Goal: Task Accomplishment & Management: Complete application form

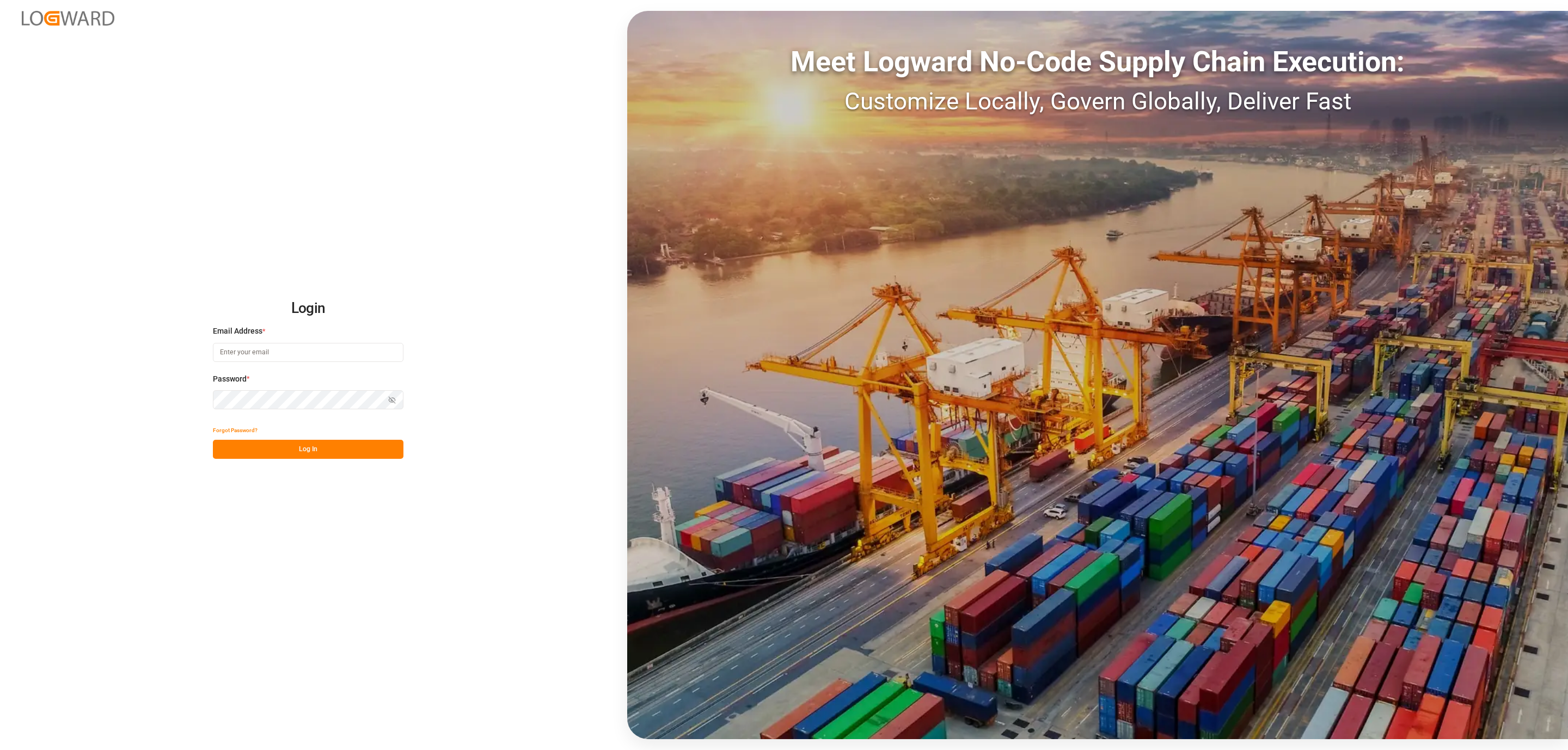
type input "daniel.sokolyk@jamindustries.com"
click at [386, 447] on button "Log In" at bounding box center [308, 449] width 191 height 19
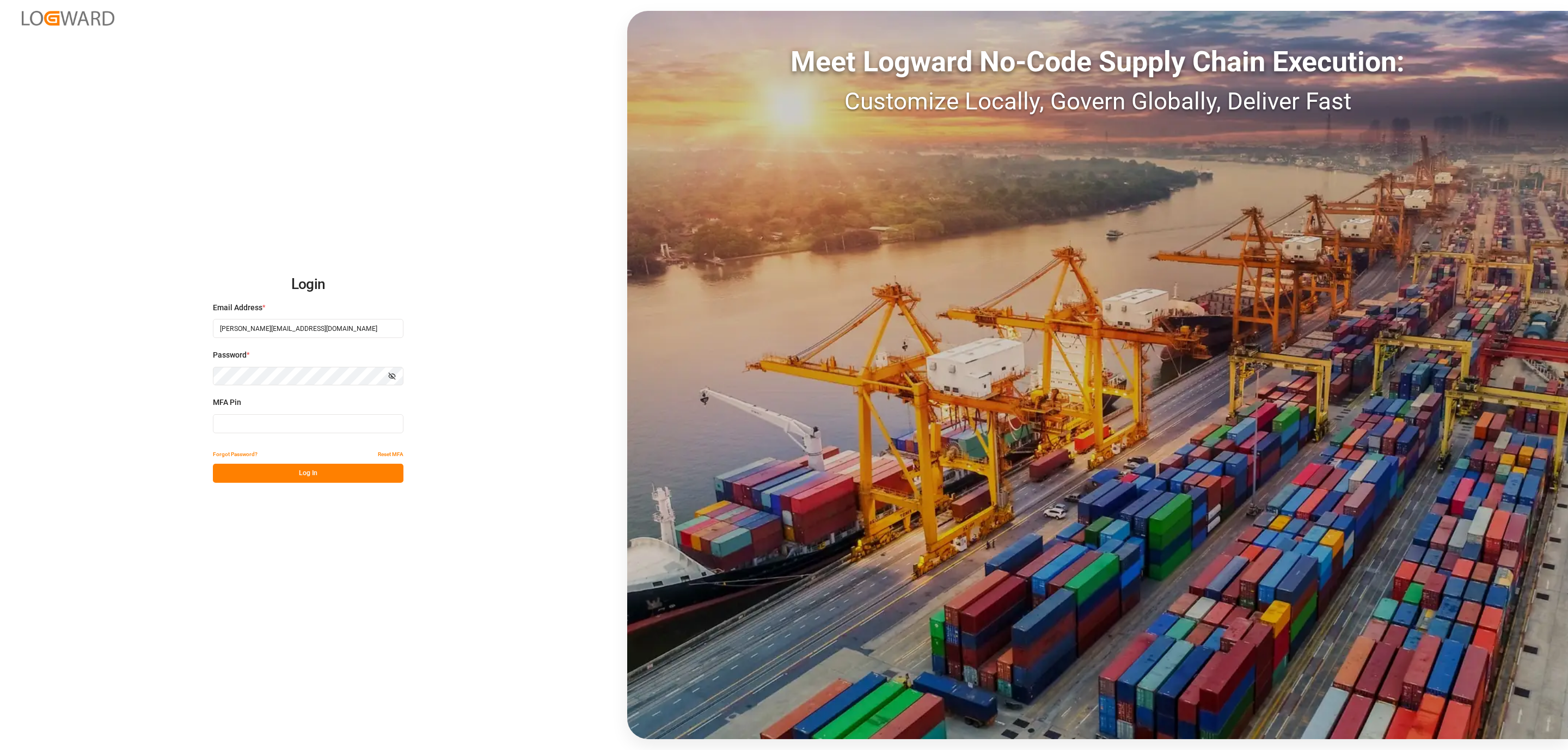
click at [345, 427] on input at bounding box center [308, 423] width 191 height 19
type input "652768"
click at [334, 470] on button "Log In" at bounding box center [308, 473] width 191 height 19
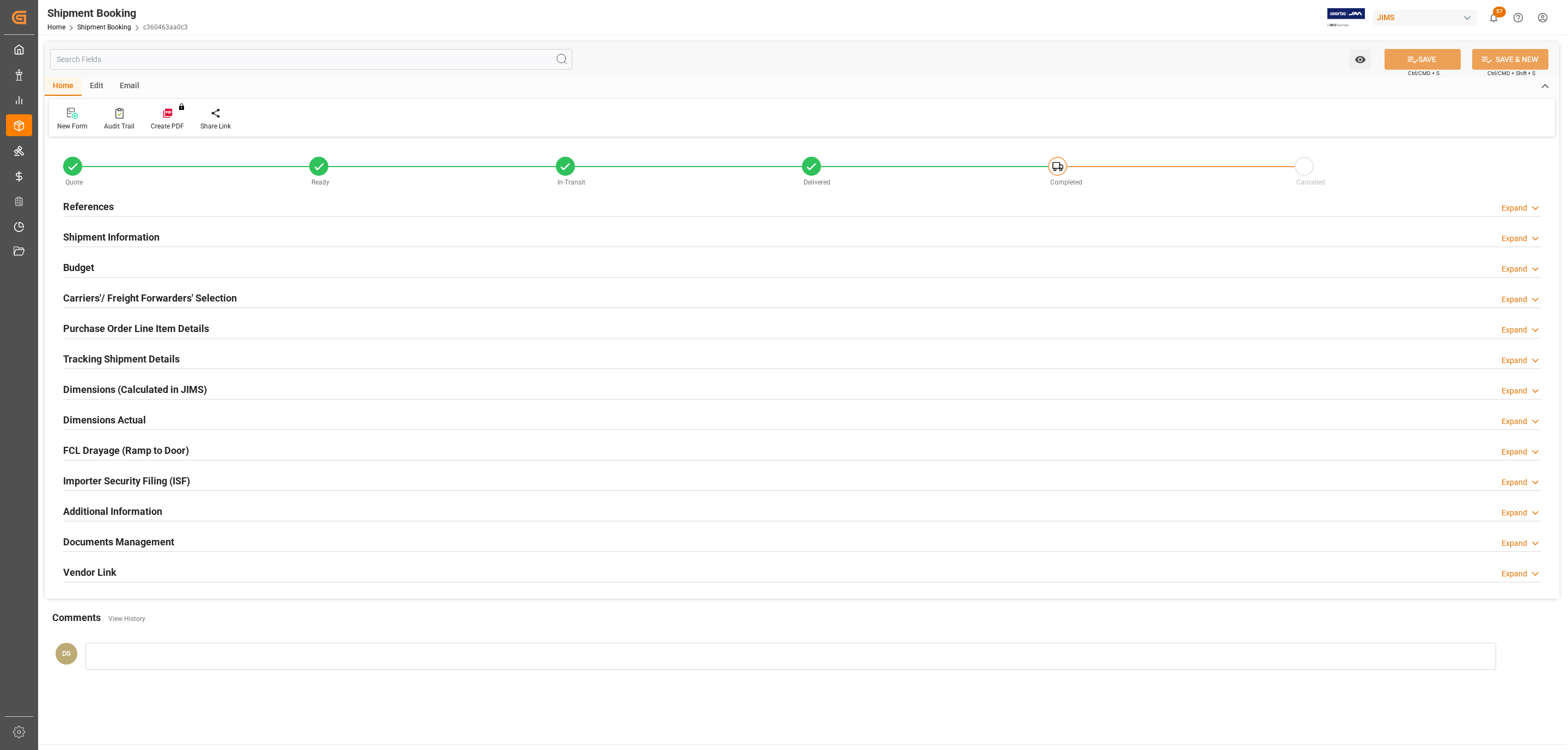
type input "0"
type input "[DATE]"
click at [182, 289] on div "Carriers'/ Freight Forwarders' Selection" at bounding box center [150, 297] width 174 height 21
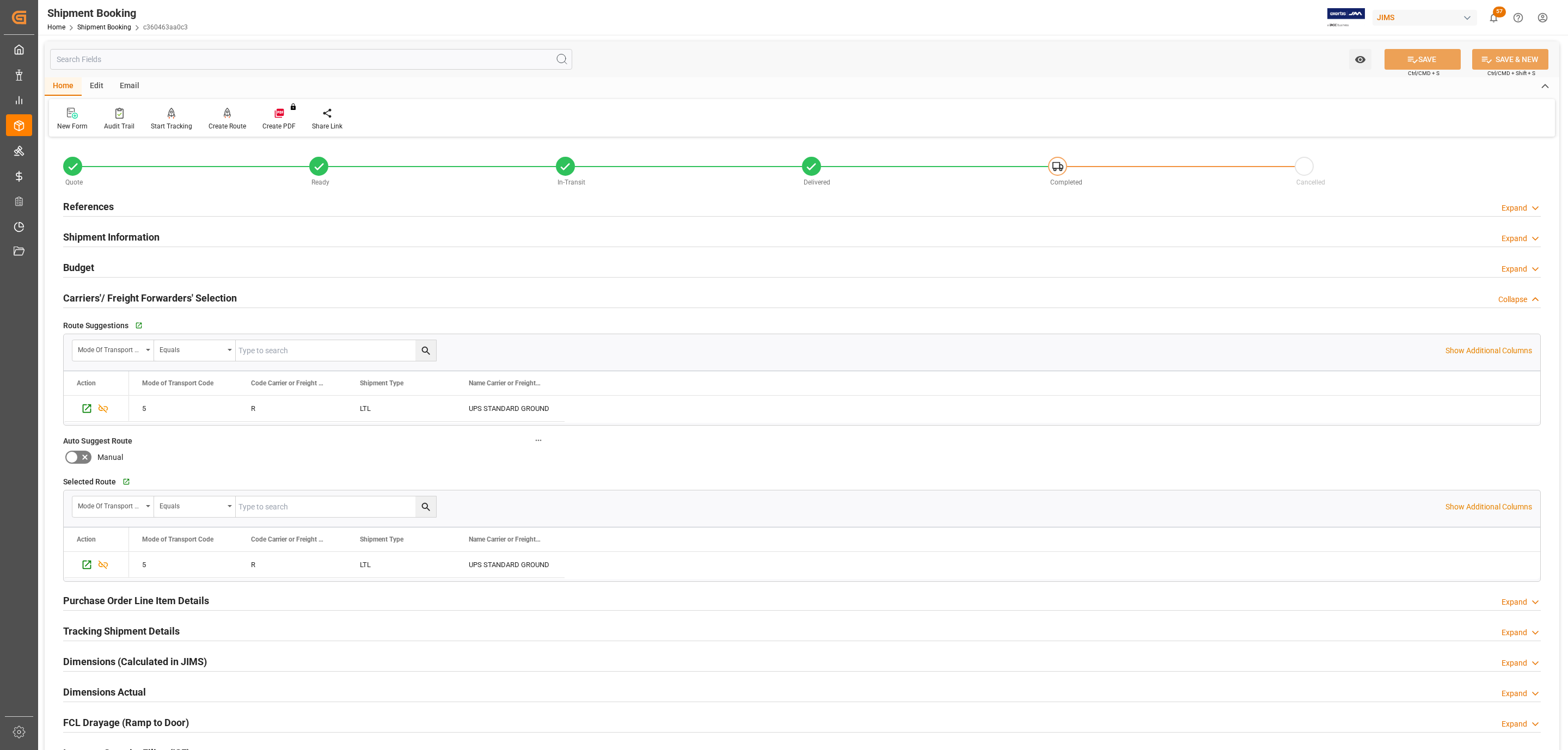
click at [111, 204] on h2 "References" at bounding box center [88, 207] width 51 height 15
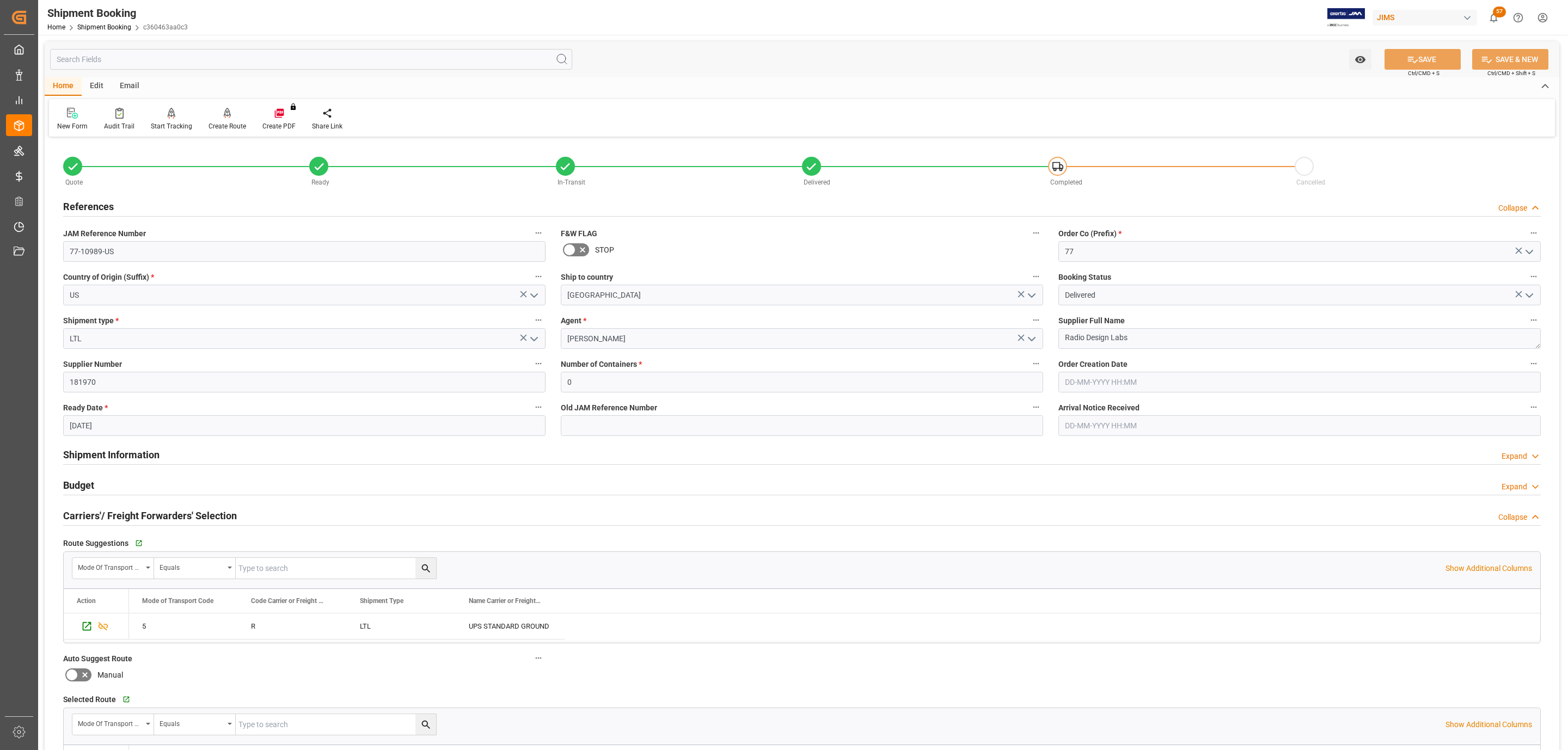
click at [149, 510] on h2 "Carriers'/ Freight Forwarders' Selection" at bounding box center [150, 516] width 174 height 15
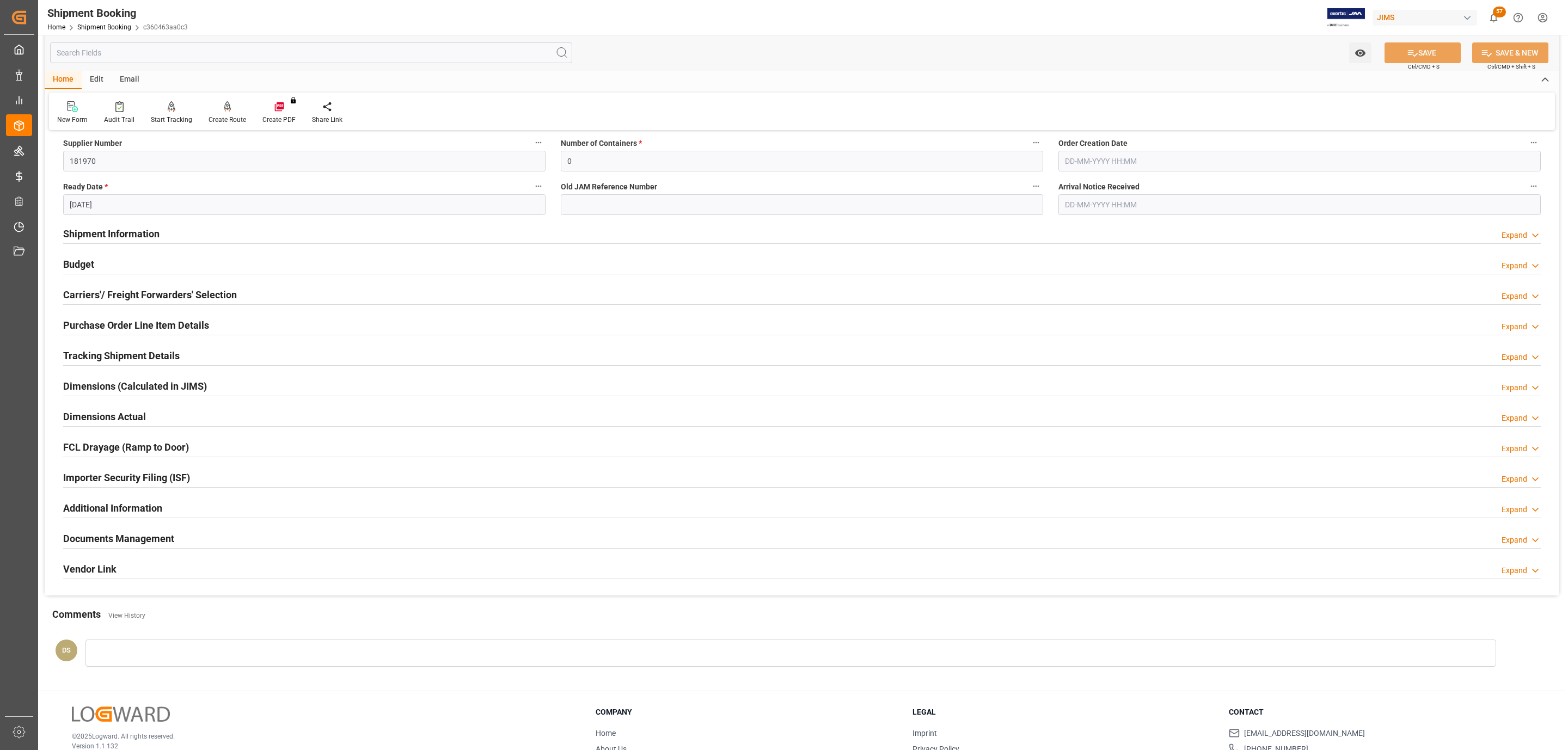
scroll to position [288, 0]
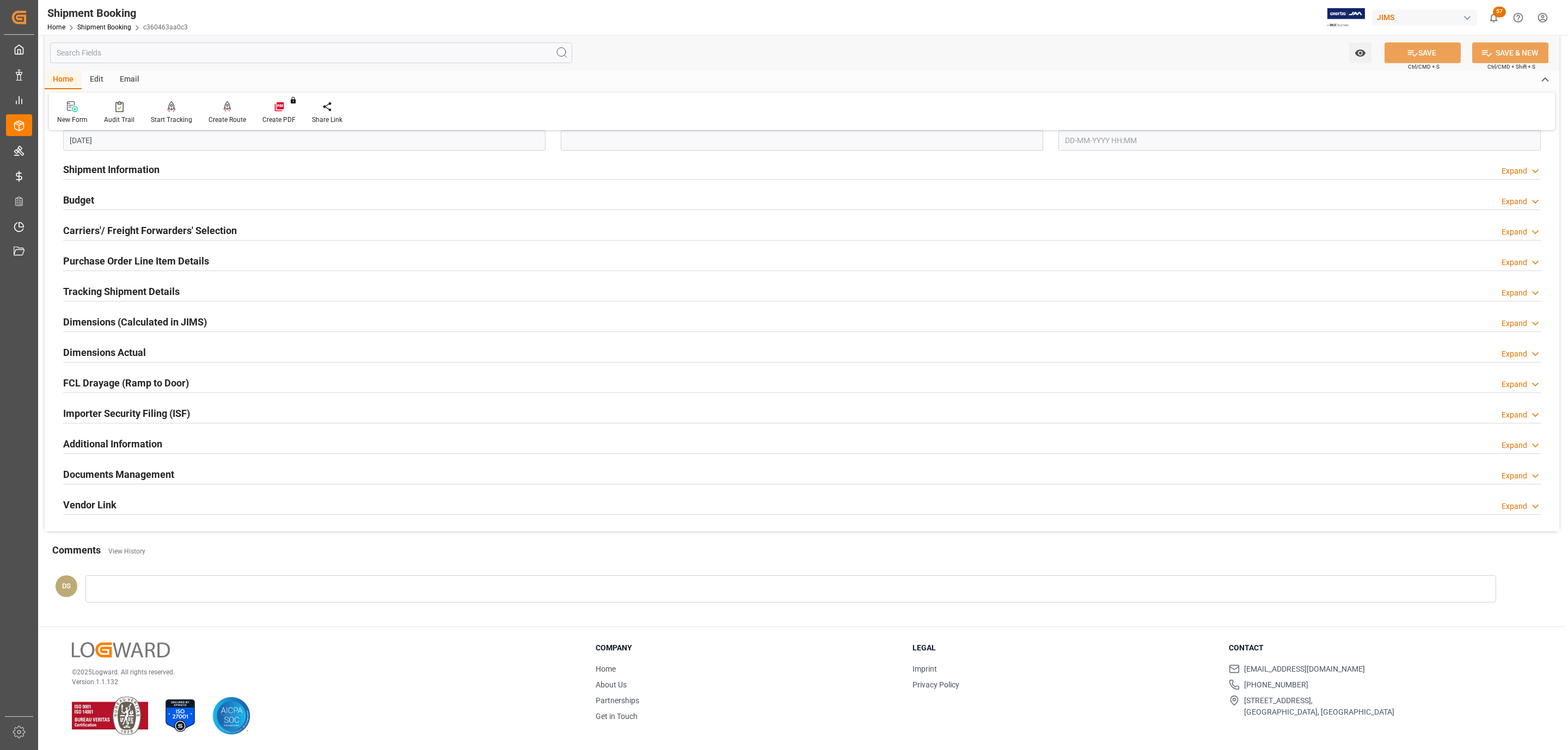
click at [122, 259] on h2 "Purchase Order Line Item Details" at bounding box center [136, 260] width 146 height 15
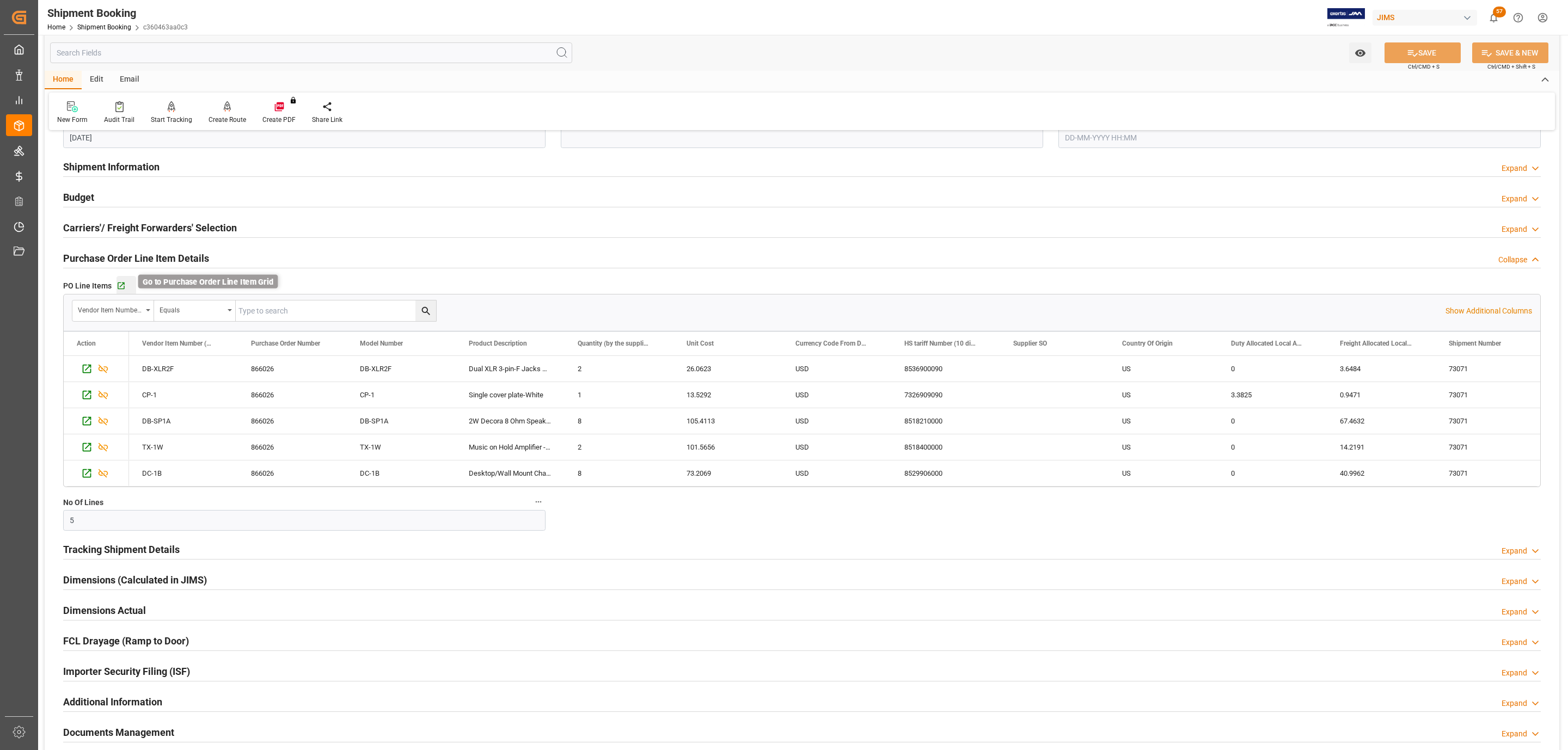
click at [119, 288] on icon "button" at bounding box center [120, 285] width 9 height 9
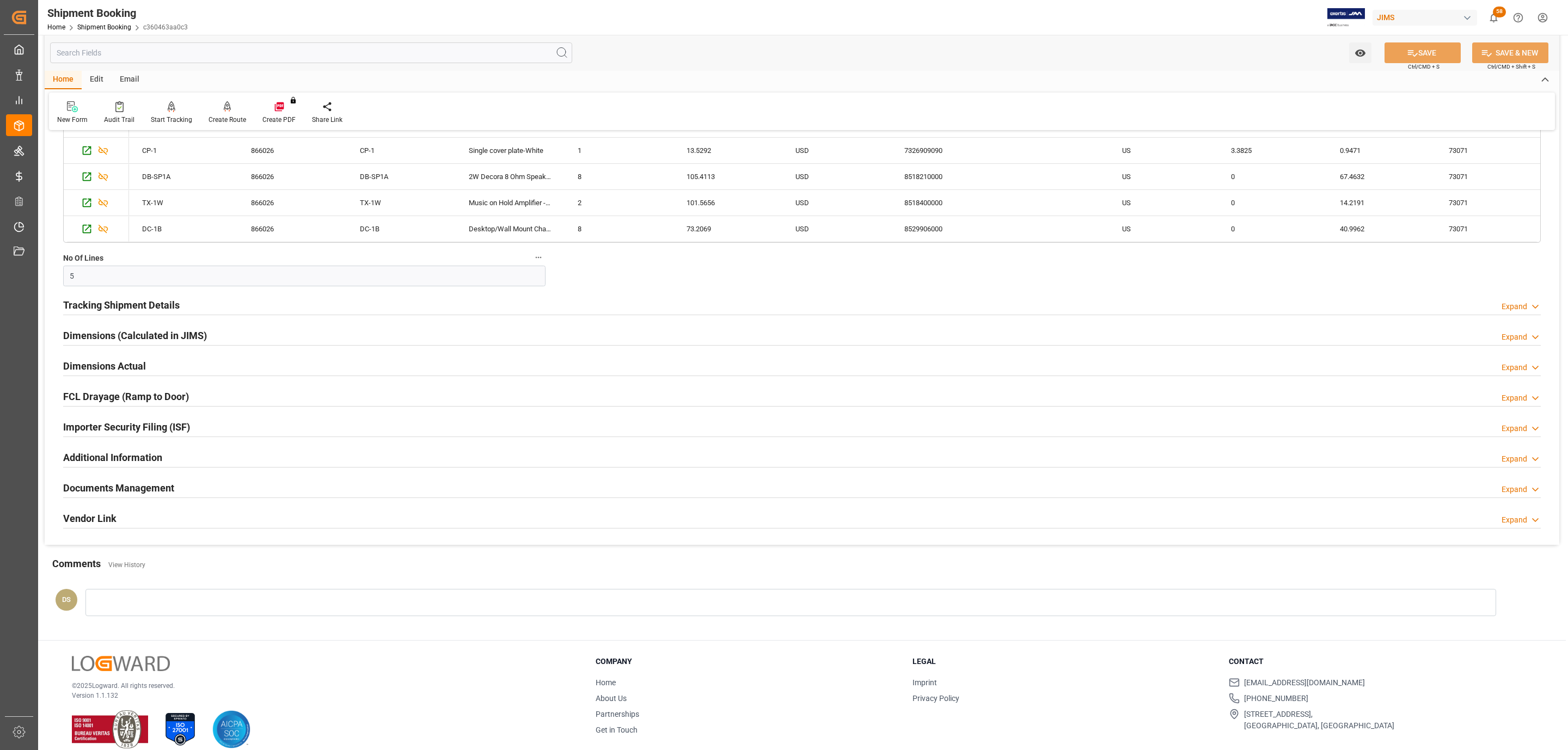
scroll to position [532, 0]
click at [160, 491] on h2 "Documents Management" at bounding box center [119, 487] width 111 height 15
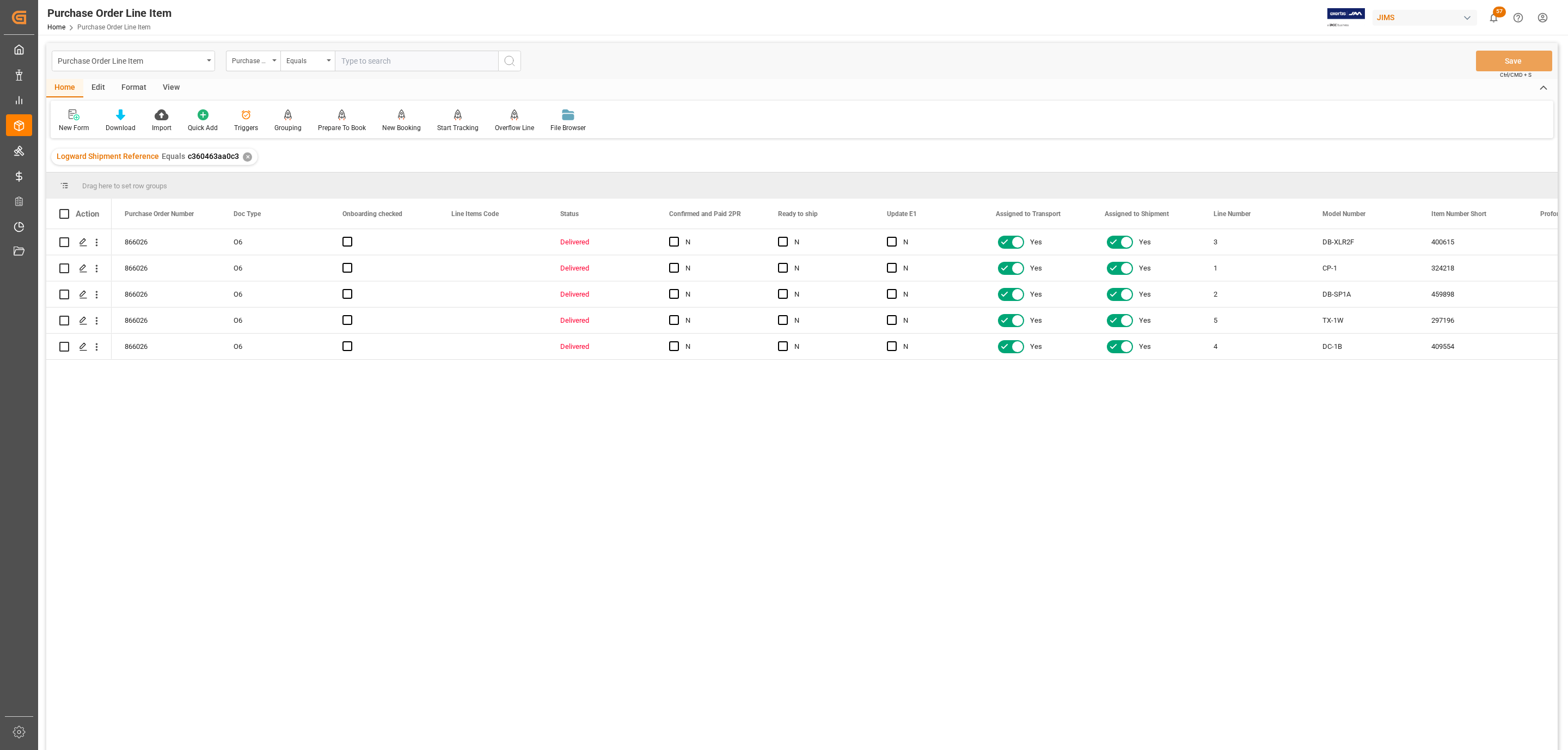
click at [166, 87] on div "View" at bounding box center [171, 87] width 33 height 19
click at [131, 112] on div at bounding box center [123, 115] width 55 height 12
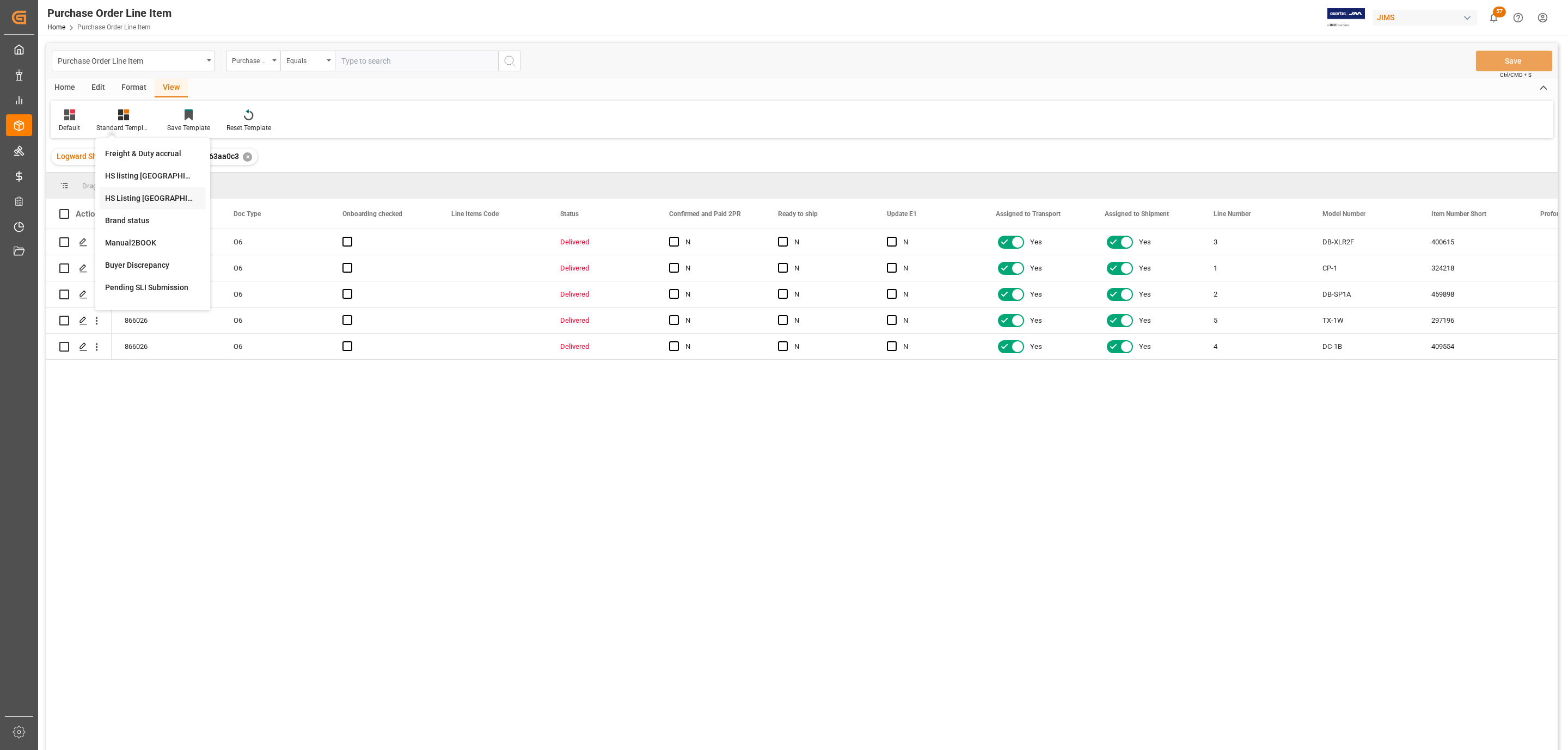
click at [156, 200] on div "HS Listing [GEOGRAPHIC_DATA]" at bounding box center [153, 199] width 95 height 12
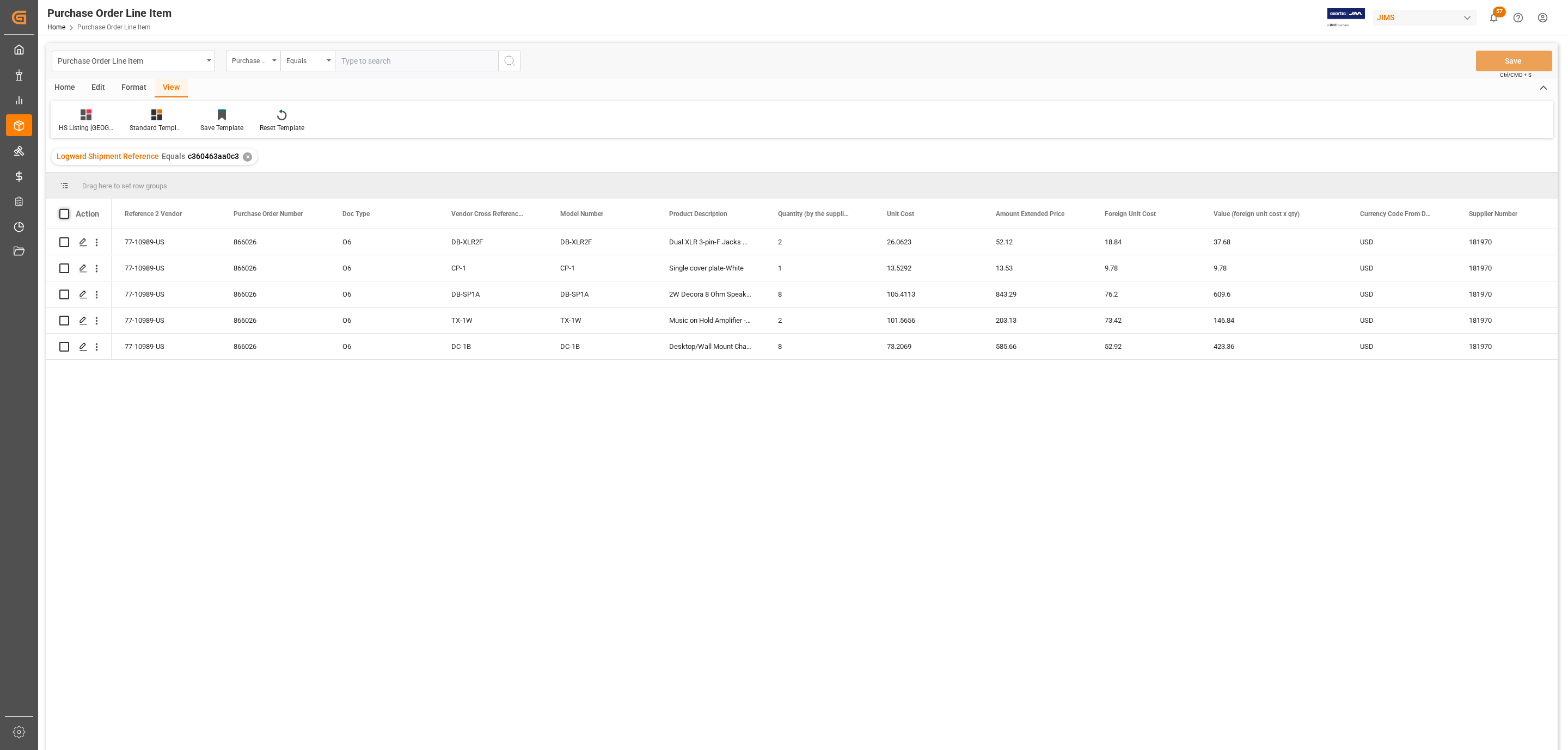
click at [66, 215] on span at bounding box center [65, 214] width 10 height 10
click at [68, 209] on input "checkbox" at bounding box center [68, 209] width 0 height 0
checkbox input "true"
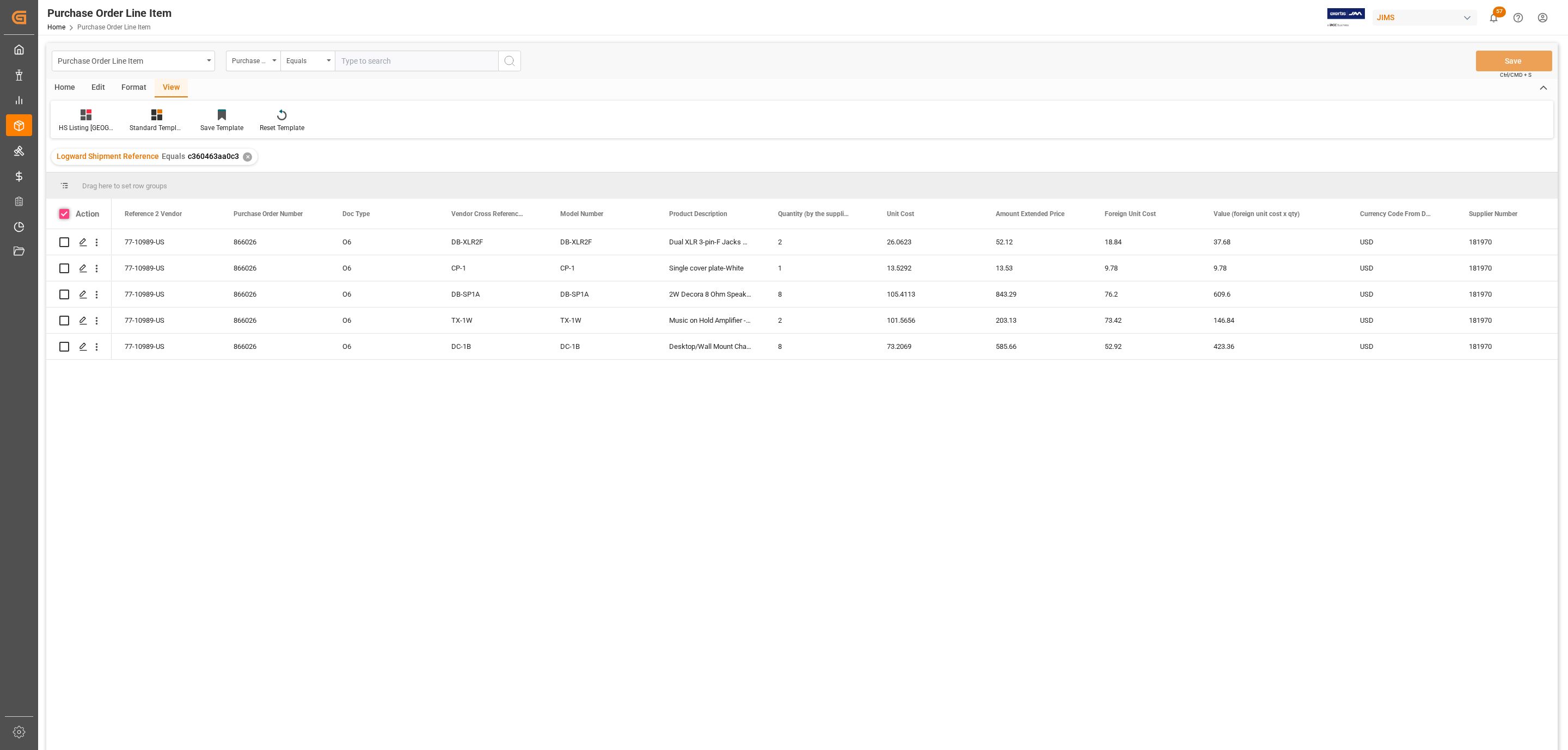
checkbox input "true"
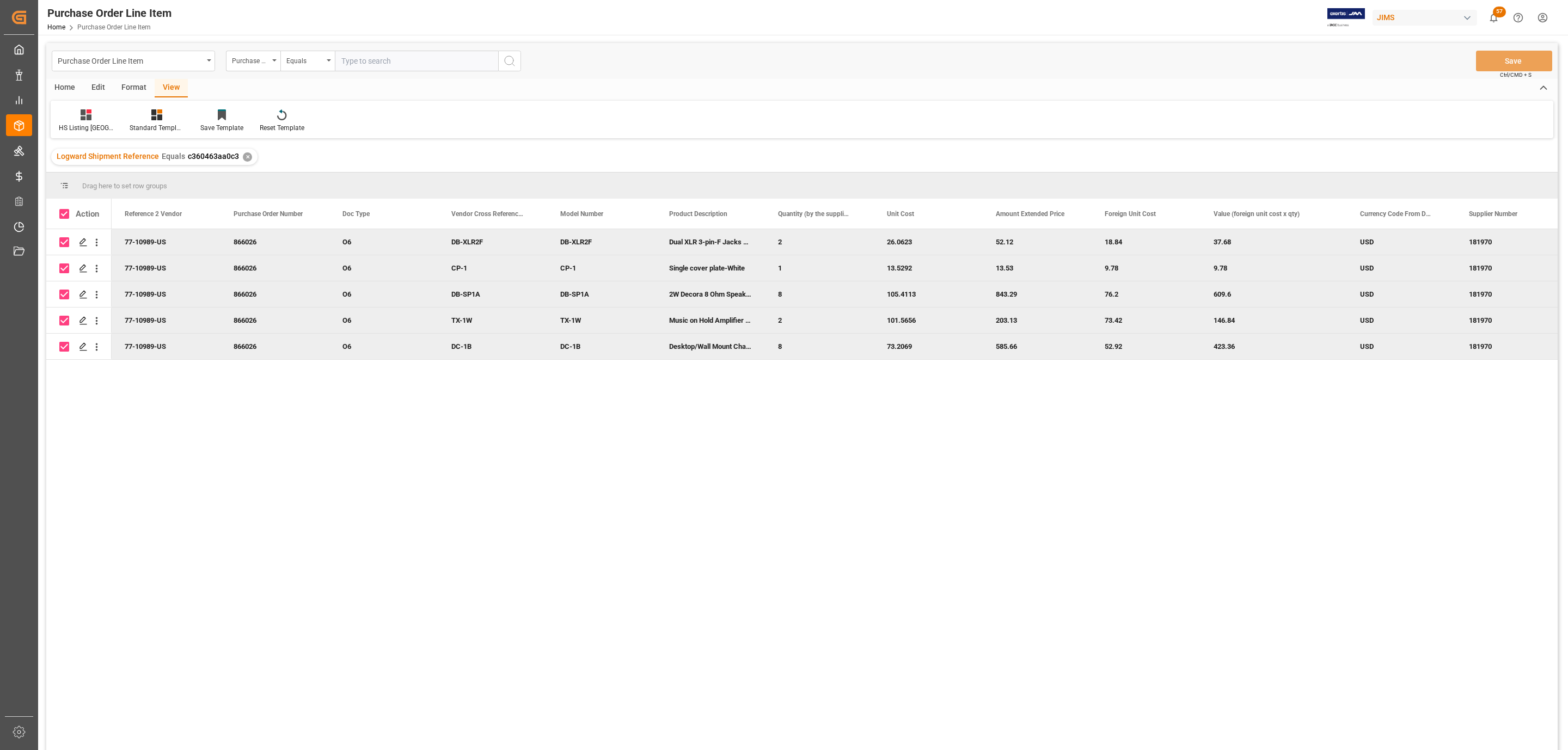
click at [61, 76] on div "Purchase Order Line Item Purchase Order Number Equals Save Ctrl/CMD + S" at bounding box center [802, 61] width 1511 height 36
click at [58, 84] on div "Home" at bounding box center [65, 87] width 37 height 19
click at [109, 116] on div at bounding box center [120, 115] width 30 height 12
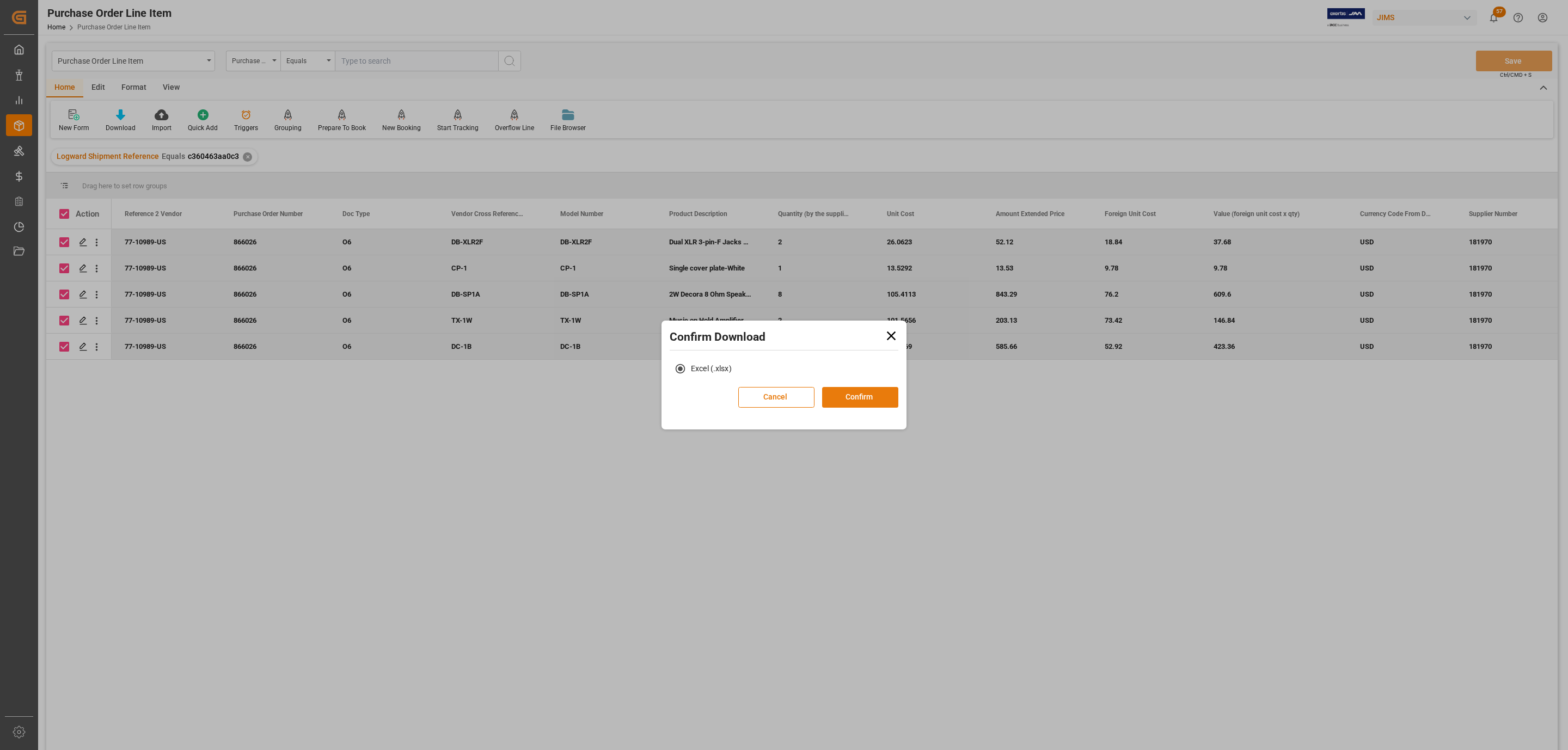
click at [860, 390] on button "Confirm" at bounding box center [860, 397] width 77 height 21
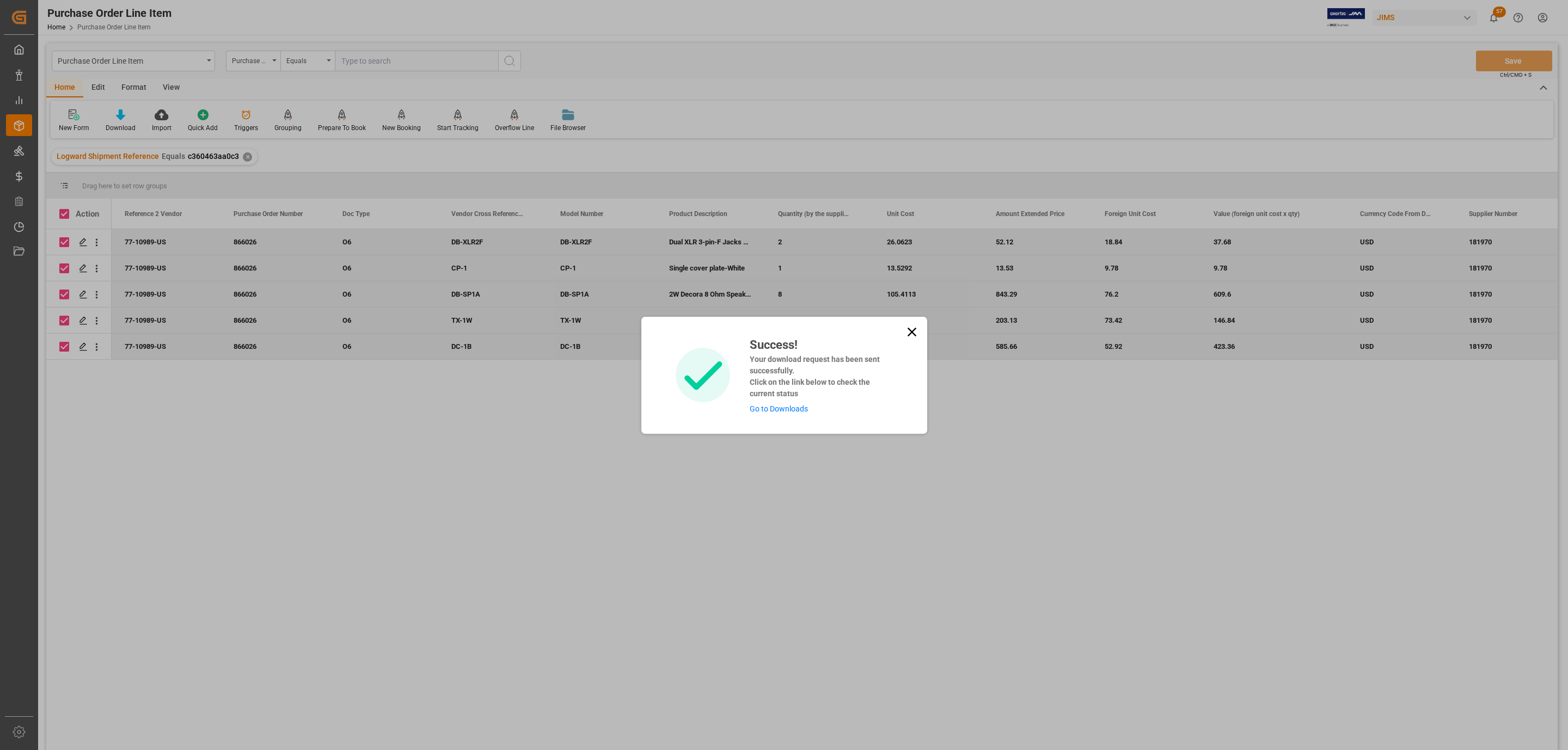
click at [811, 413] on div "Success! Your download request has been sent successfully. Click on the link be…" at bounding box center [817, 375] width 151 height 78
click at [803, 411] on link "Go to Downloads" at bounding box center [779, 408] width 59 height 9
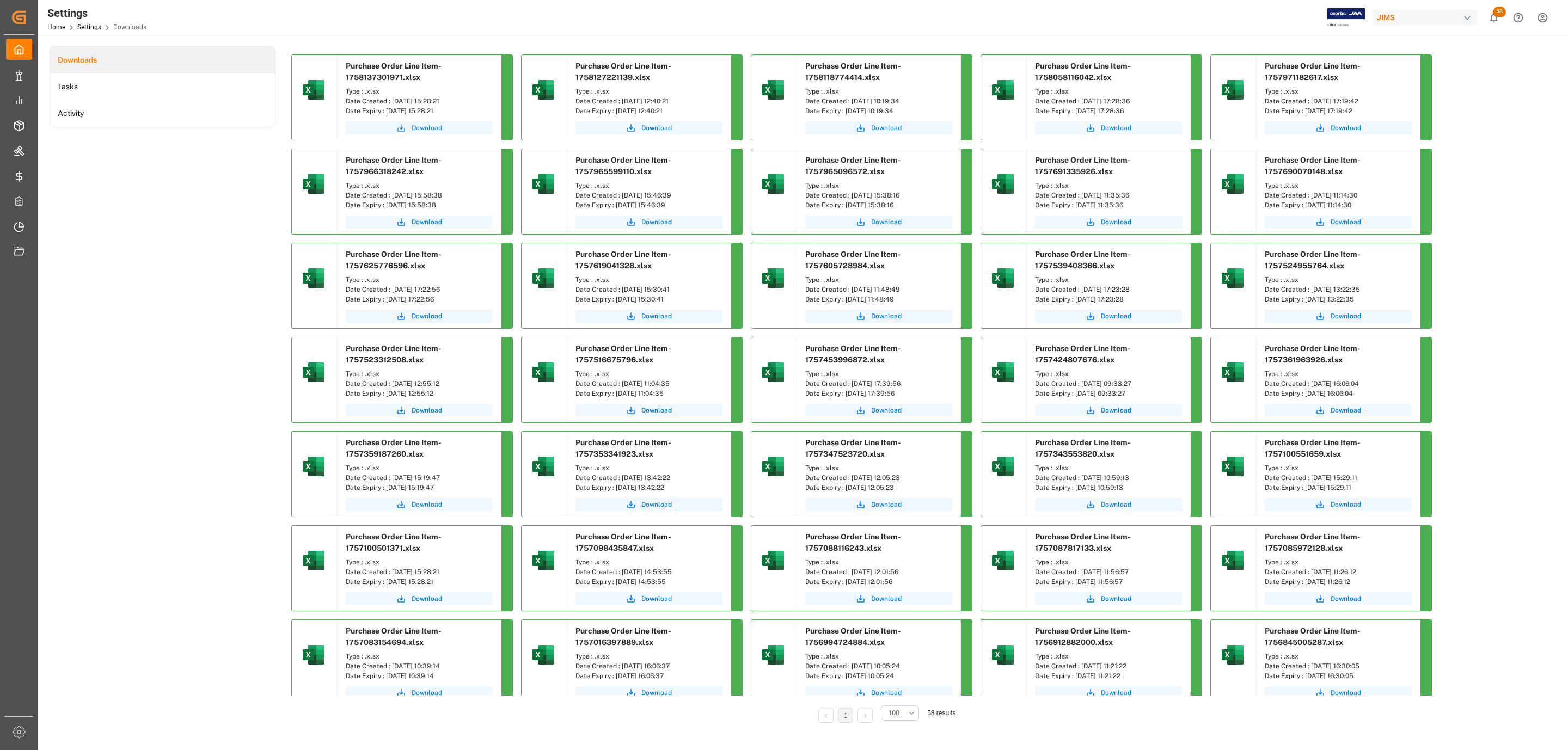
click at [415, 129] on span "Download" at bounding box center [426, 128] width 31 height 10
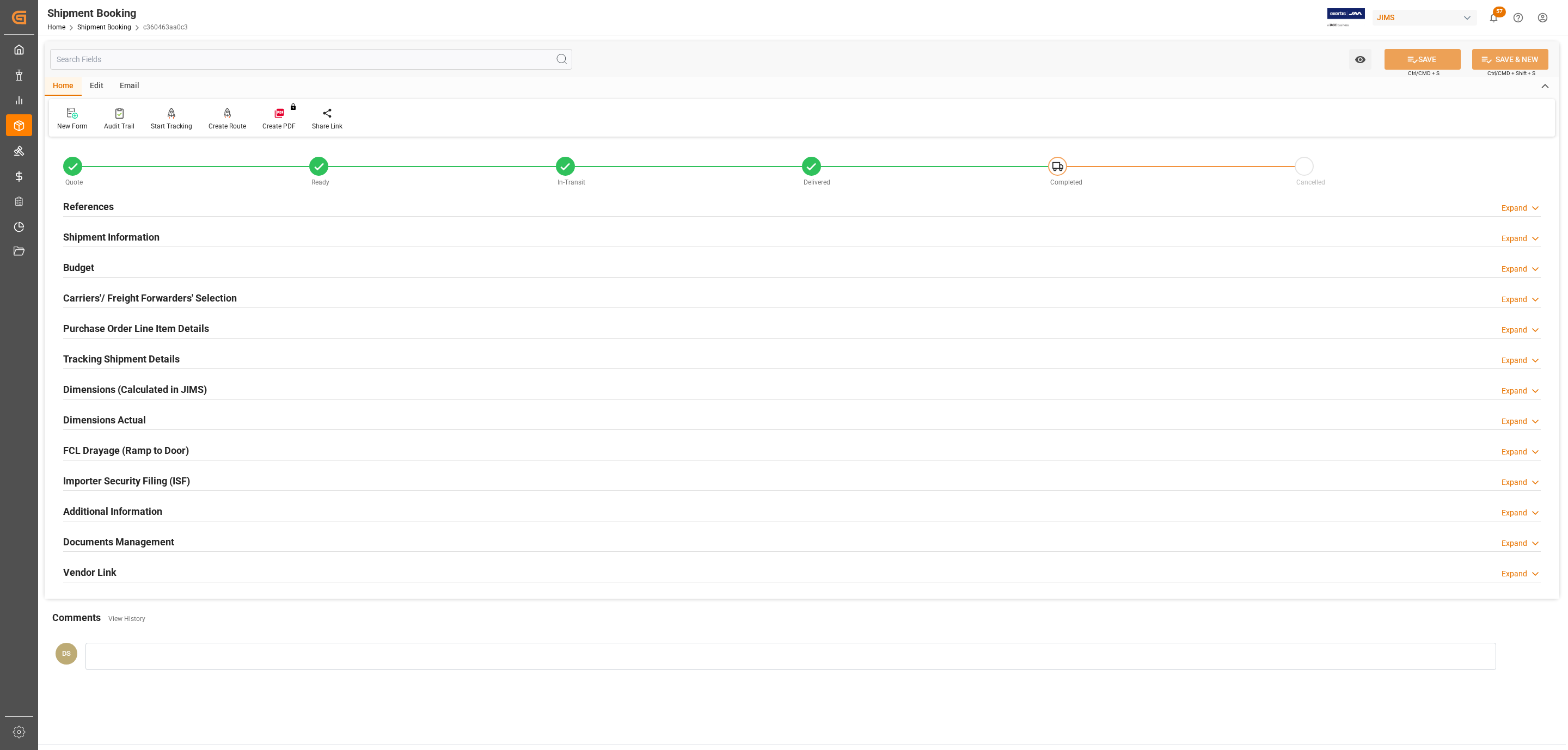
drag, startPoint x: 98, startPoint y: 541, endPoint x: 99, endPoint y: 580, distance: 39.0
click at [98, 541] on h2 "Documents Management" at bounding box center [119, 541] width 111 height 15
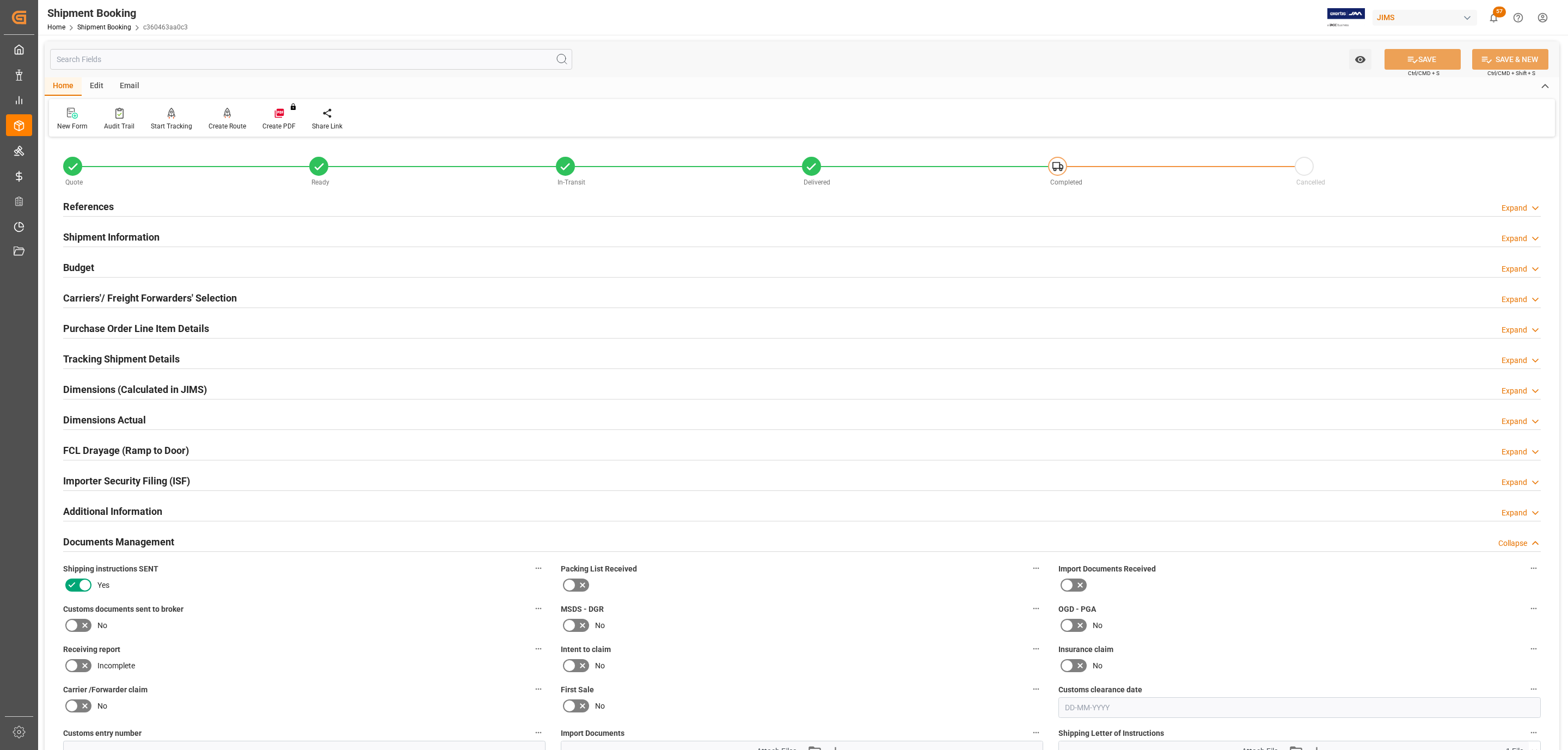
drag, startPoint x: 82, startPoint y: 629, endPoint x: 254, endPoint y: 593, distance: 175.7
click at [82, 628] on icon at bounding box center [84, 625] width 13 height 13
click at [0, 0] on input "checkbox" at bounding box center [0, 0] width 0 height 0
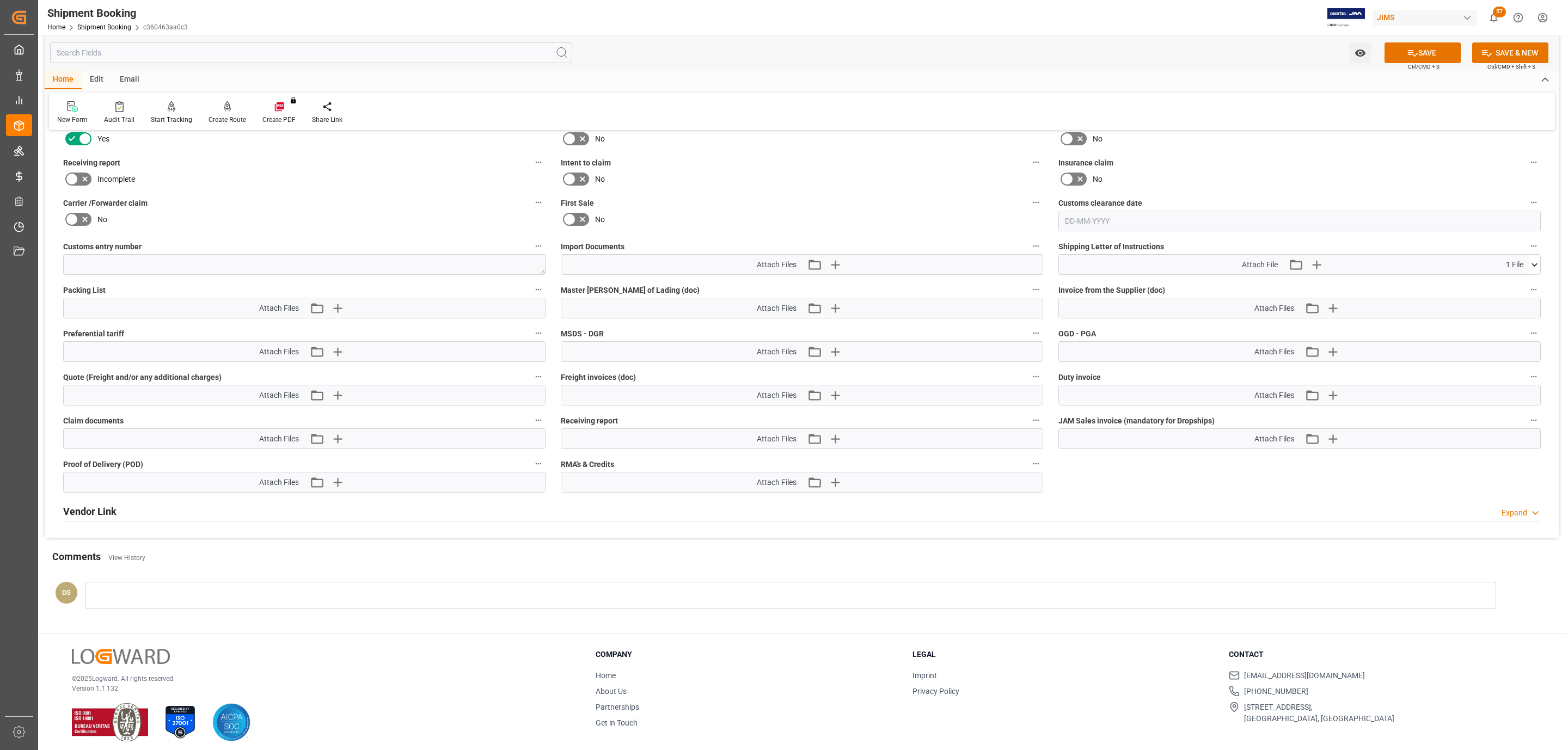
scroll to position [490, 0]
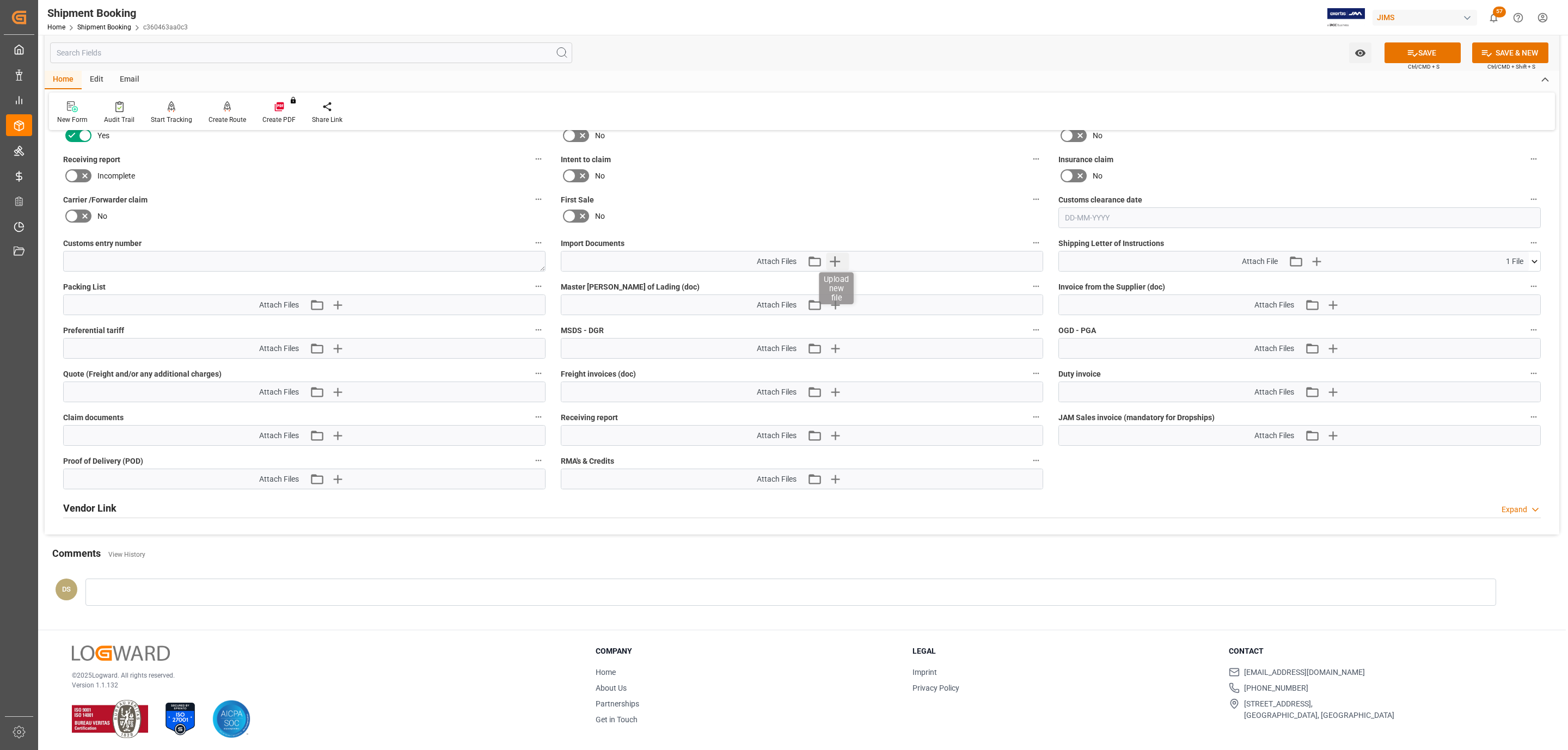
click at [836, 262] on icon "button" at bounding box center [835, 261] width 10 height 10
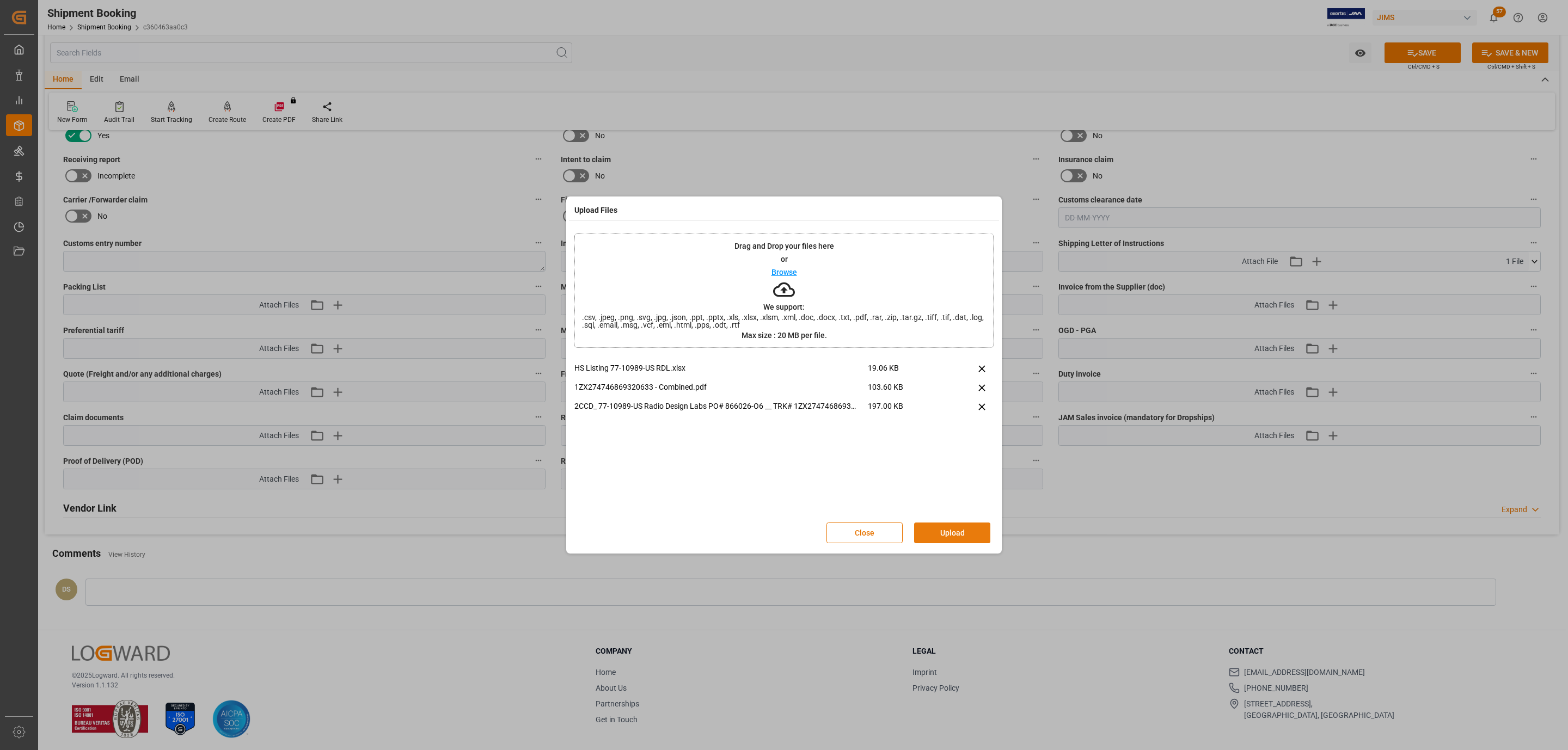
drag, startPoint x: 936, startPoint y: 545, endPoint x: 936, endPoint y: 536, distance: 9.0
click at [936, 542] on div "Close Upload" at bounding box center [784, 532] width 419 height 36
click at [936, 536] on button "Upload" at bounding box center [952, 532] width 77 height 21
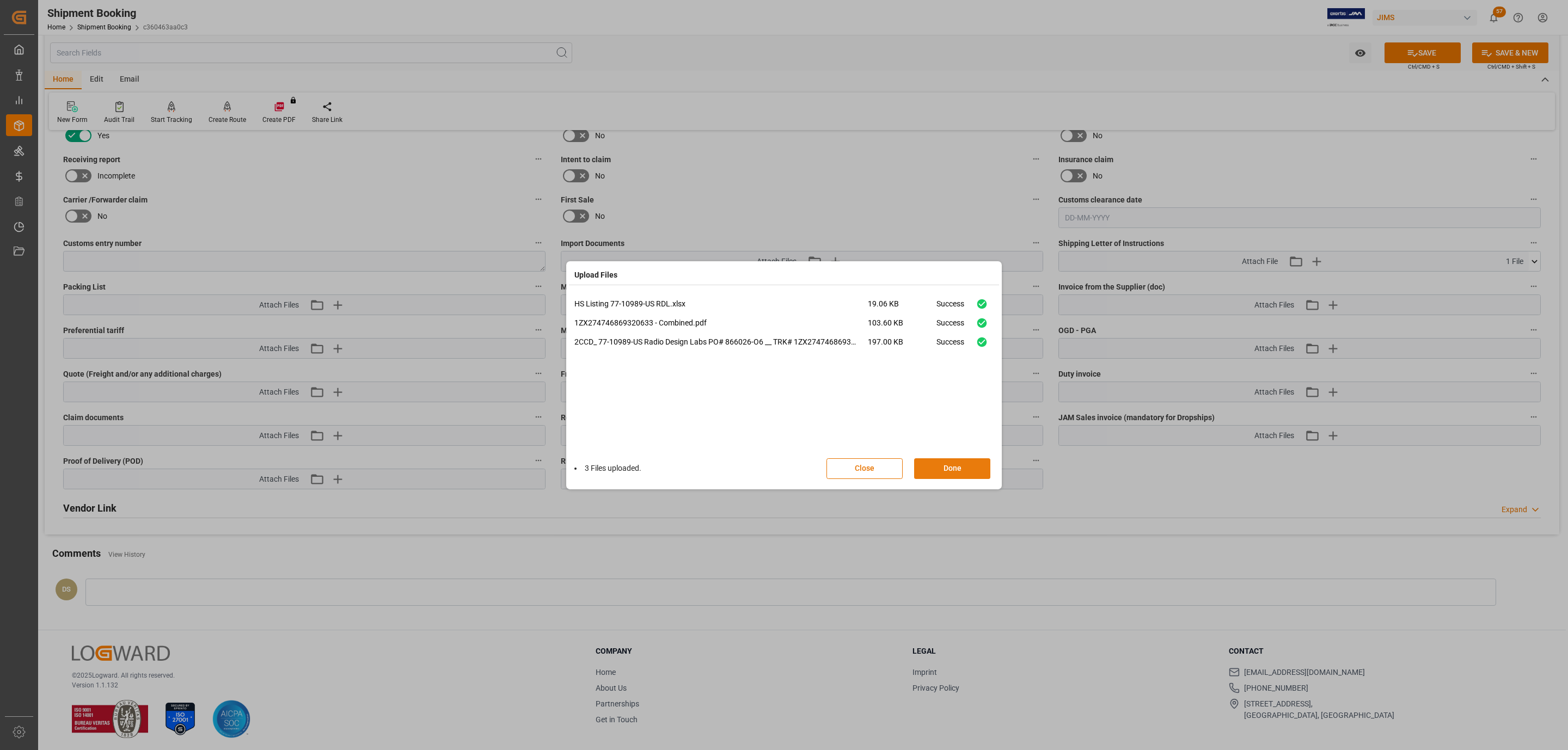
click at [935, 463] on button "Done" at bounding box center [952, 468] width 77 height 21
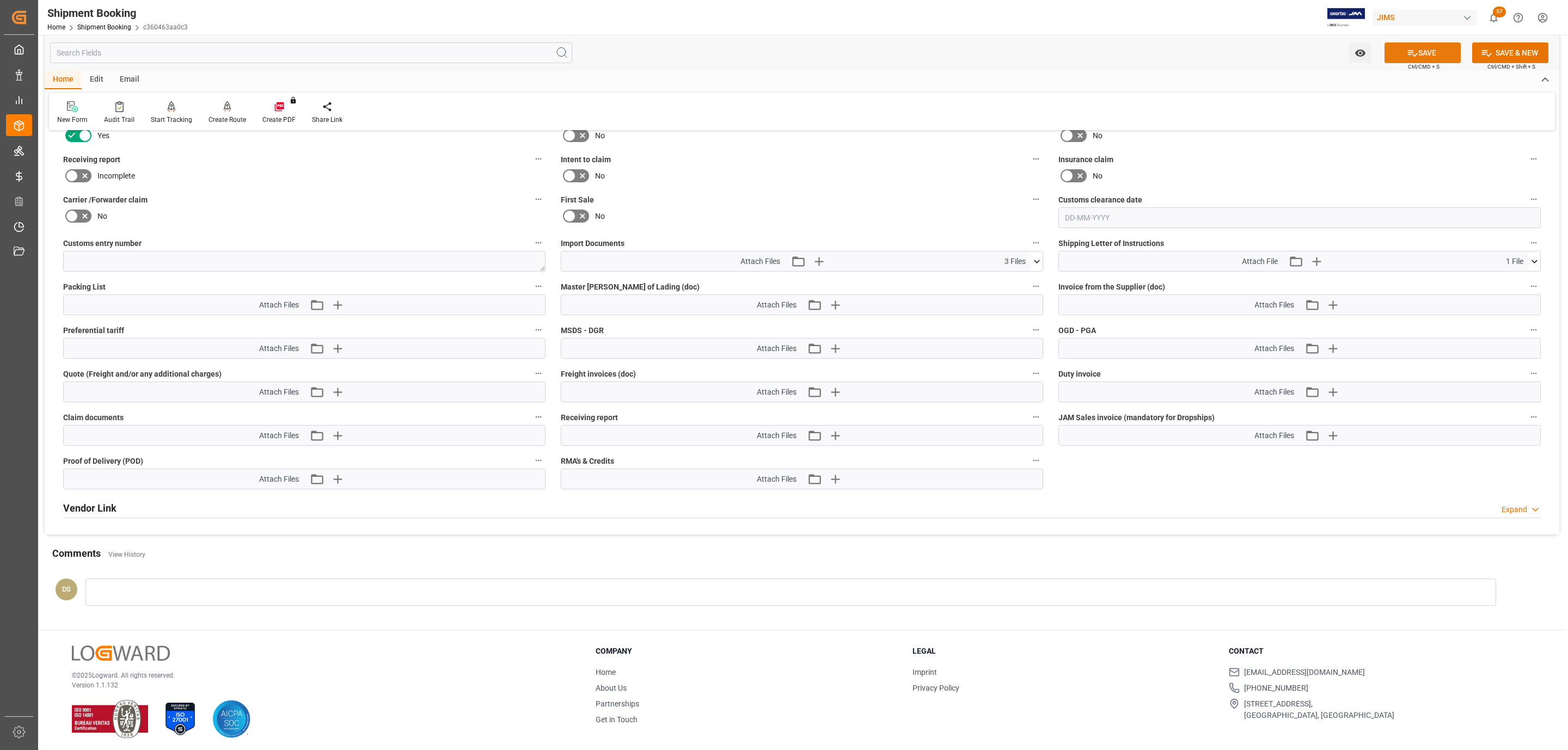
click at [1402, 52] on button "SAVE" at bounding box center [1422, 53] width 77 height 21
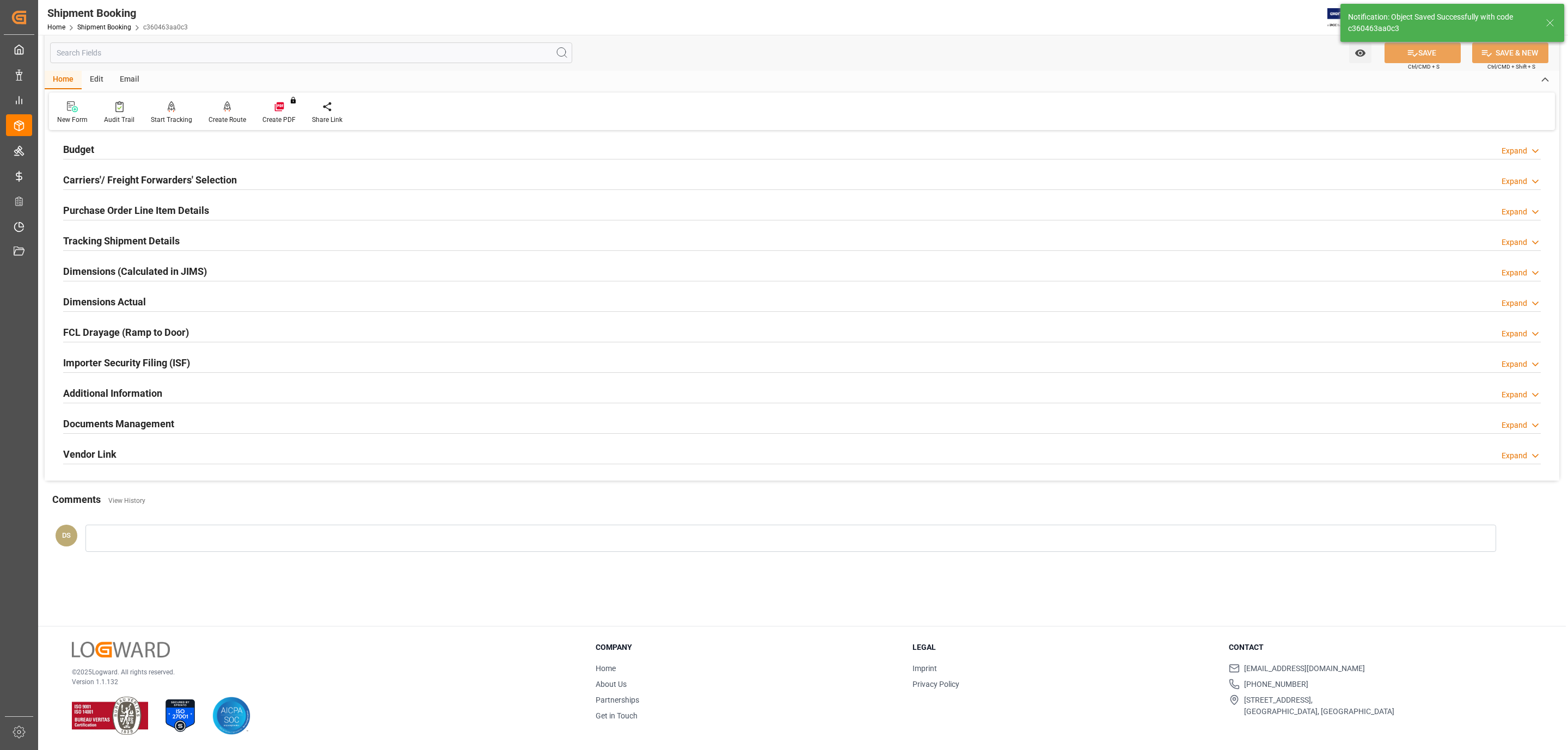
scroll to position [118, 0]
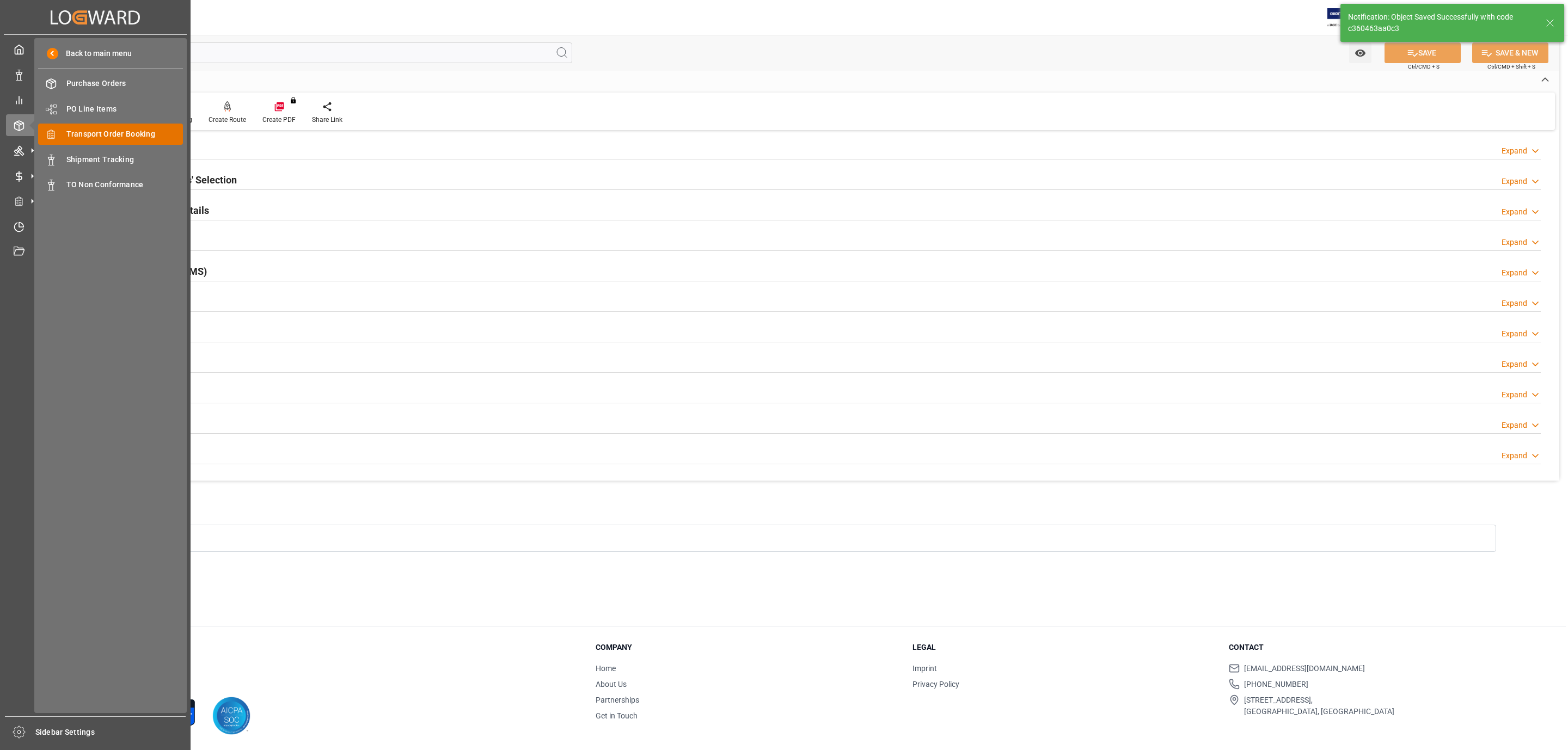
click at [129, 132] on span "Transport Order Booking" at bounding box center [125, 134] width 117 height 12
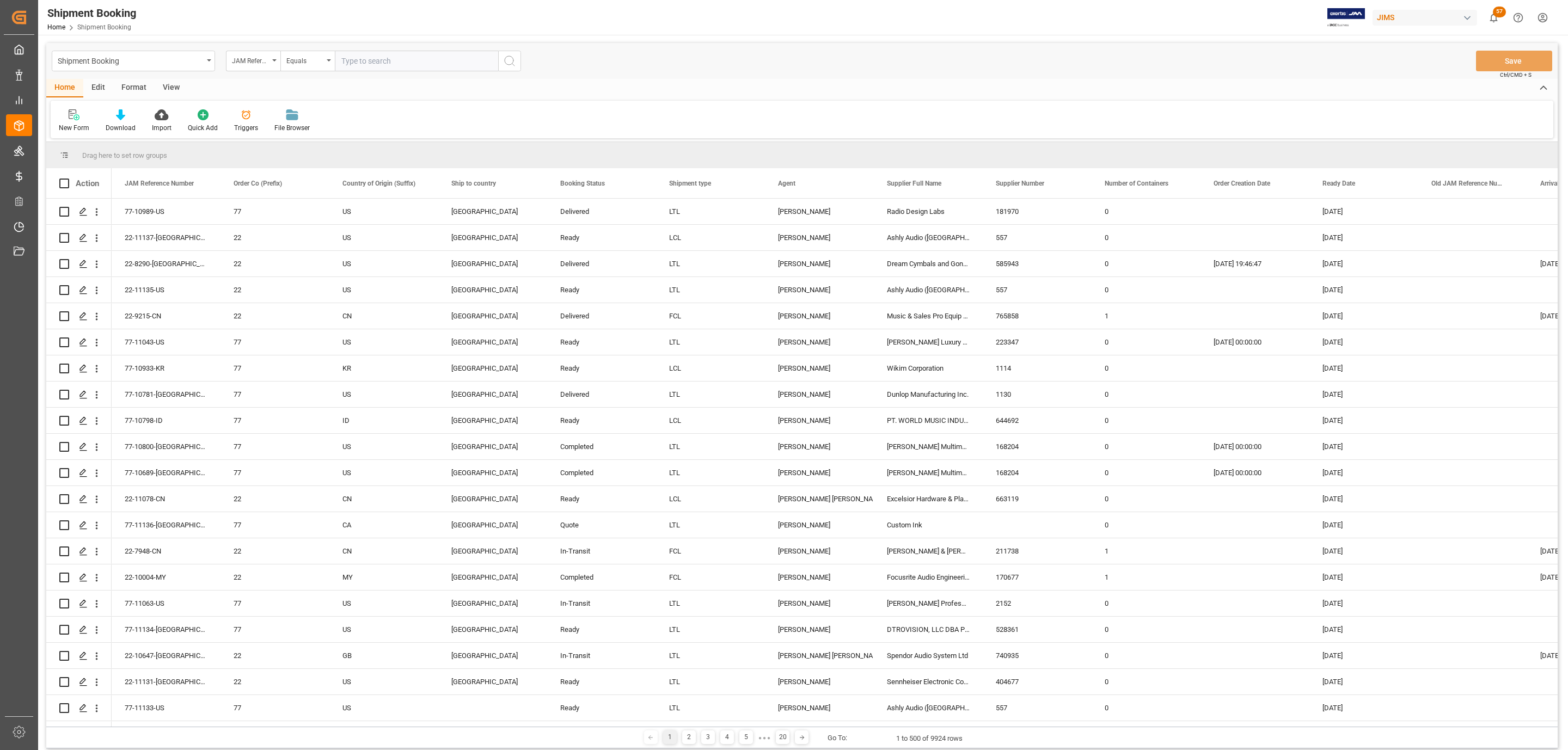
click at [407, 59] on input "text" at bounding box center [416, 61] width 163 height 21
paste input "77-10989-US"
type input "77-10989-US"
click at [508, 61] on icon "search button" at bounding box center [509, 61] width 13 height 13
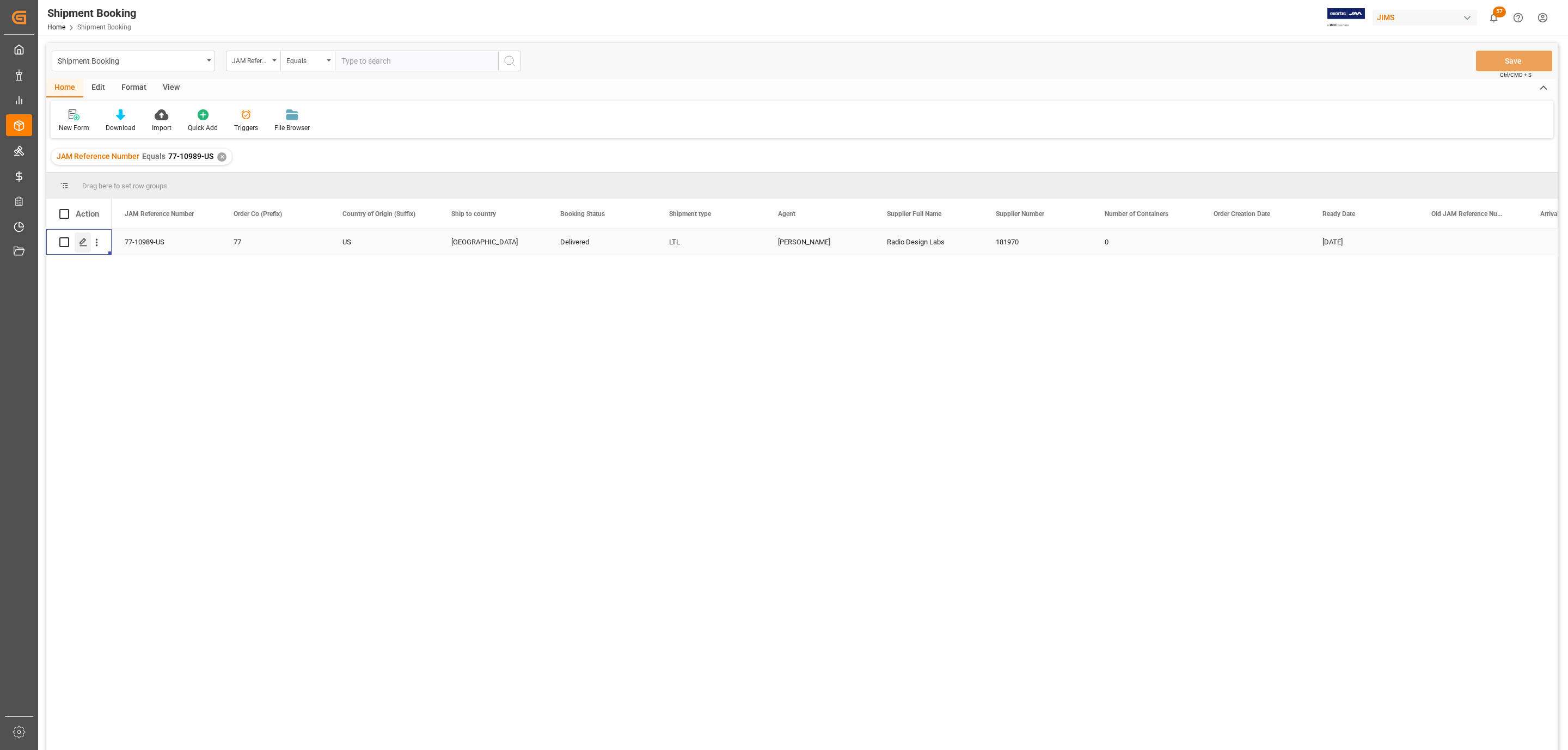
click at [83, 243] on icon "Press SPACE to select this row." at bounding box center [82, 241] width 9 height 9
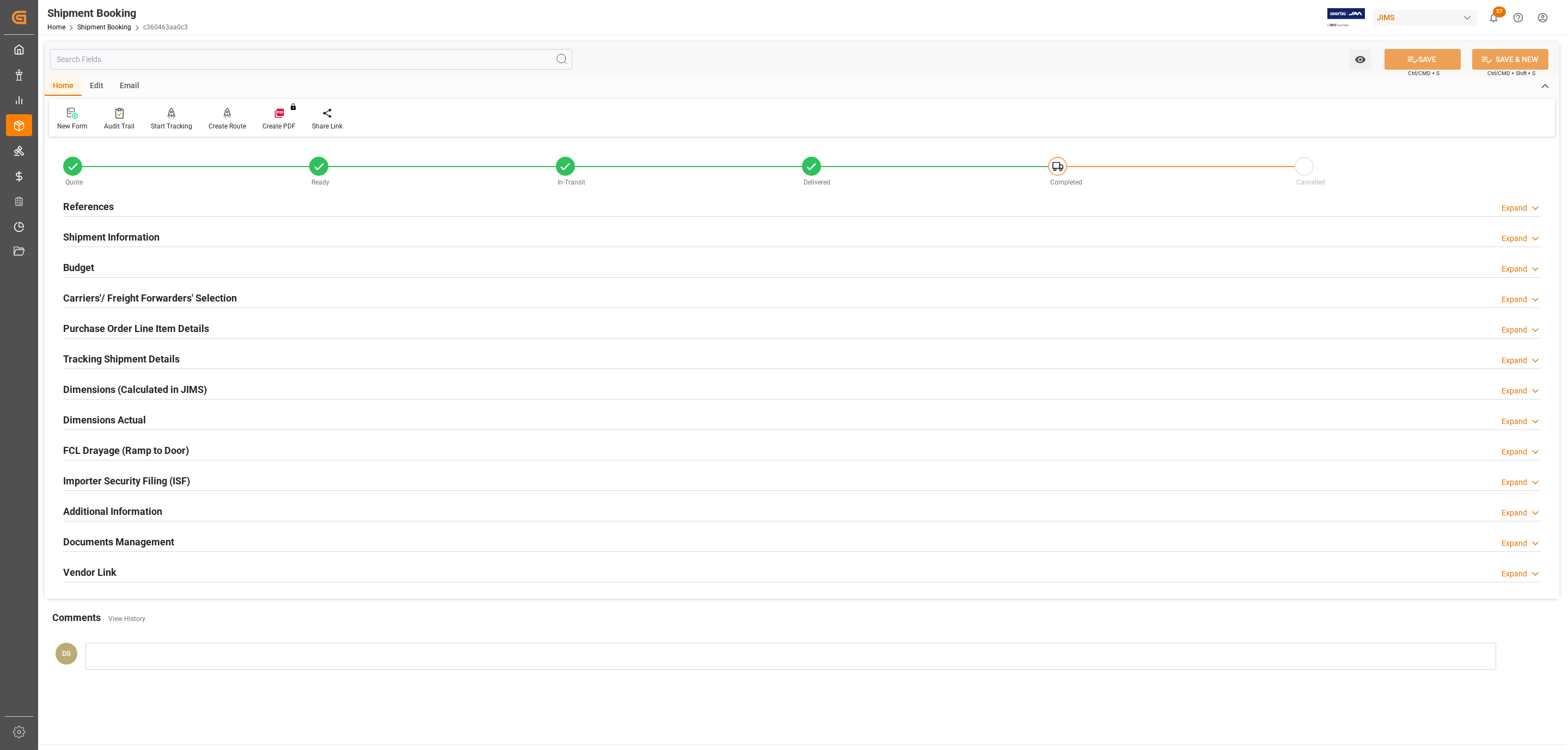
click at [106, 361] on h2 "Tracking Shipment Details" at bounding box center [121, 359] width 116 height 15
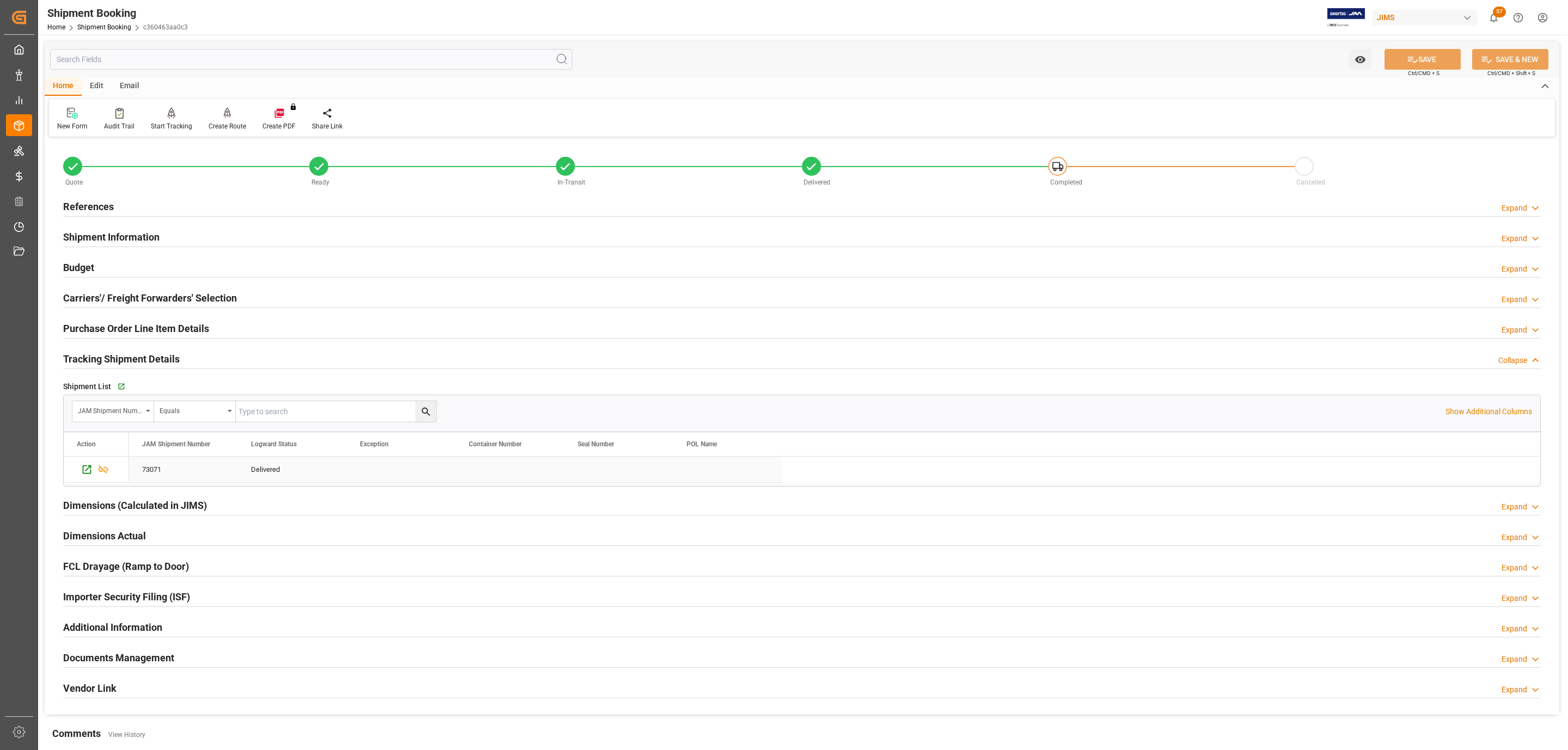
click at [152, 469] on div "73071" at bounding box center [184, 470] width 109 height 26
click at [104, 241] on h2 "Shipment Information" at bounding box center [111, 236] width 96 height 15
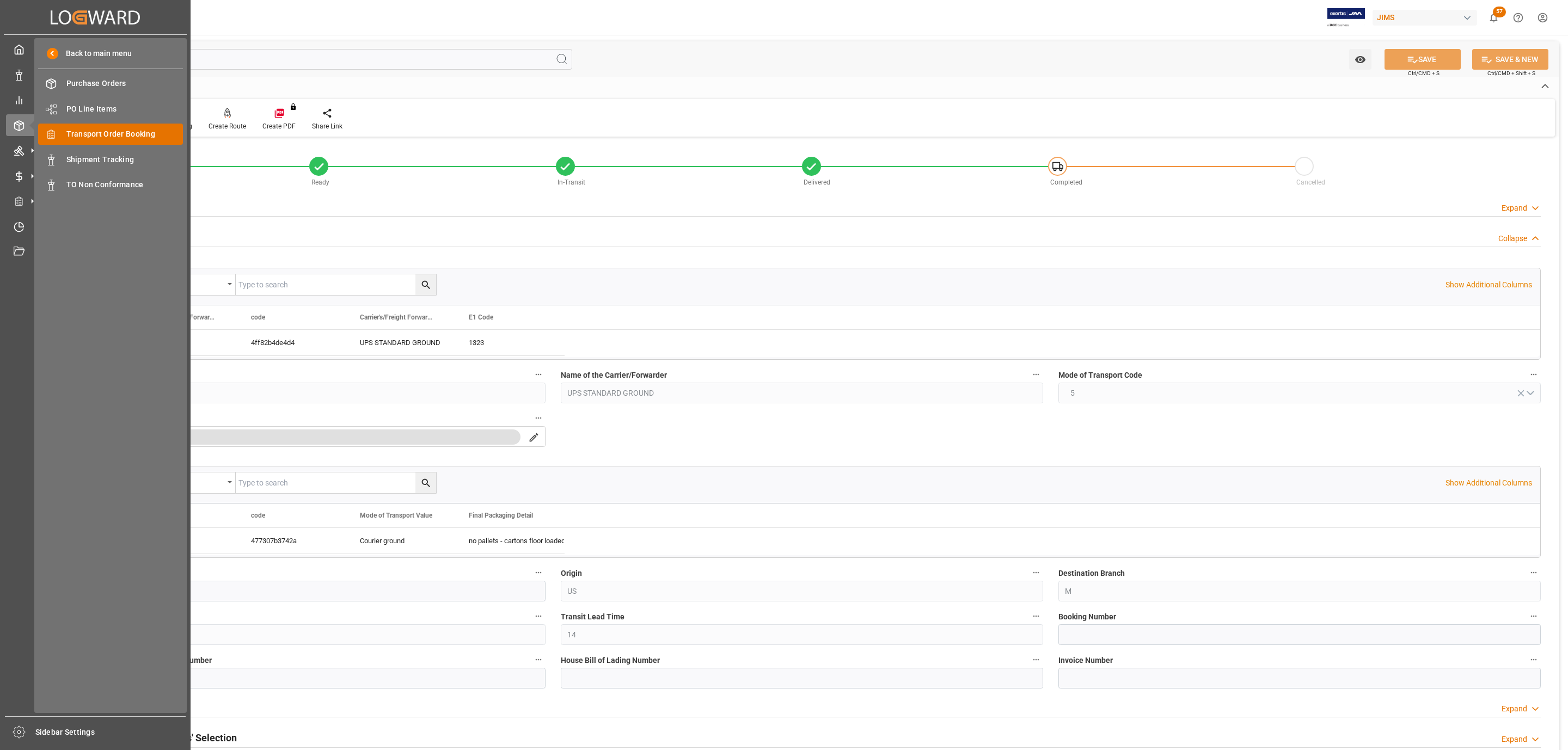
click at [142, 137] on span "Transport Order Booking" at bounding box center [125, 134] width 117 height 12
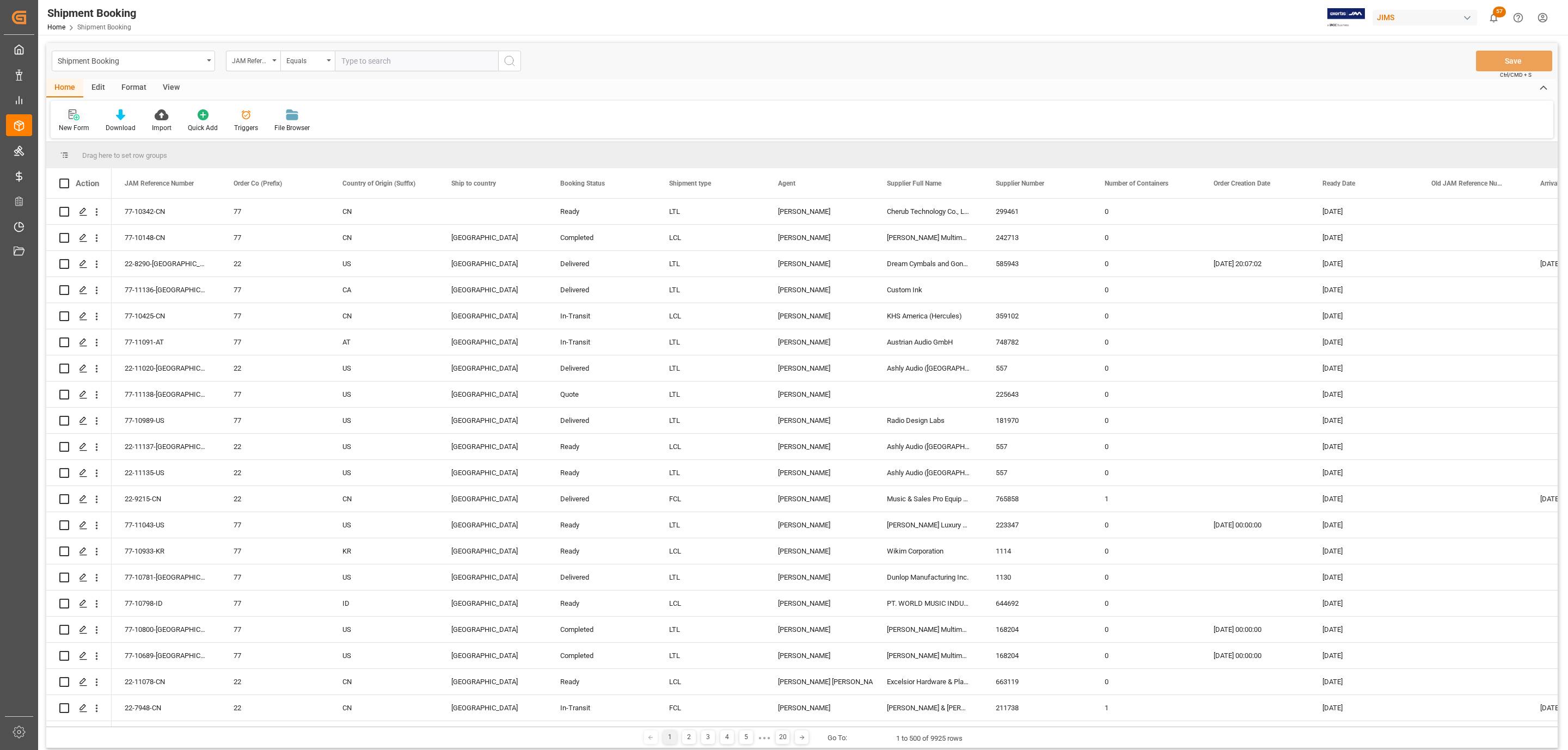
click at [77, 123] on div "New Form" at bounding box center [74, 128] width 31 height 10
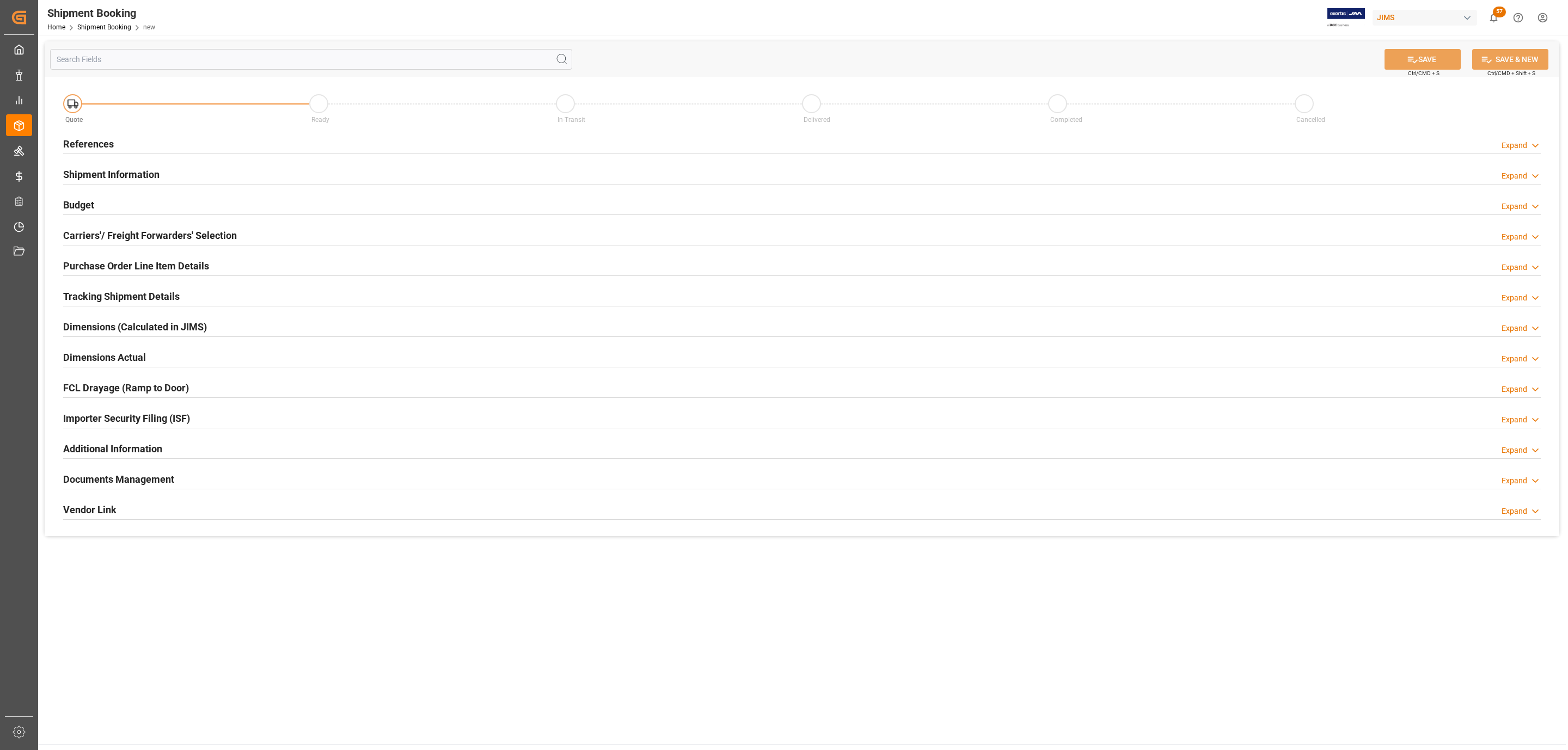
click at [138, 140] on div "References Expand" at bounding box center [802, 143] width 1478 height 21
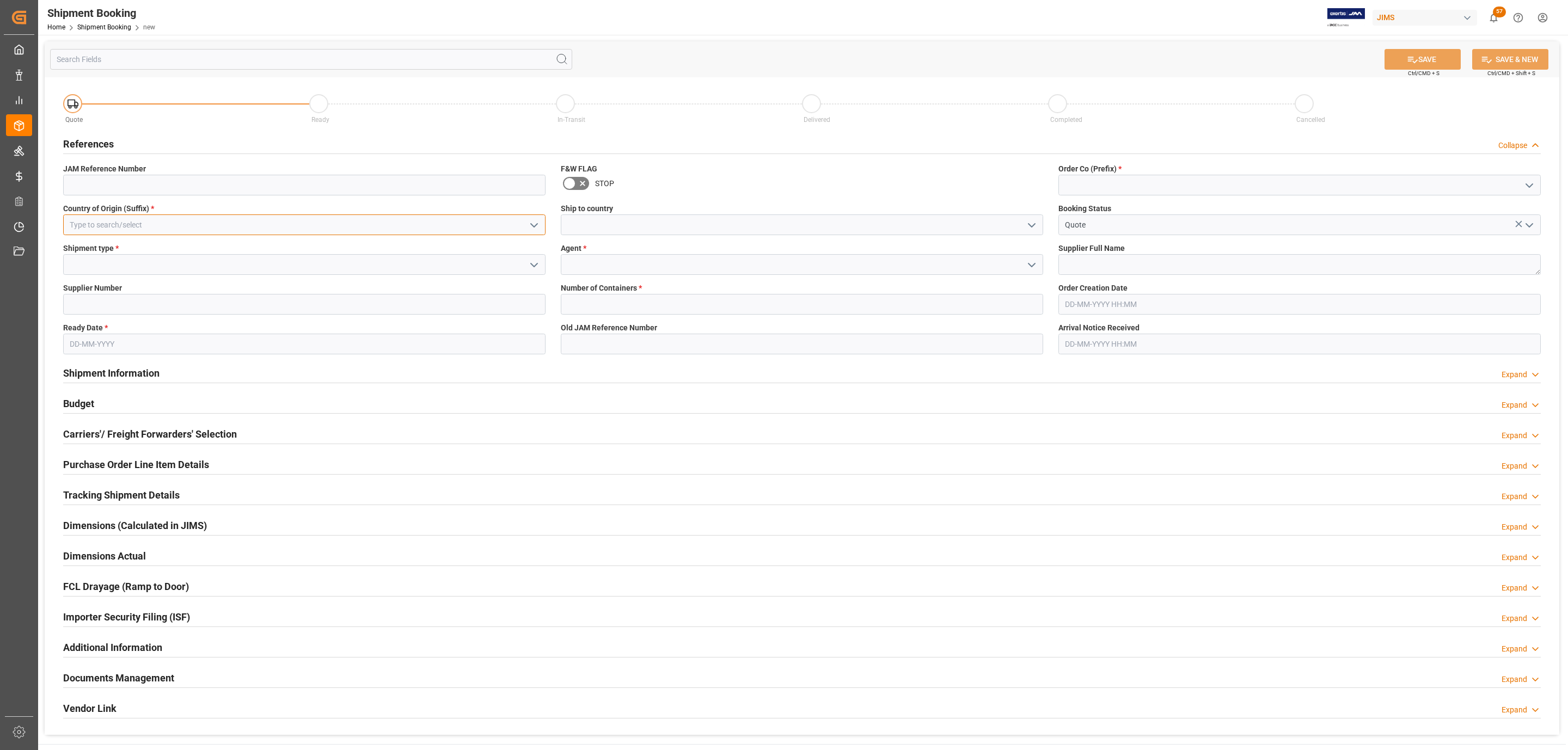
click at [116, 230] on input at bounding box center [304, 225] width 482 height 21
click at [101, 246] on div "US" at bounding box center [304, 248] width 481 height 25
type input "US"
click at [531, 265] on icon "open menu" at bounding box center [534, 264] width 13 height 13
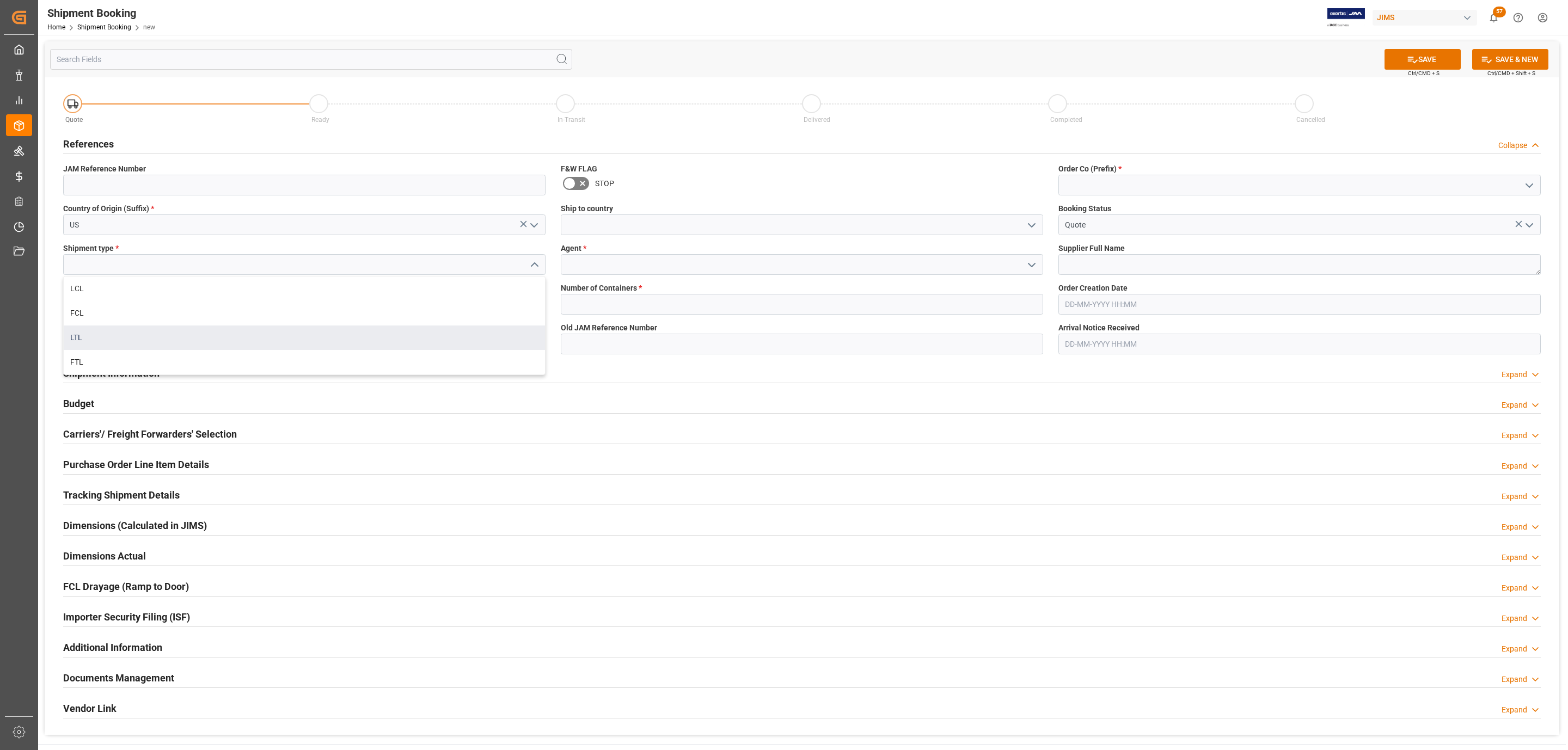
click at [191, 332] on div "LTL" at bounding box center [304, 338] width 481 height 25
type input "LTL"
drag, startPoint x: 162, startPoint y: 301, endPoint x: 140, endPoint y: 320, distance: 29.1
click at [162, 301] on input at bounding box center [304, 304] width 482 height 21
paste input "209752"
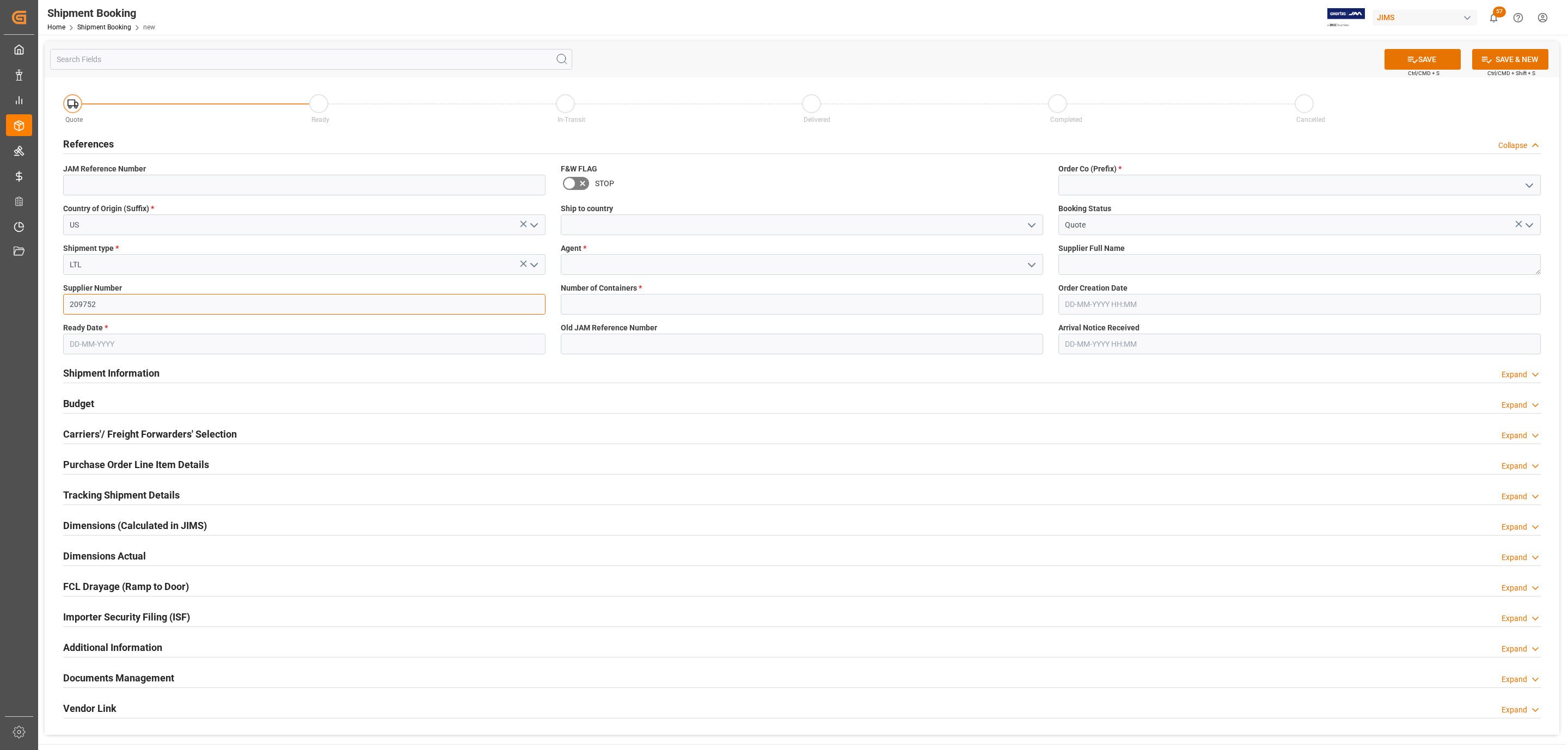
type input "209752"
click at [112, 340] on input "text" at bounding box center [304, 344] width 482 height 21
click at [98, 456] on span "16" at bounding box center [97, 453] width 7 height 8
type input "16-09-2025"
click at [1027, 223] on icon "open menu" at bounding box center [1031, 225] width 13 height 13
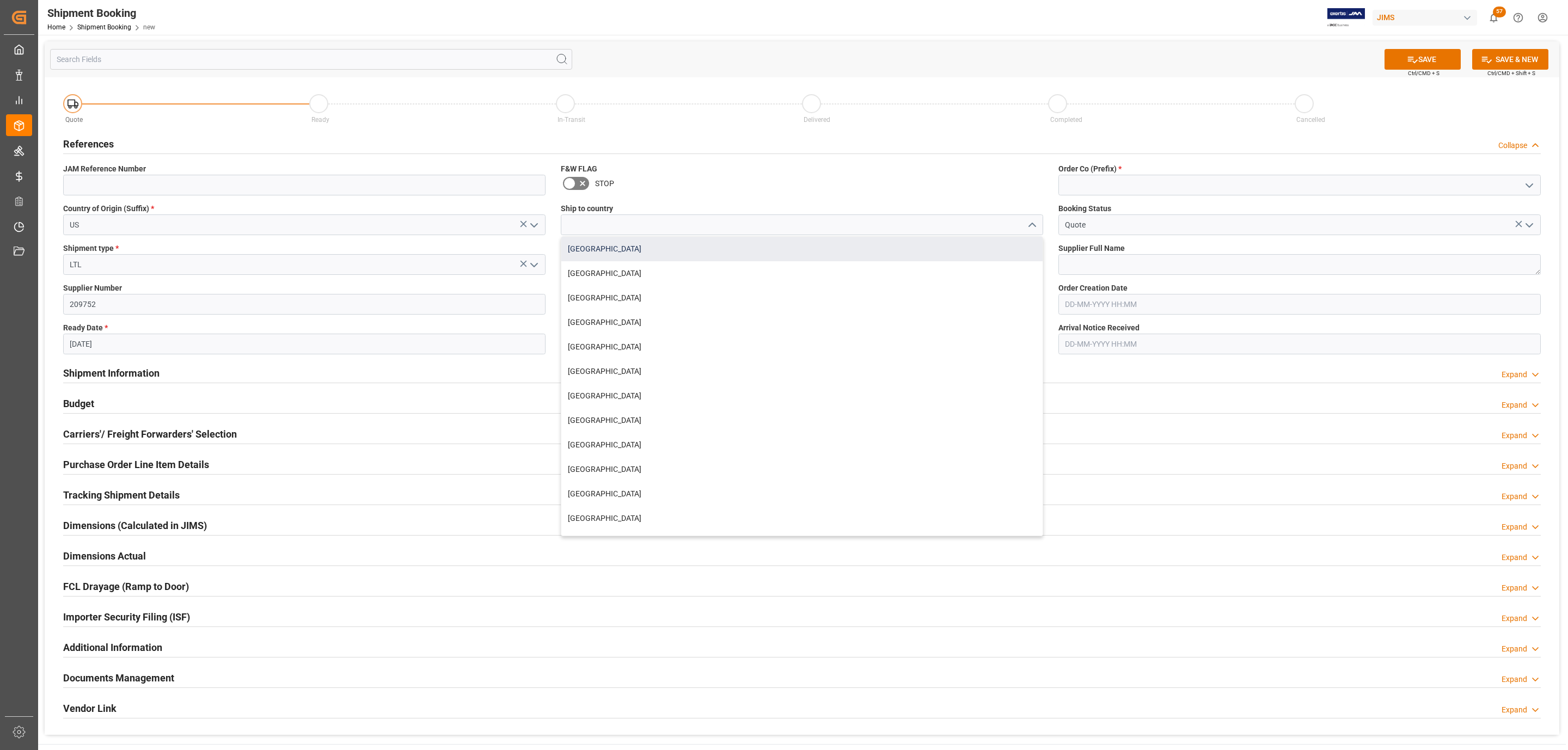
click at [690, 256] on div "Canada" at bounding box center [802, 248] width 481 height 25
type input "Canada"
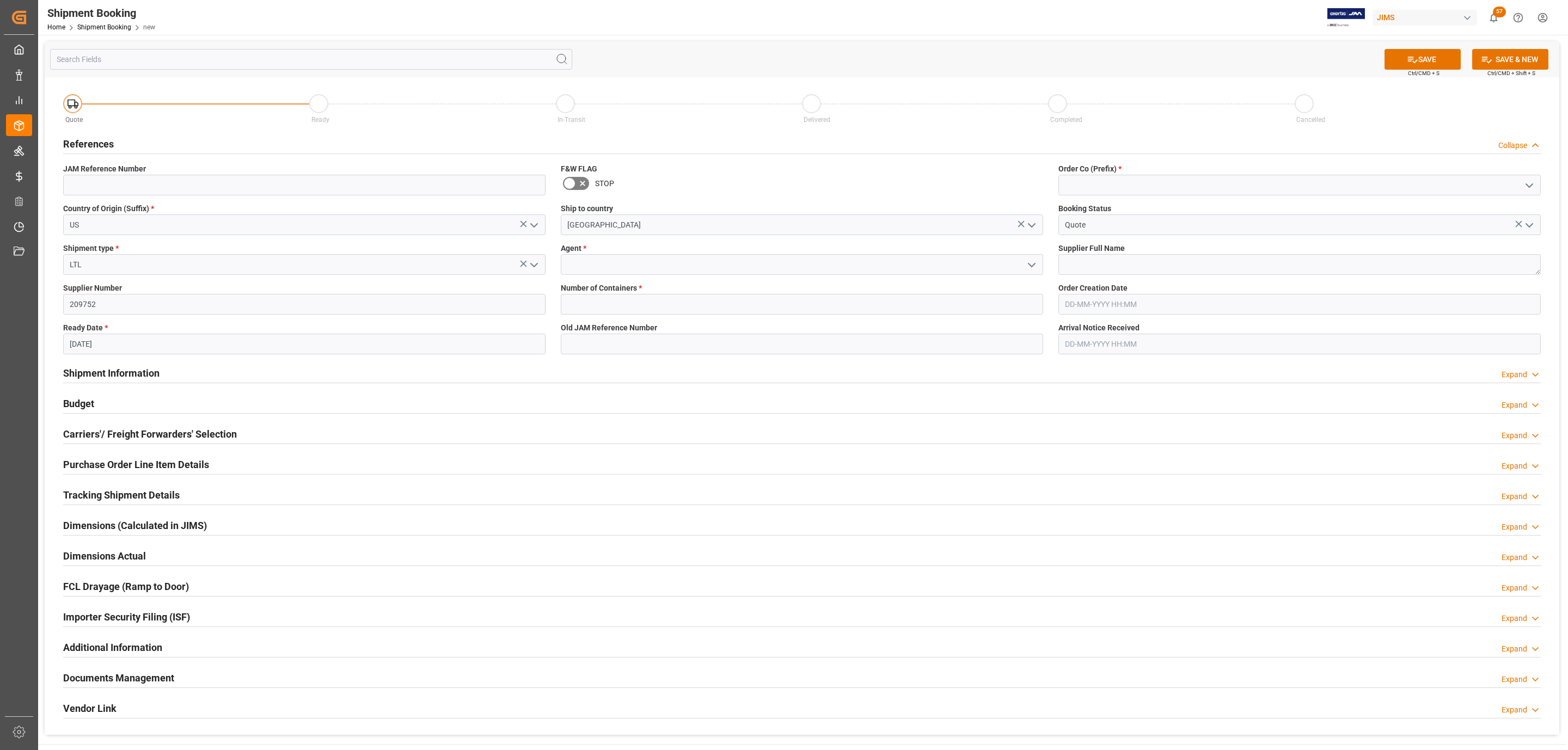
click at [1023, 265] on button "open menu" at bounding box center [1031, 264] width 16 height 17
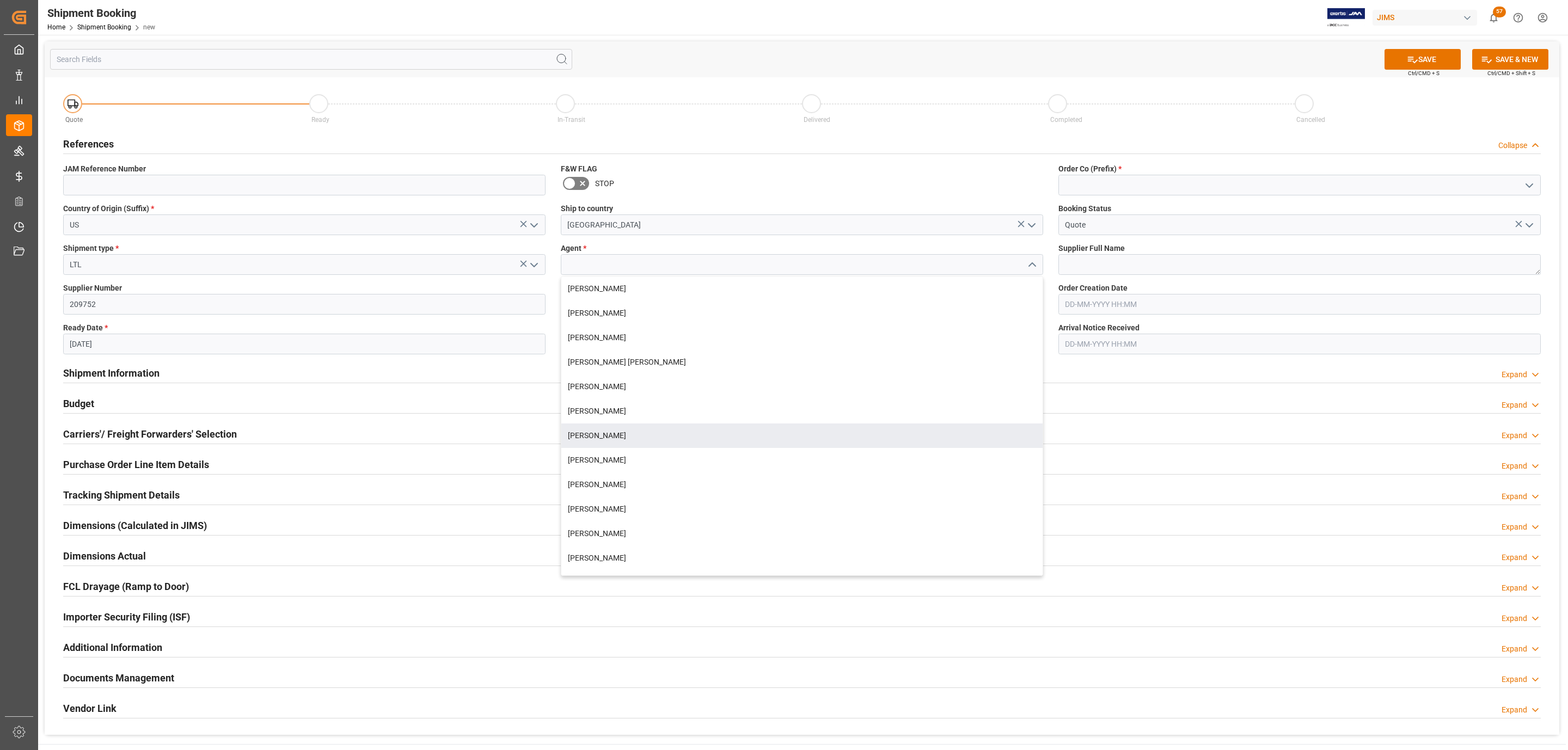
drag, startPoint x: 628, startPoint y: 434, endPoint x: 604, endPoint y: 337, distance: 99.9
click at [628, 433] on div "[PERSON_NAME]" at bounding box center [802, 435] width 481 height 25
type input "[PERSON_NAME]"
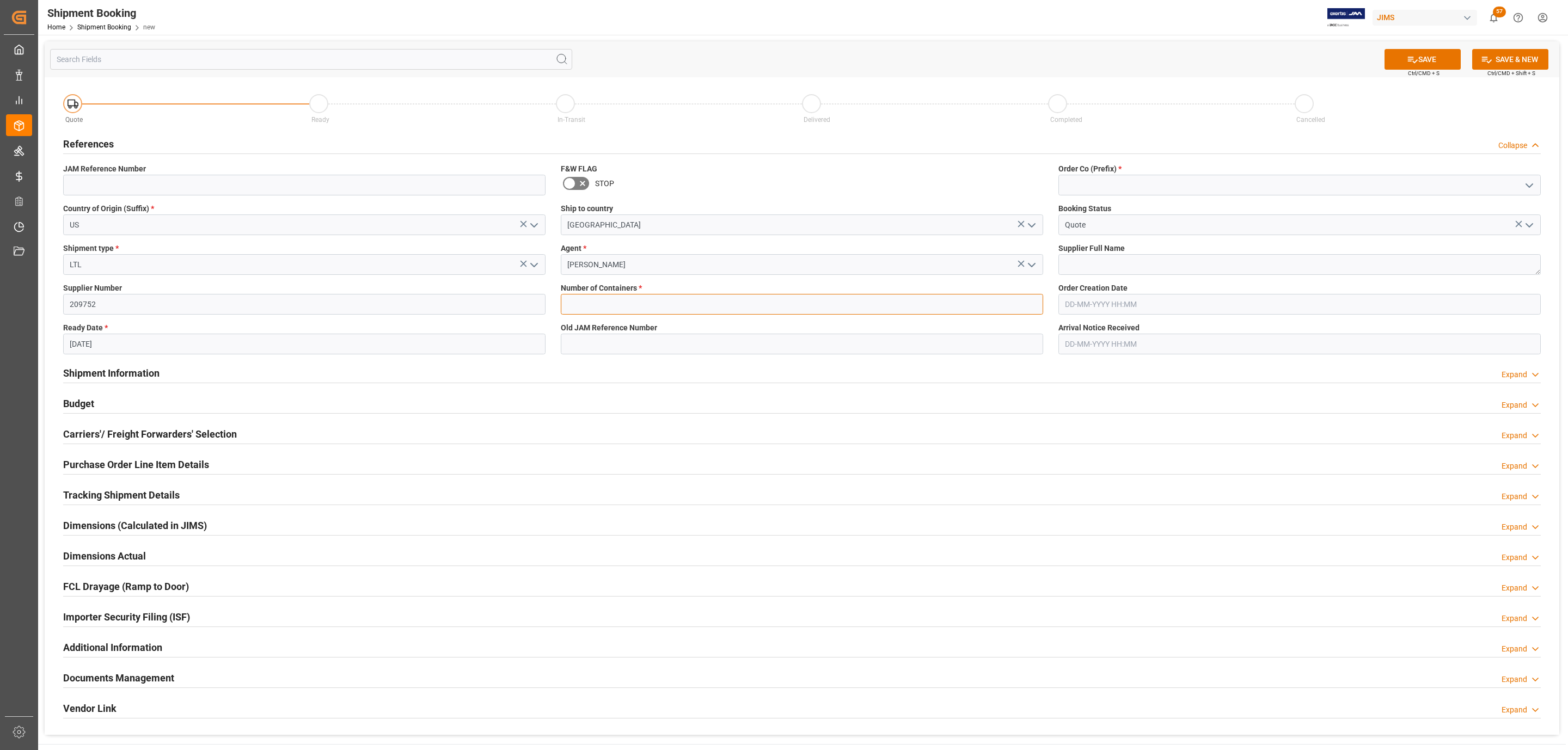
click at [588, 303] on input "text" at bounding box center [801, 304] width 482 height 21
type input "0"
drag, startPoint x: 1529, startPoint y: 190, endPoint x: 1291, endPoint y: 185, distance: 238.1
click at [1527, 189] on icon "open menu" at bounding box center [1529, 185] width 13 height 13
click at [1154, 225] on div "77" at bounding box center [1300, 233] width 481 height 25
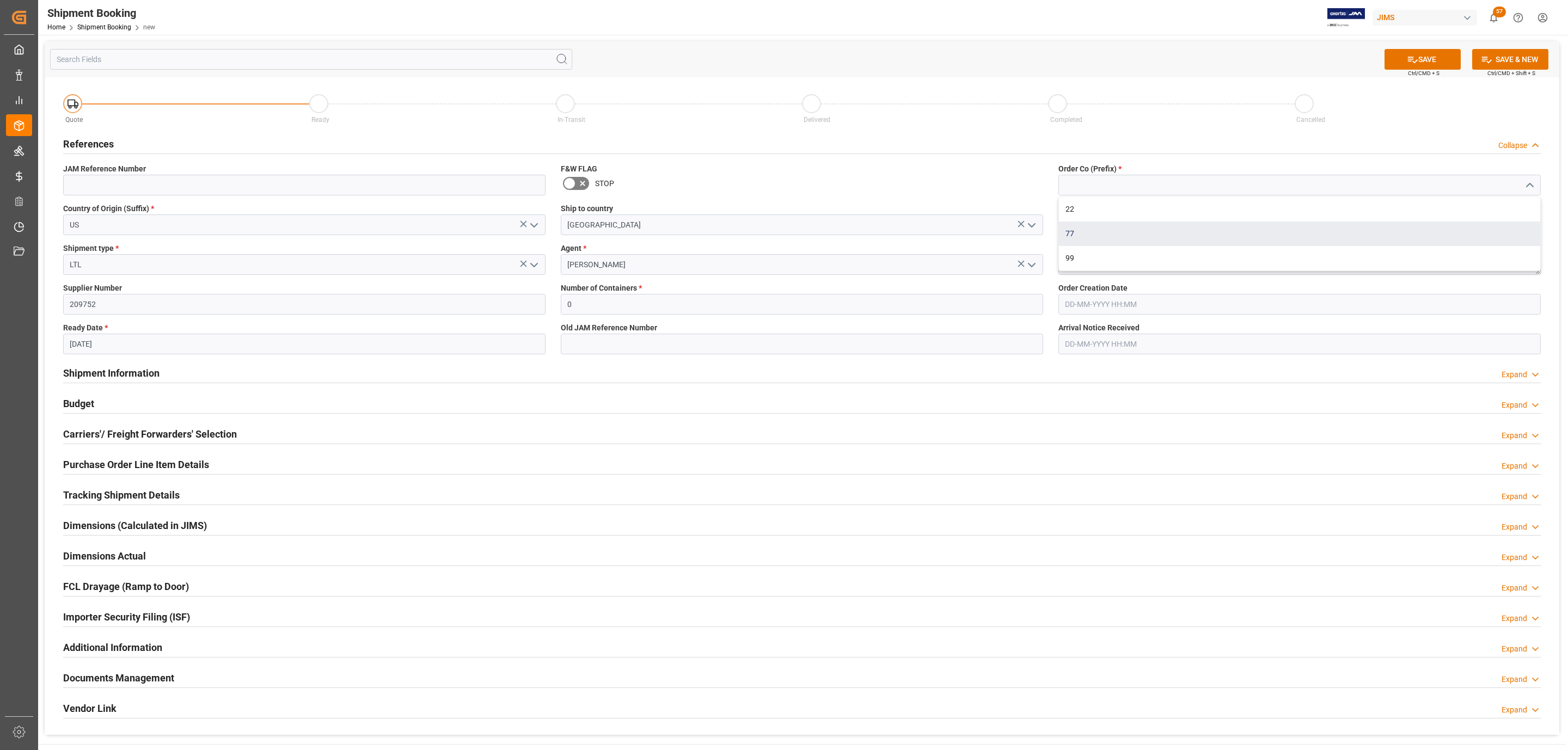
type input "77"
drag, startPoint x: 1095, startPoint y: 268, endPoint x: 1177, endPoint y: 203, distance: 104.6
click at [1095, 268] on textarea at bounding box center [1299, 264] width 482 height 21
paste textarea "Qomo LLC"
type textarea "Qomo LLC"
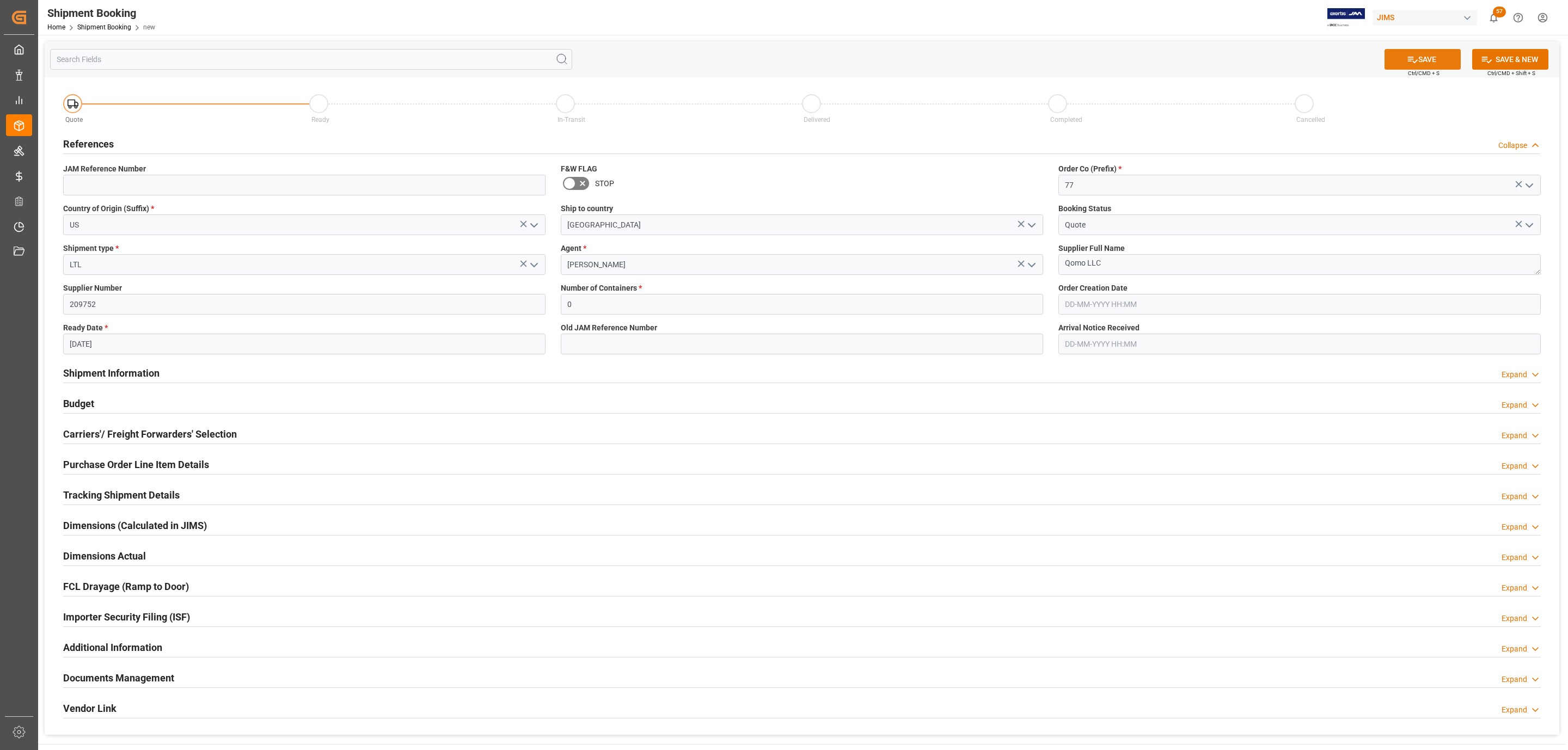
click at [1399, 60] on button "SAVE" at bounding box center [1422, 59] width 77 height 21
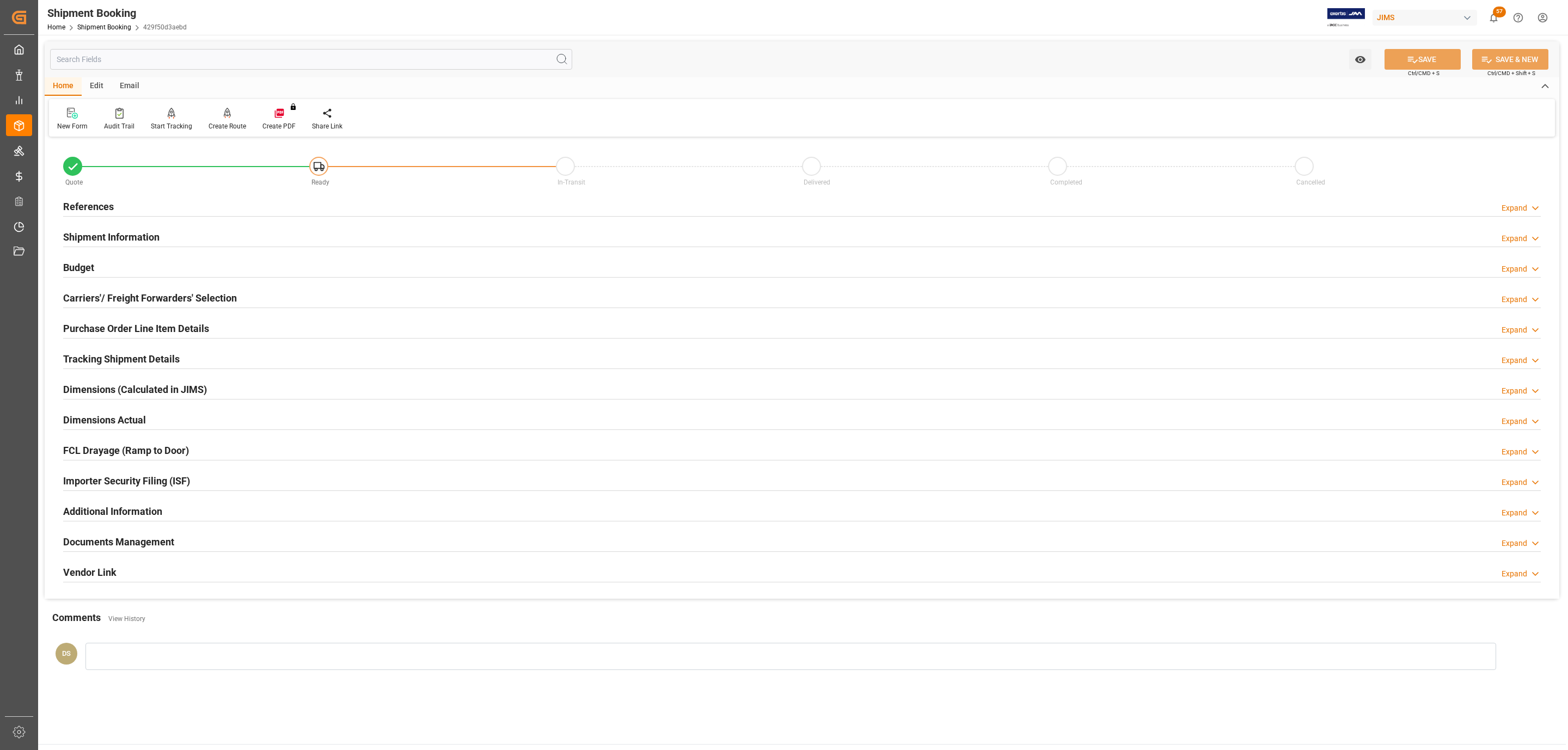
click at [280, 296] on div "Carriers'/ Freight Forwarders' Selection Expand" at bounding box center [802, 297] width 1478 height 21
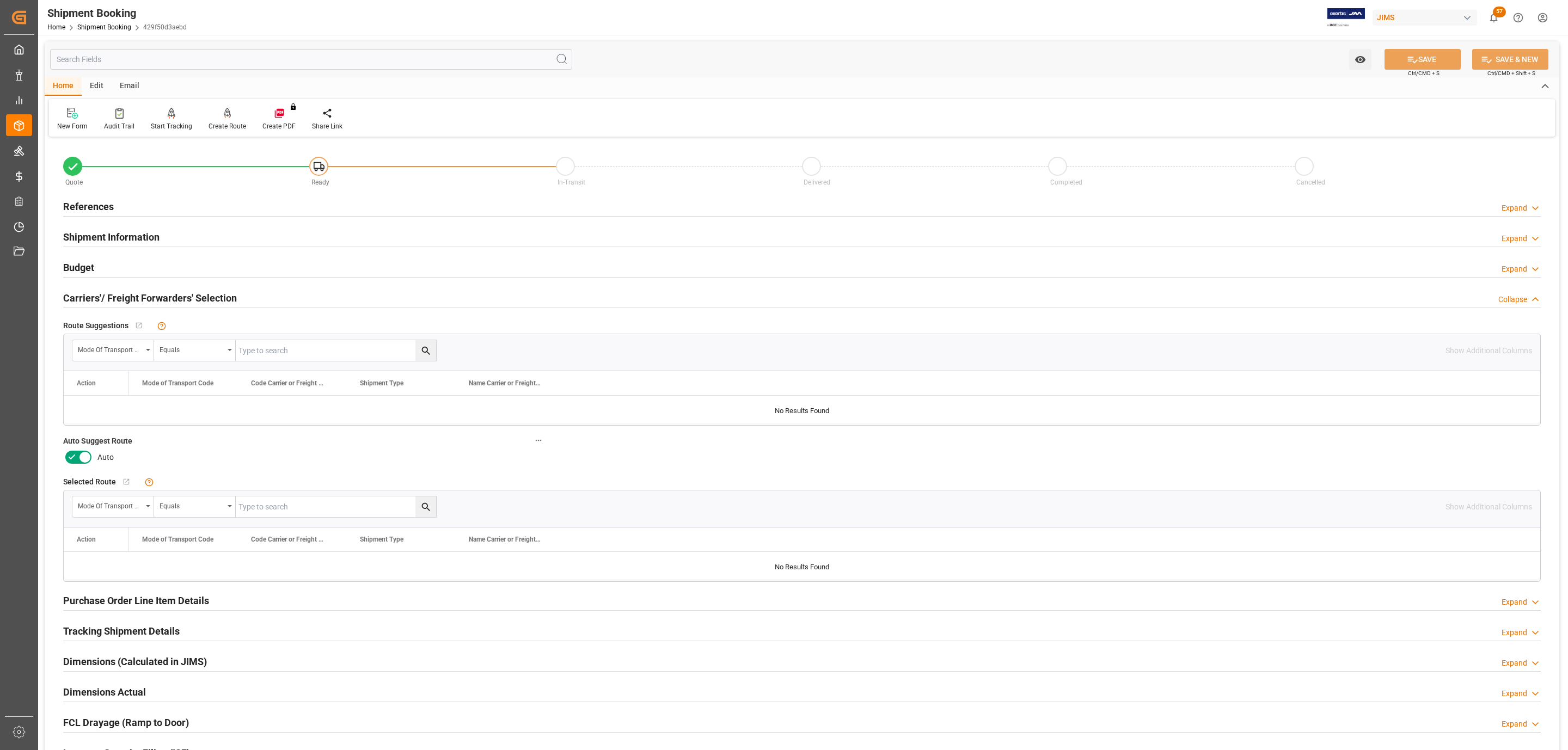
click at [74, 459] on icon at bounding box center [72, 457] width 13 height 13
click at [0, 0] on input "checkbox" at bounding box center [0, 0] width 0 height 0
click at [1448, 64] on button "SAVE" at bounding box center [1422, 59] width 77 height 21
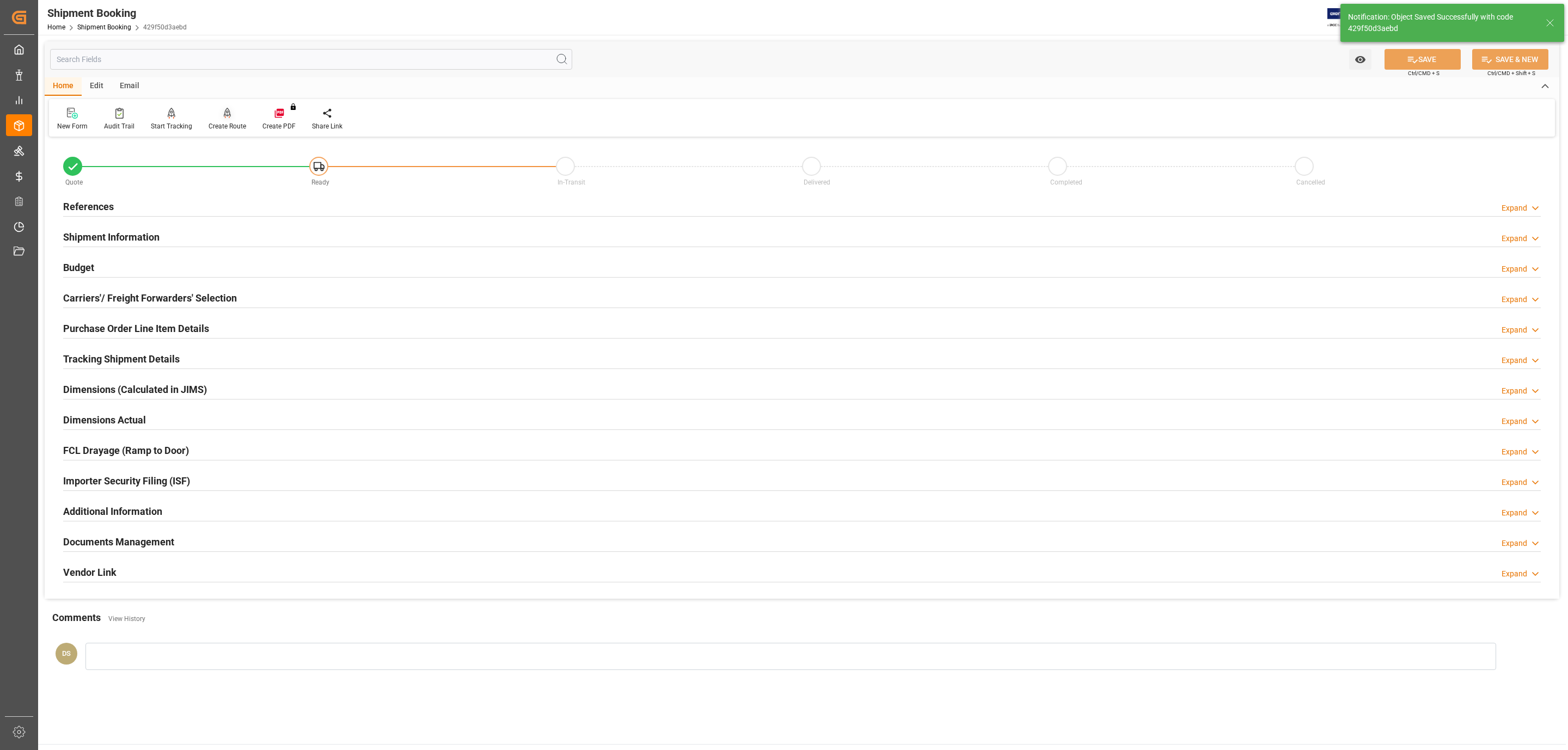
click at [226, 113] on icon at bounding box center [228, 112] width 8 height 11
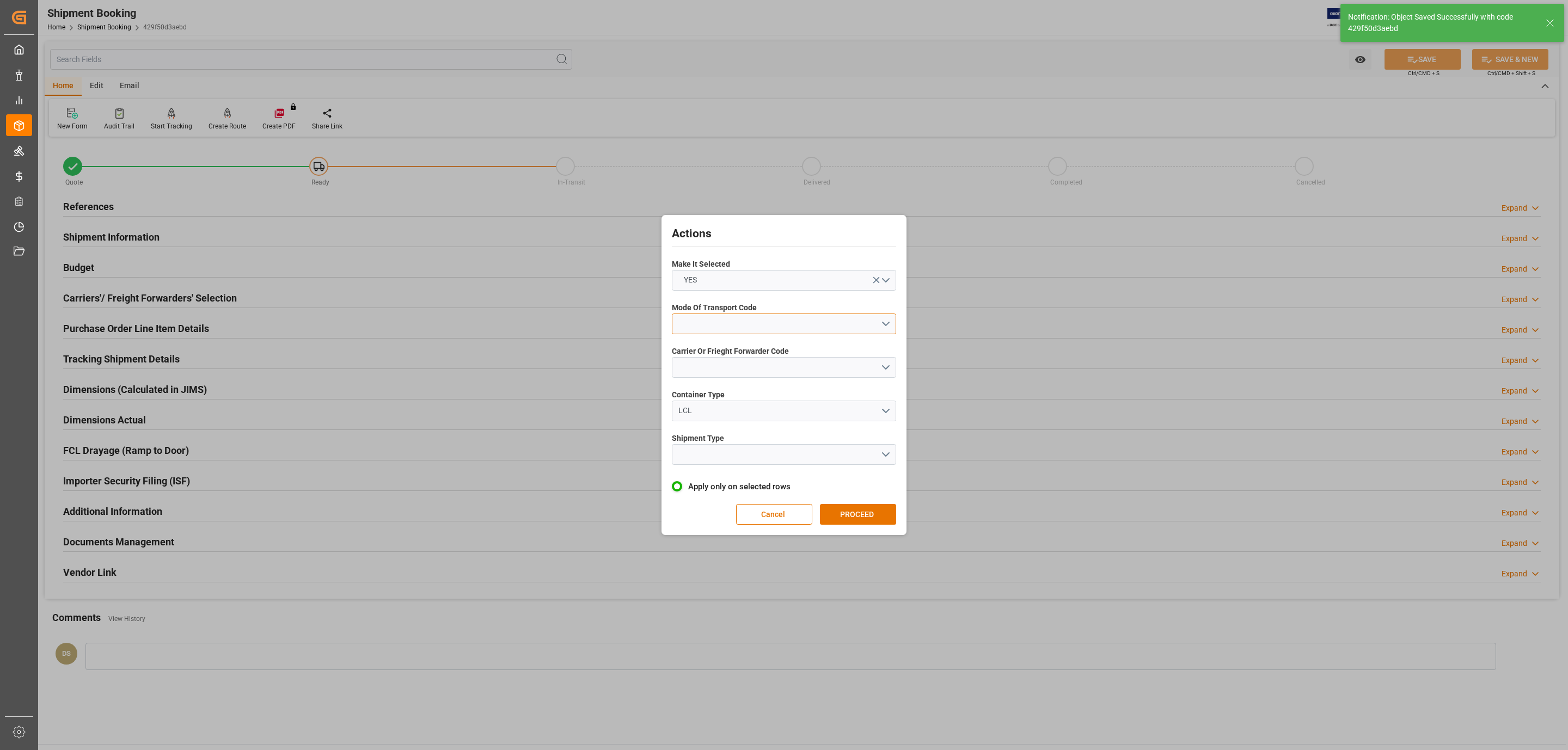
click at [706, 324] on button "open menu" at bounding box center [784, 324] width 225 height 21
click at [740, 417] on div "5- COURIER GROUND" at bounding box center [784, 417] width 224 height 23
click at [730, 363] on button "open menu" at bounding box center [784, 367] width 225 height 21
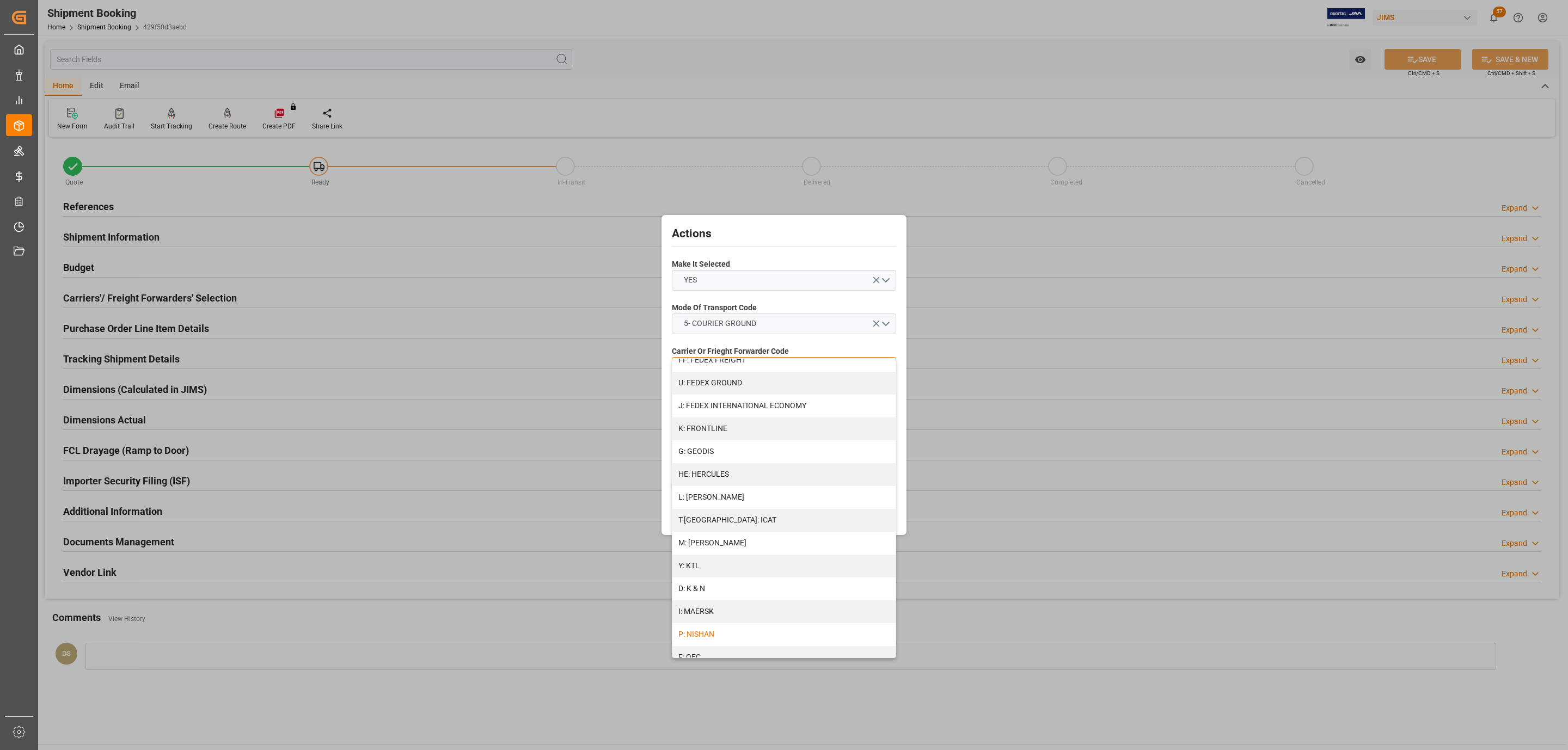
scroll to position [489, 0]
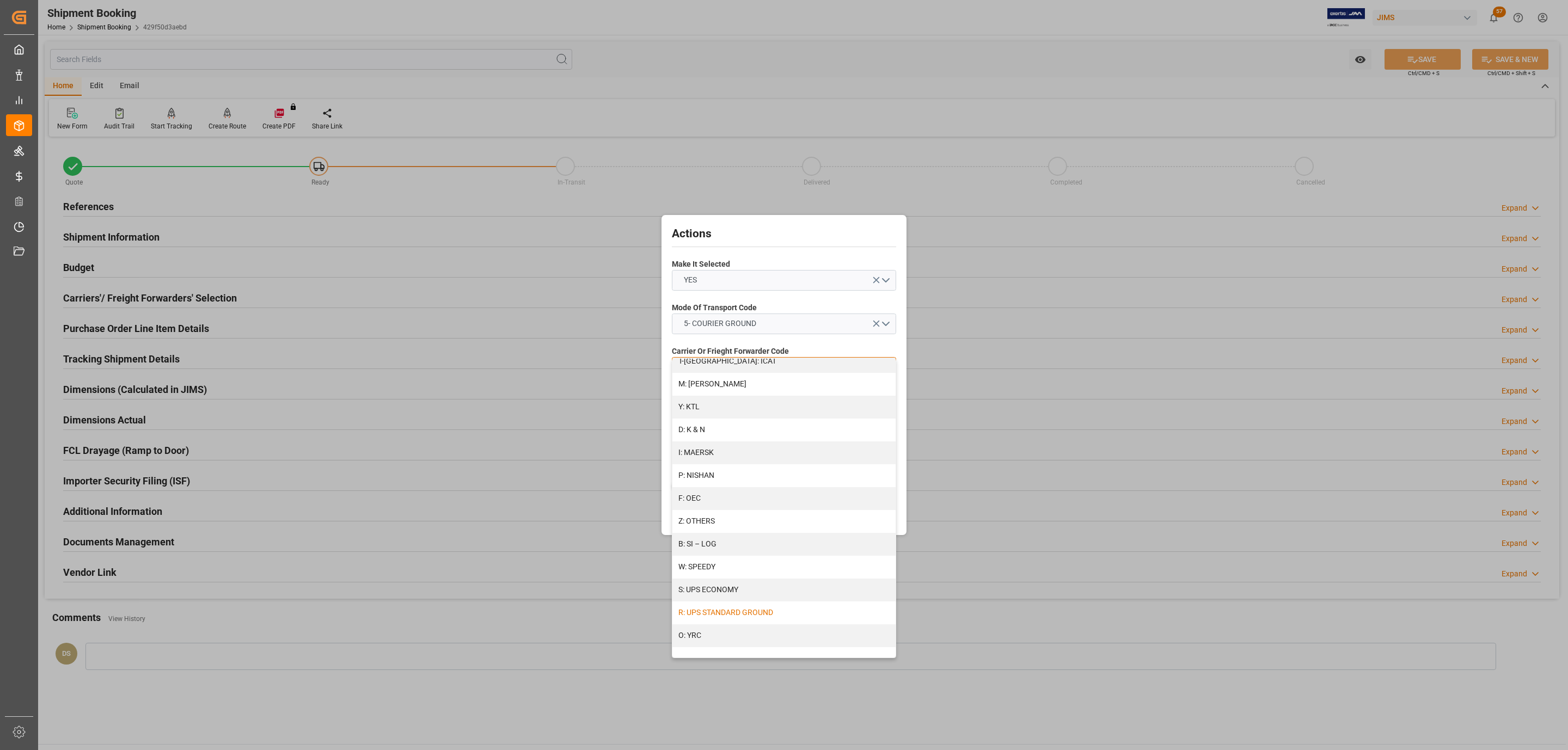
click at [762, 610] on div "R: UPS STANDARD GROUND" at bounding box center [784, 612] width 224 height 23
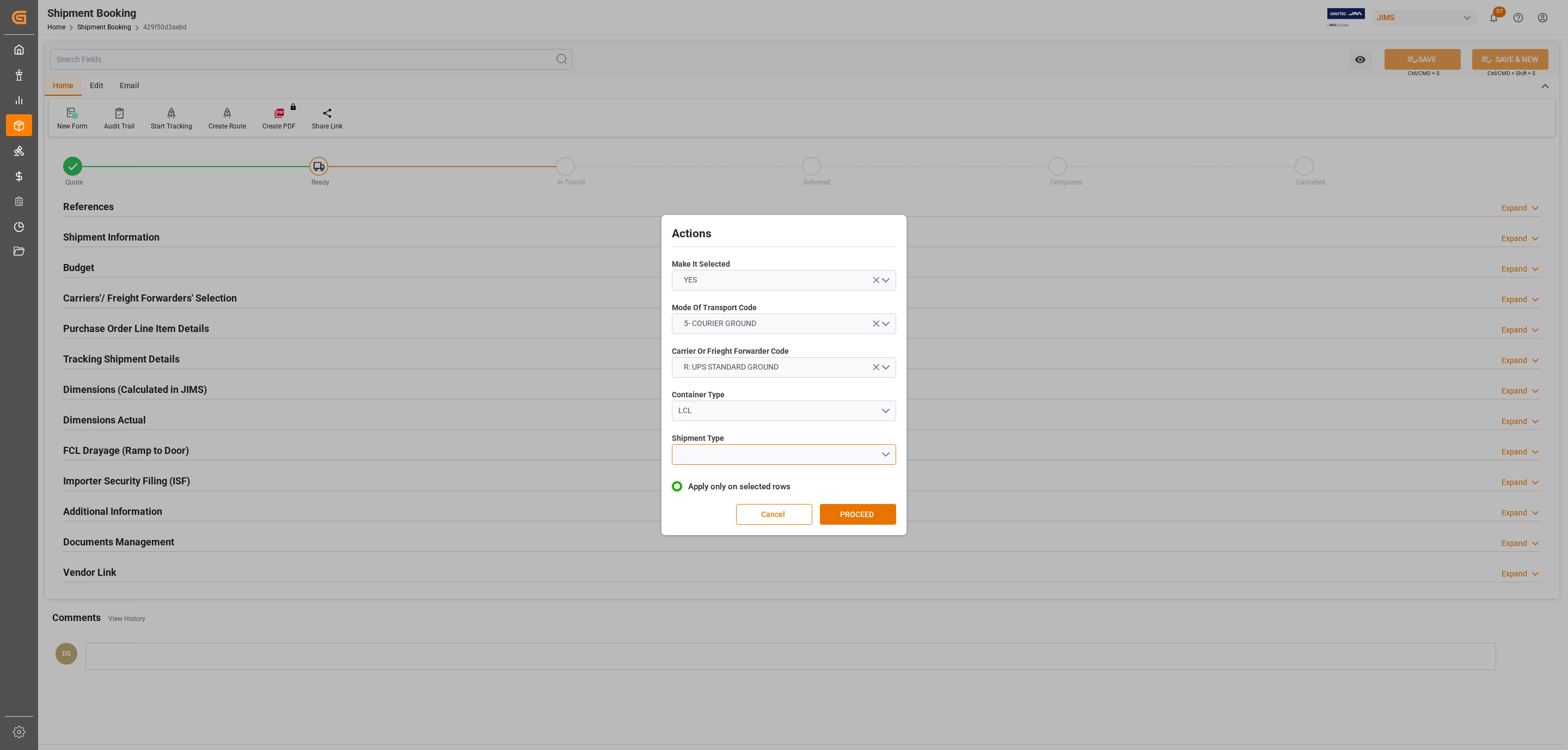
click at [725, 447] on button "open menu" at bounding box center [784, 454] width 225 height 21
click at [725, 451] on div "LTL" at bounding box center [784, 457] width 224 height 23
click at [835, 504] on div "Cancel PROCEED" at bounding box center [784, 514] width 225 height 21
click at [852, 513] on button "PROCEED" at bounding box center [858, 514] width 77 height 21
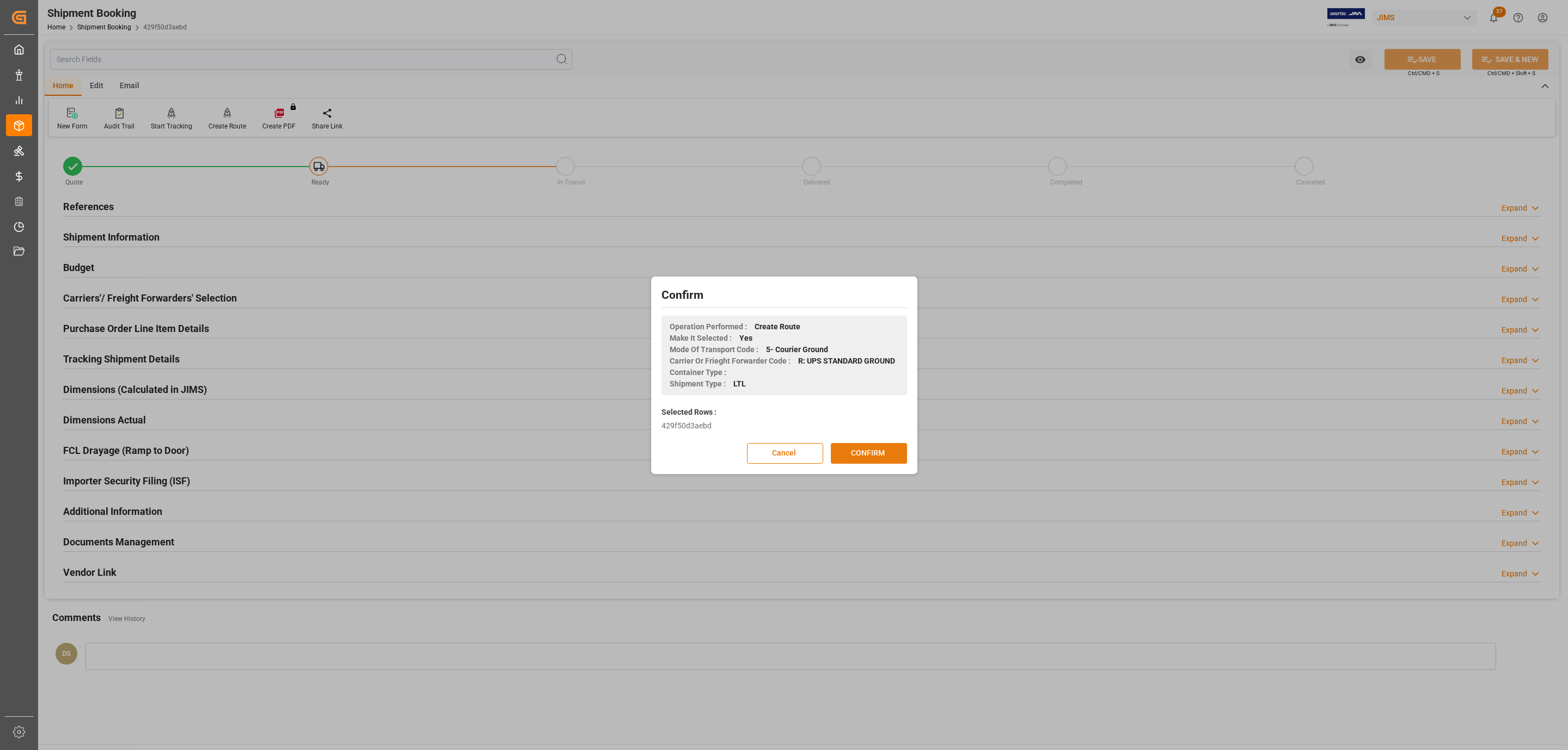
click at [862, 452] on button "CONFIRM" at bounding box center [868, 453] width 77 height 21
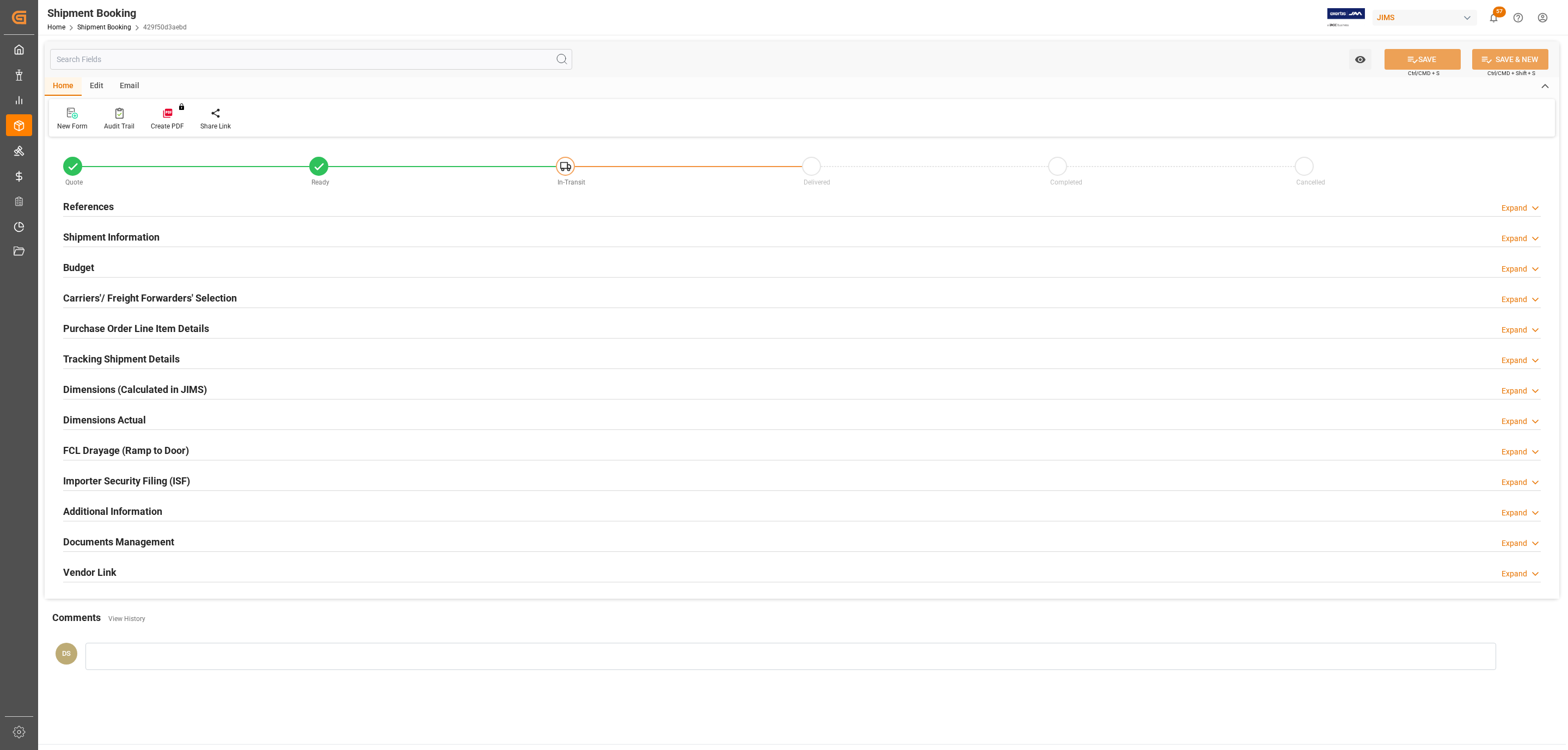
type input "0"
type input "[DATE]"
click at [136, 204] on div "References Expand" at bounding box center [802, 206] width 1478 height 21
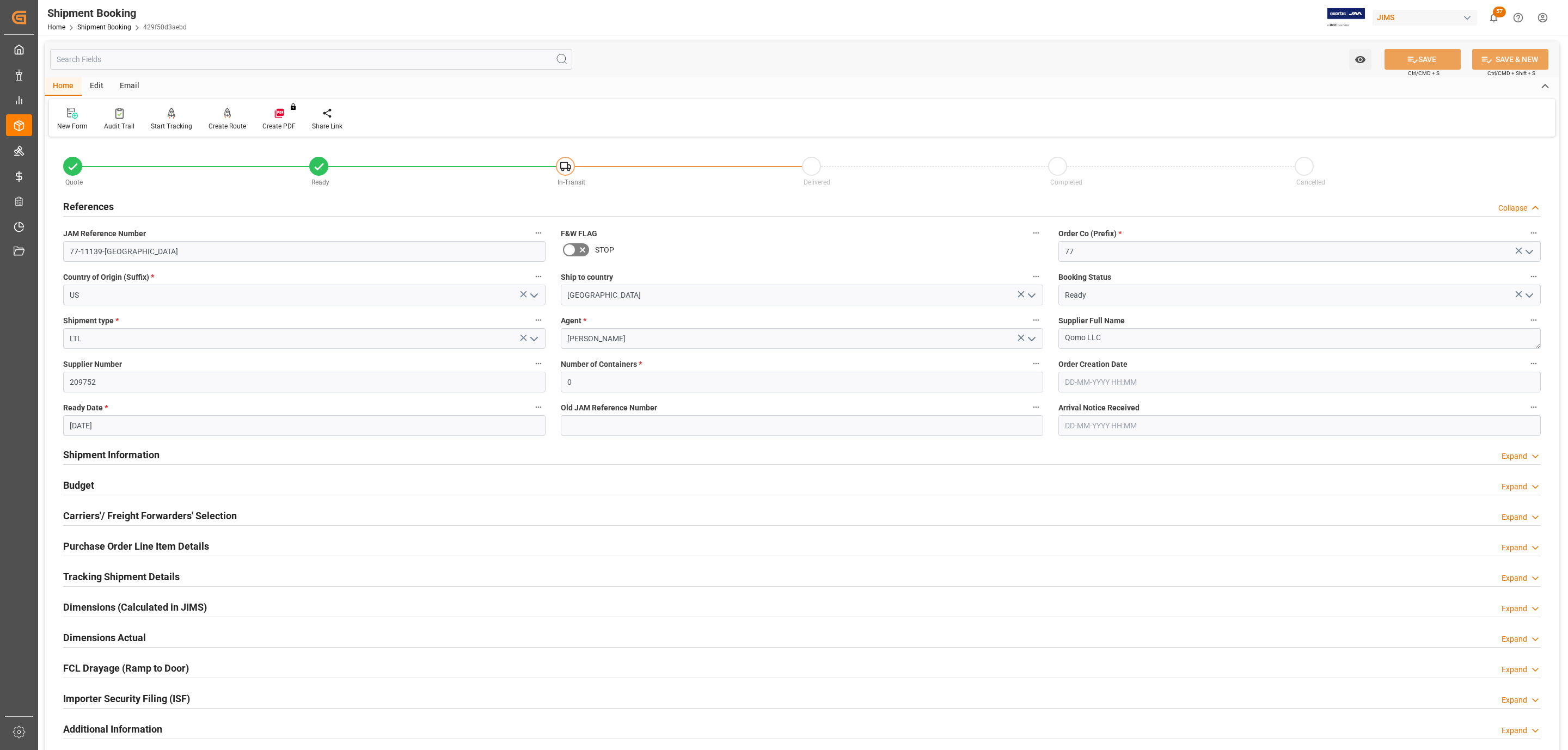
click at [128, 264] on div "JAM Reference Number 77-11139-US" at bounding box center [304, 244] width 498 height 44
click at [129, 257] on input "77-11139-[GEOGRAPHIC_DATA]" at bounding box center [304, 251] width 482 height 21
drag, startPoint x: 84, startPoint y: 576, endPoint x: 103, endPoint y: 592, distance: 24.8
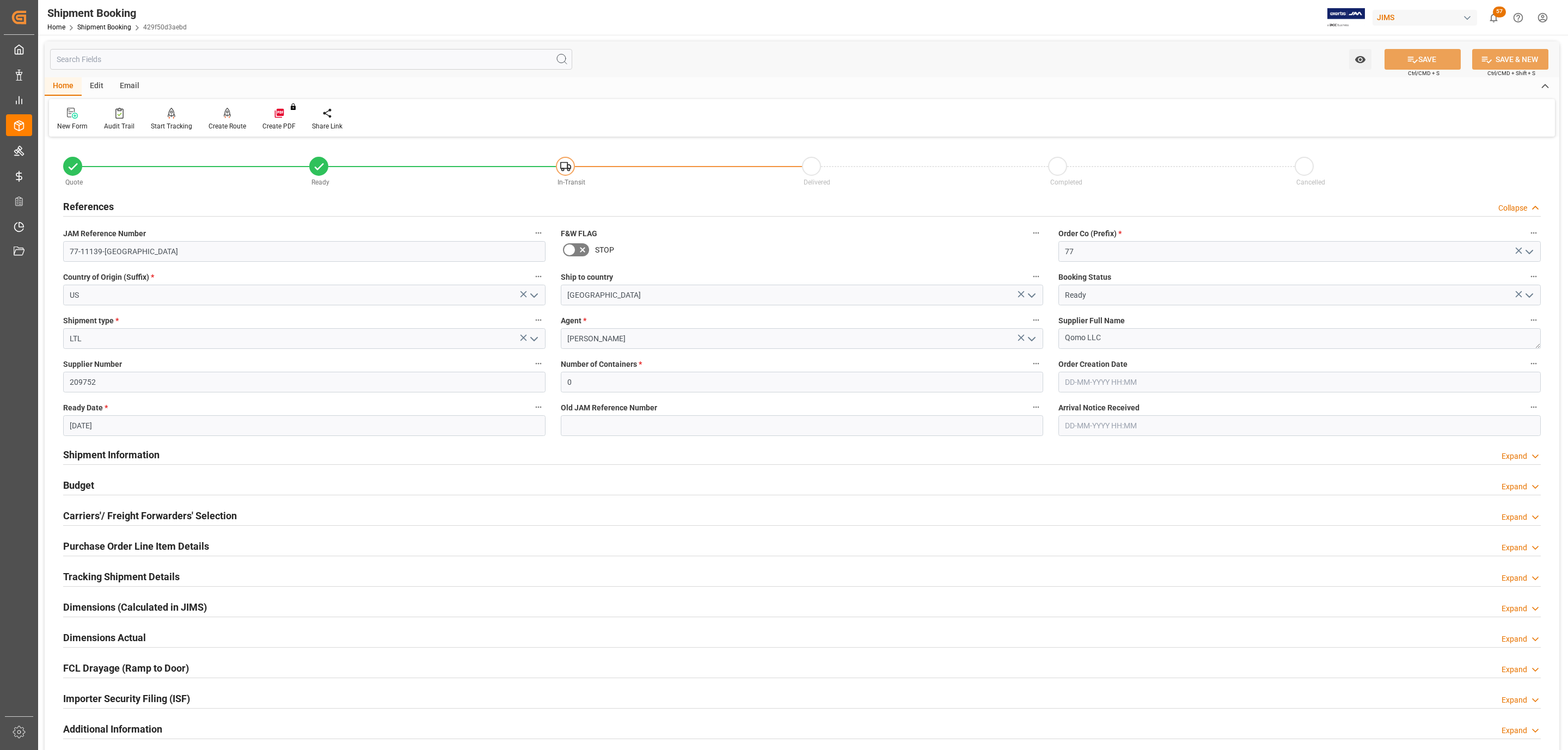
click at [84, 576] on h2 "Tracking Shipment Details" at bounding box center [121, 576] width 116 height 15
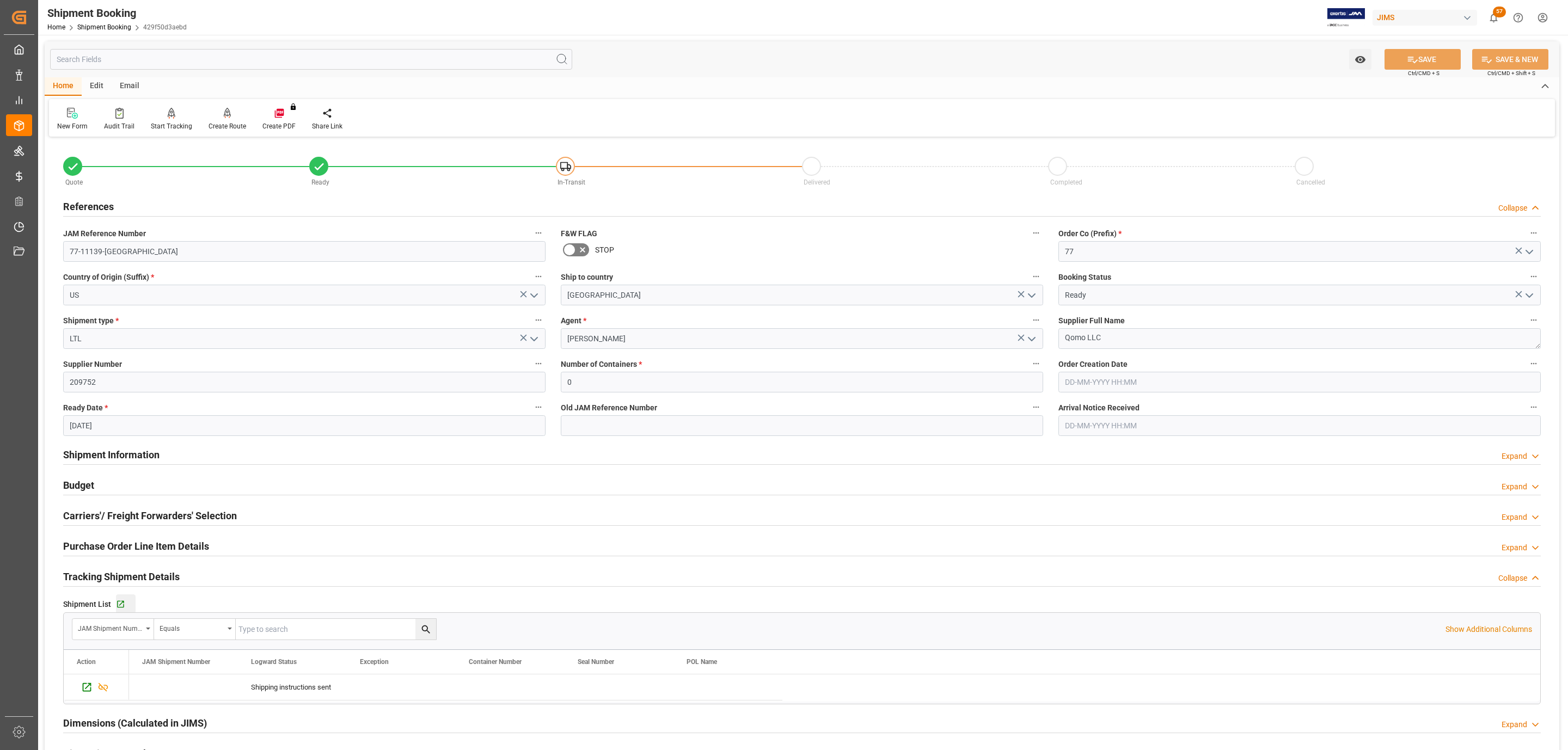
click at [119, 609] on icon "button" at bounding box center [120, 604] width 9 height 9
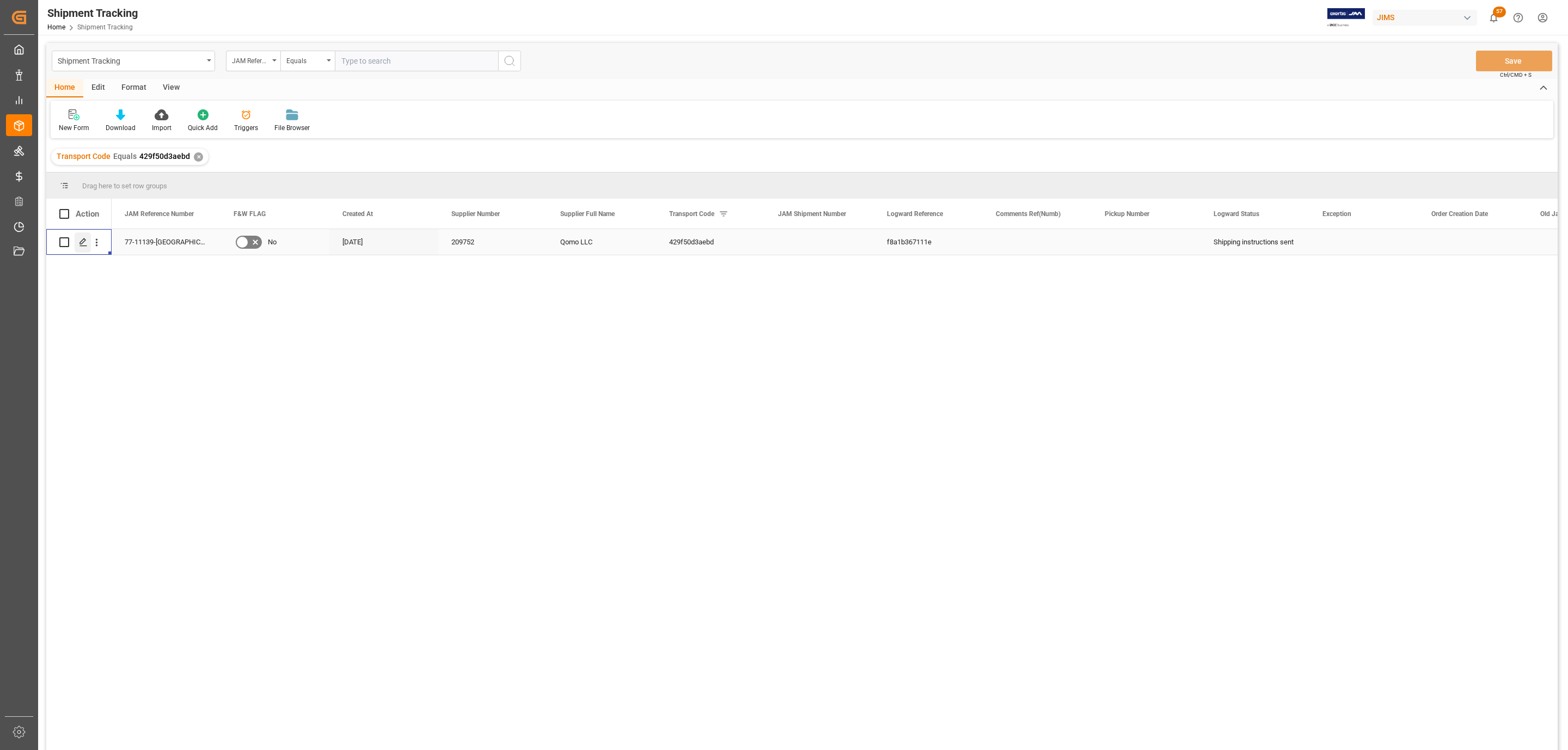
click at [76, 243] on div "Press SPACE to select this row." at bounding box center [82, 242] width 16 height 20
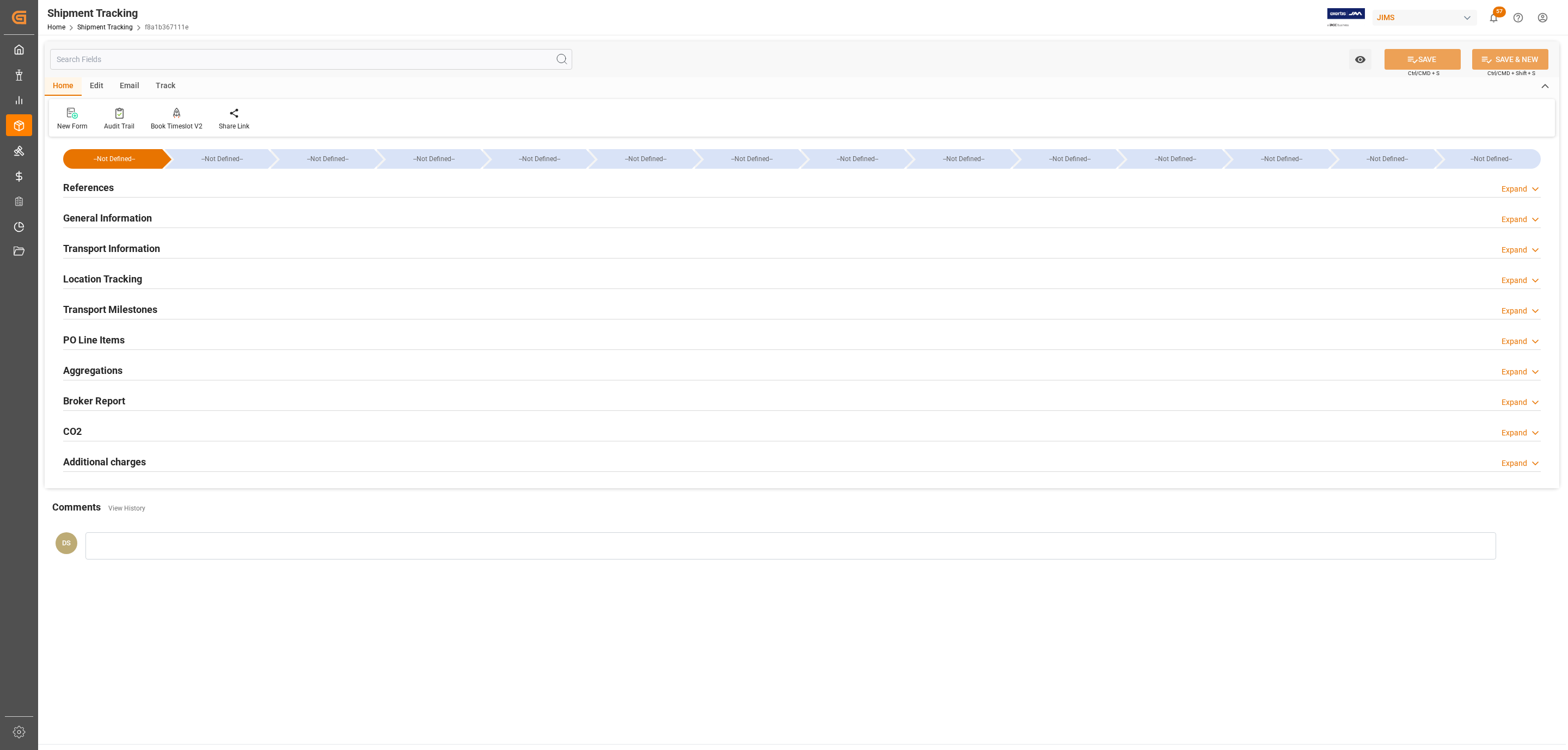
drag, startPoint x: 108, startPoint y: 191, endPoint x: 106, endPoint y: 225, distance: 34.1
click at [108, 191] on h2 "References" at bounding box center [88, 187] width 51 height 15
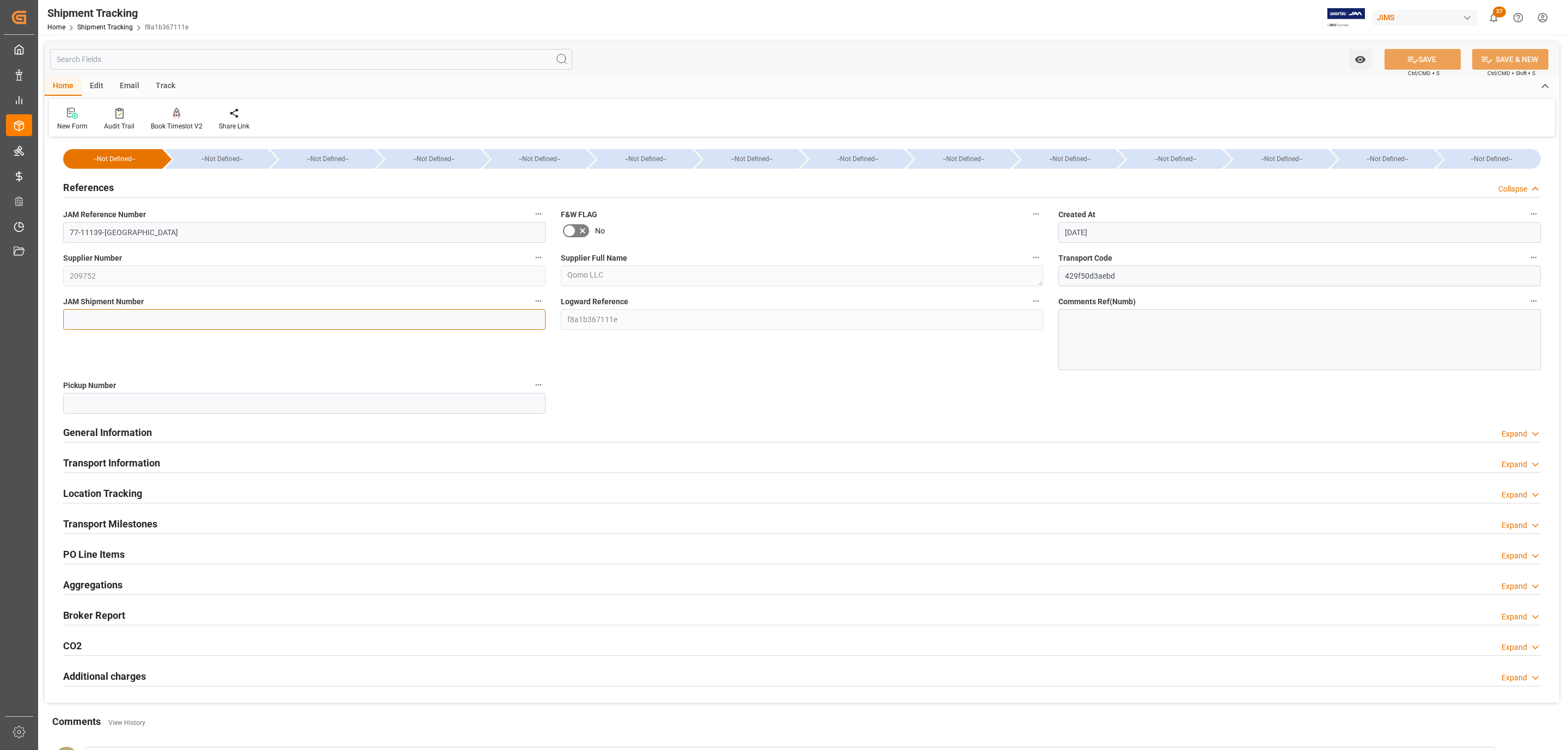
click at [101, 320] on input at bounding box center [304, 319] width 482 height 21
paste input "73076"
type input "73076"
click at [1415, 53] on button "SAVE" at bounding box center [1422, 59] width 77 height 21
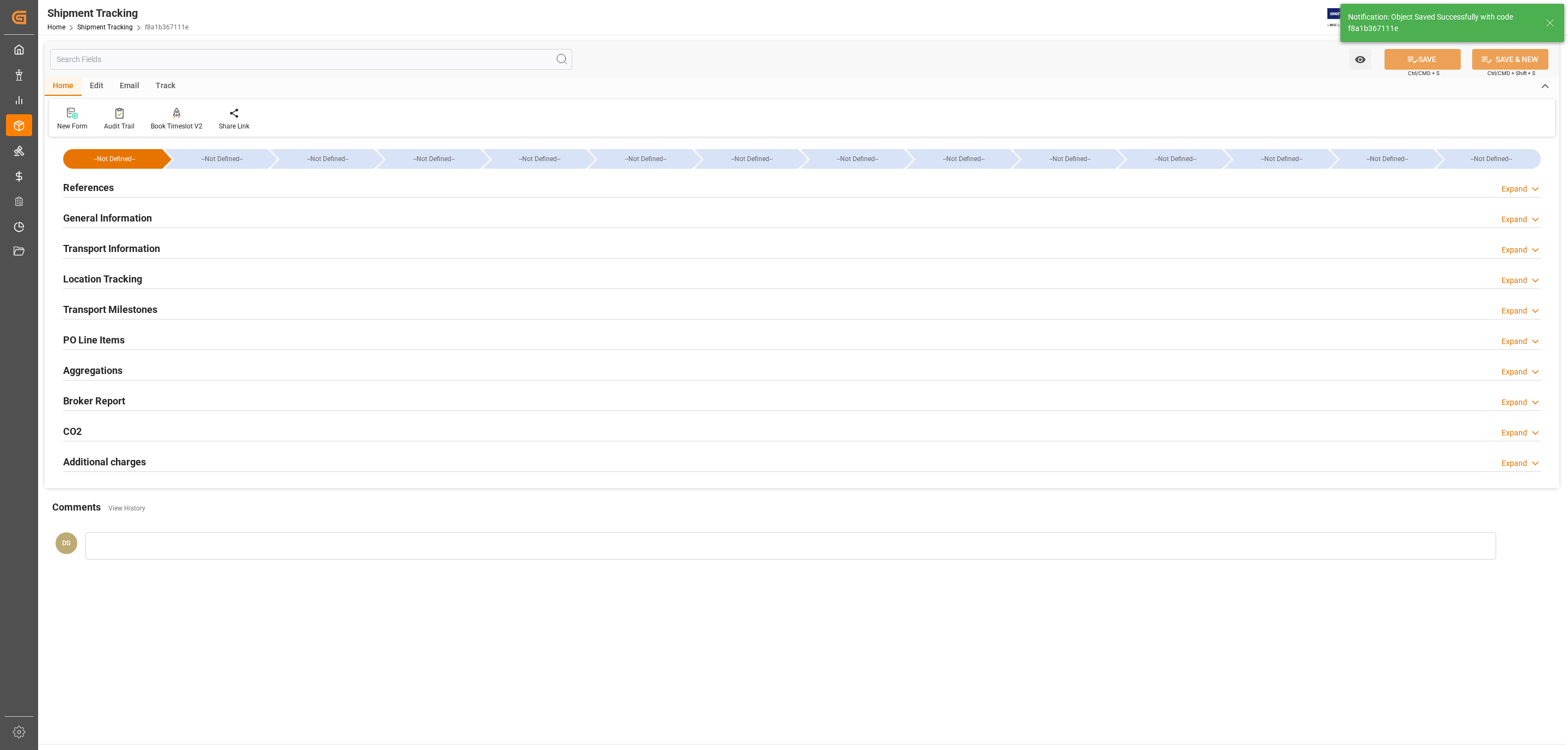
click at [166, 304] on div "Transport Milestones Expand" at bounding box center [802, 308] width 1478 height 21
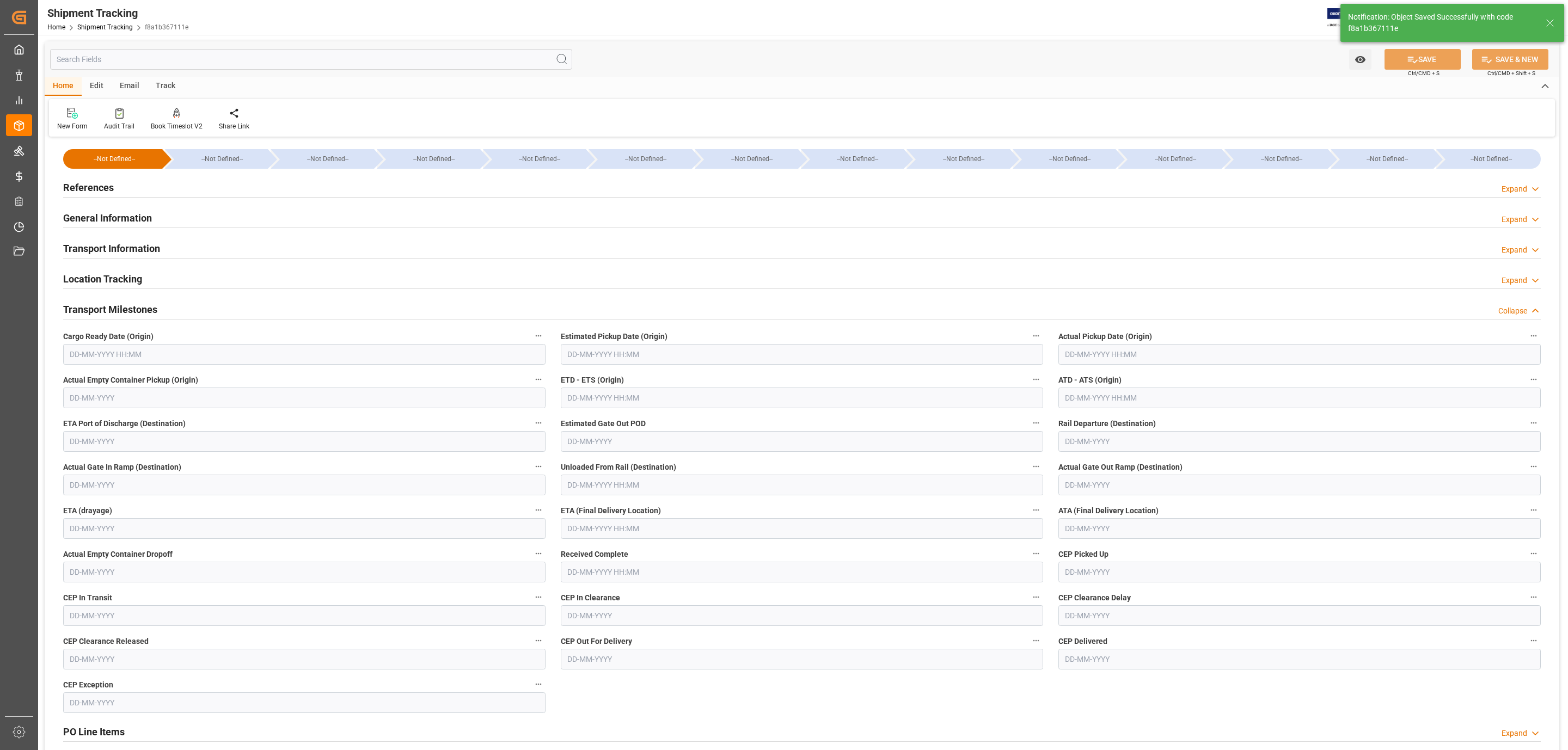
click at [152, 356] on input "text" at bounding box center [304, 354] width 482 height 21
click at [74, 466] on span "15" at bounding box center [77, 464] width 7 height 8
type input "15-09-2025 00:00"
drag, startPoint x: 582, startPoint y: 367, endPoint x: 584, endPoint y: 359, distance: 8.2
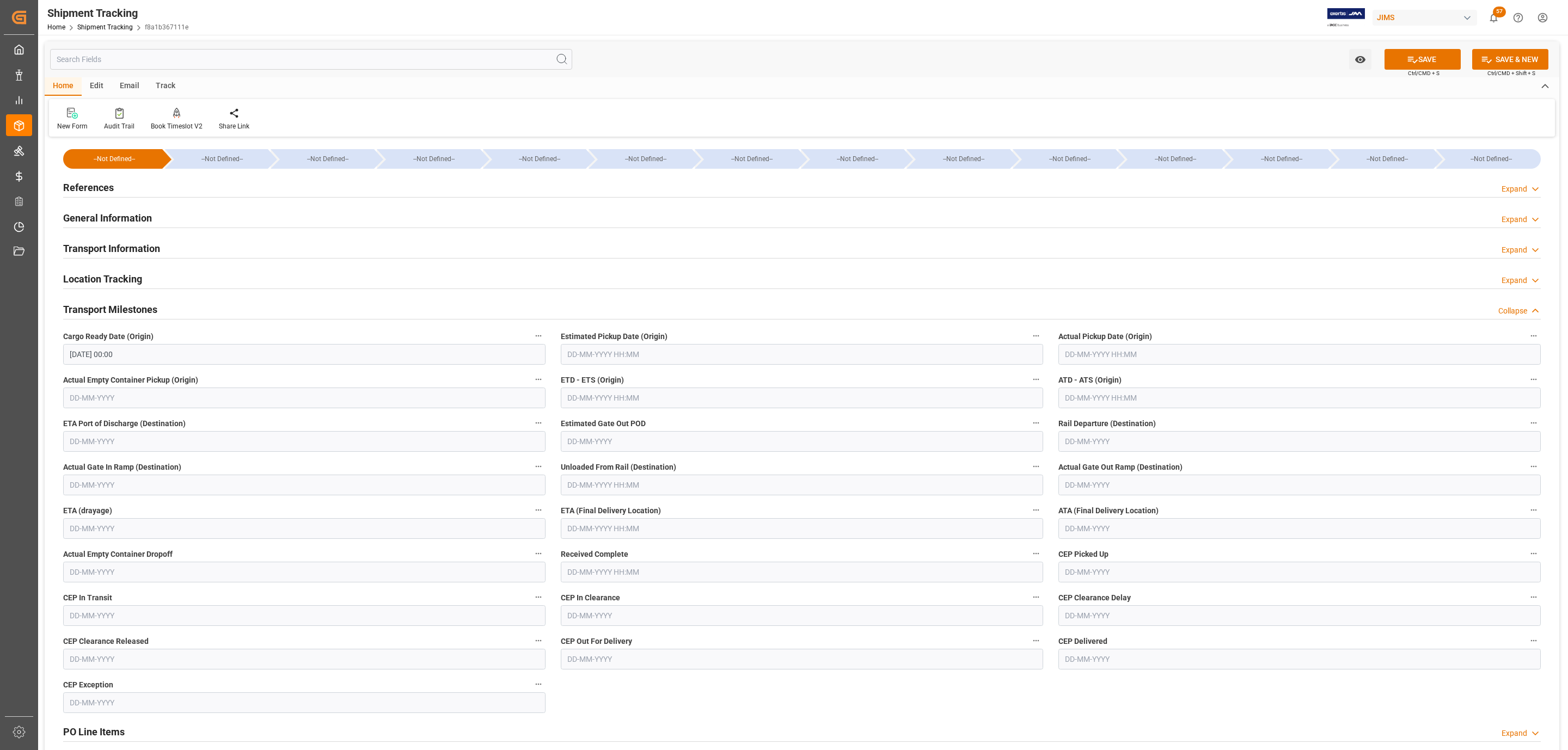
click at [582, 365] on div "Estimated Pickup Date (Origin)" at bounding box center [802, 347] width 498 height 44
click at [584, 359] on input "text" at bounding box center [801, 354] width 482 height 21
click at [593, 463] on span "16" at bounding box center [595, 464] width 7 height 8
type input "16-09-2025 00:00"
click at [1083, 353] on input "text" at bounding box center [1299, 354] width 482 height 21
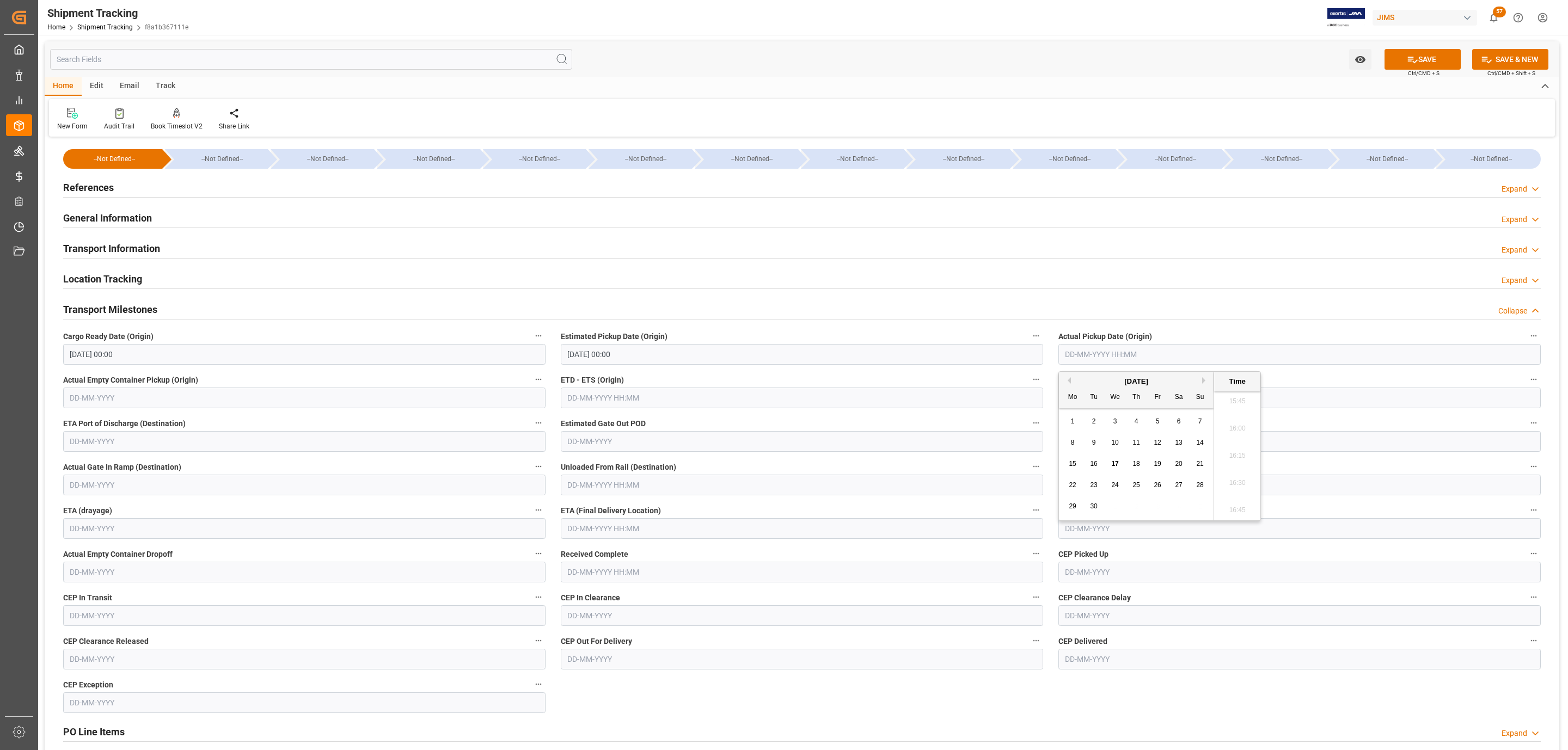
click at [1094, 464] on span "16" at bounding box center [1093, 464] width 7 height 8
type input "16-09-2025 00:00"
click at [593, 527] on input "text" at bounding box center [801, 528] width 482 height 21
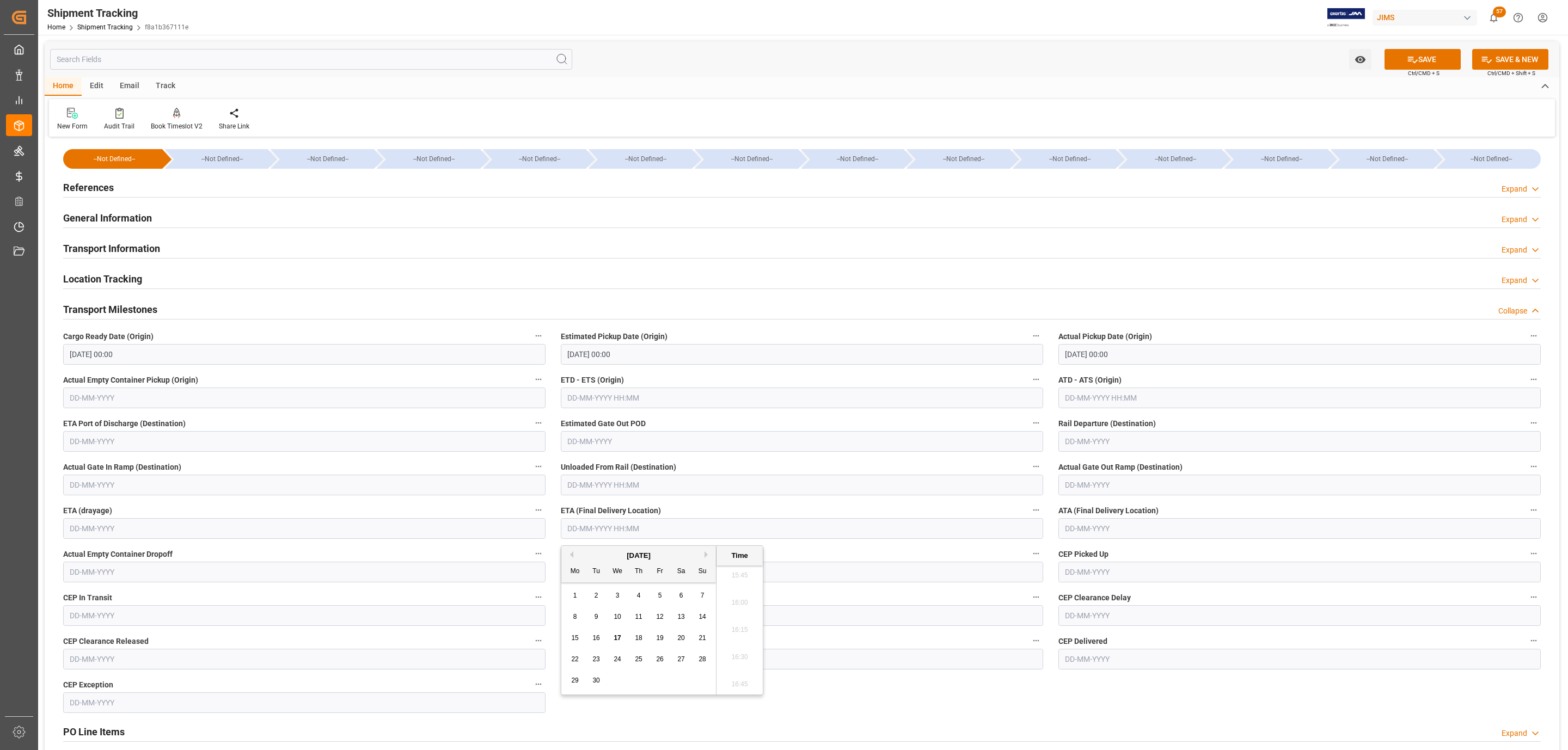
click at [572, 643] on div "15" at bounding box center [575, 638] width 14 height 13
type input "15-09-2025 00:00"
click at [1400, 58] on button "SAVE" at bounding box center [1422, 59] width 77 height 21
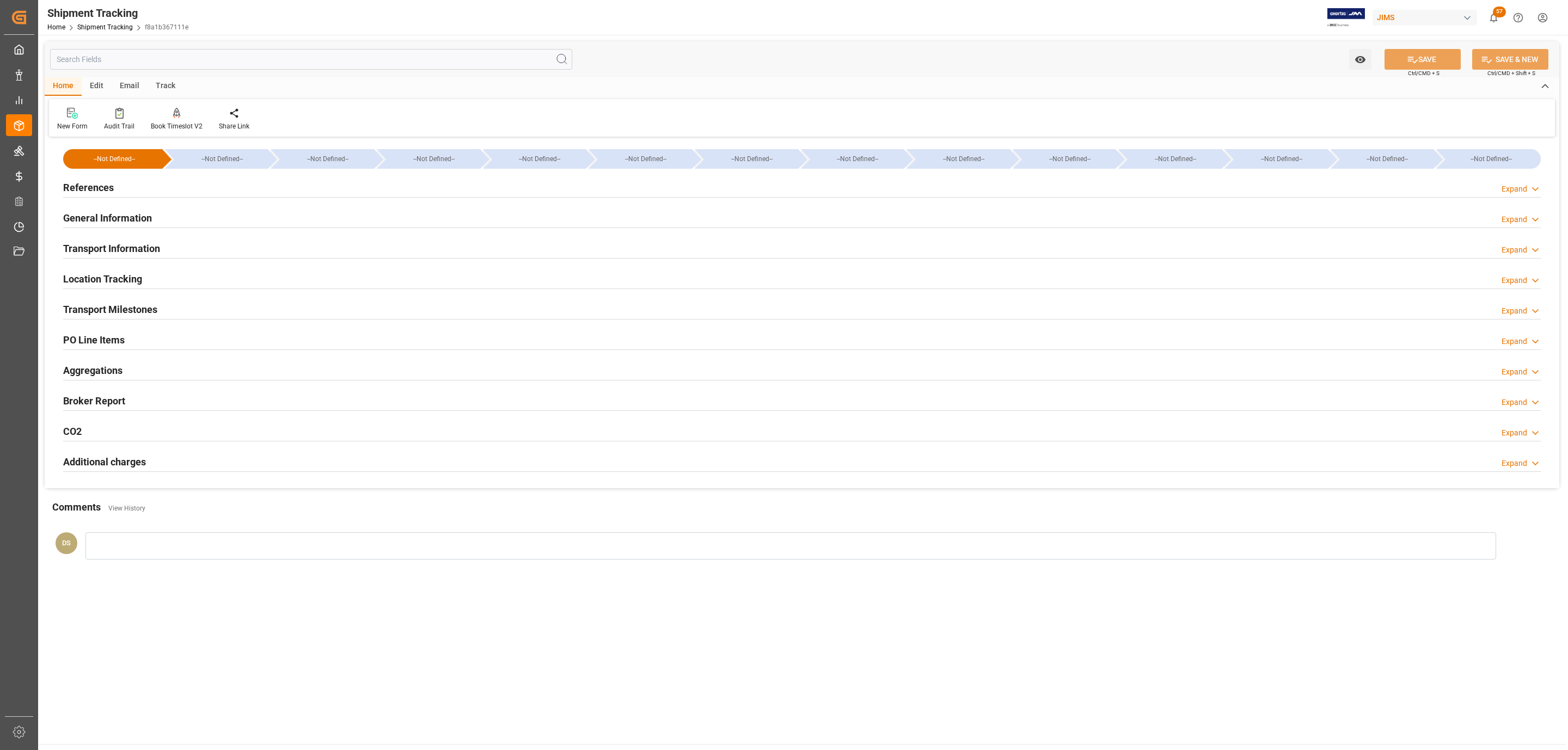
click at [152, 245] on h2 "Transport Information" at bounding box center [112, 248] width 97 height 15
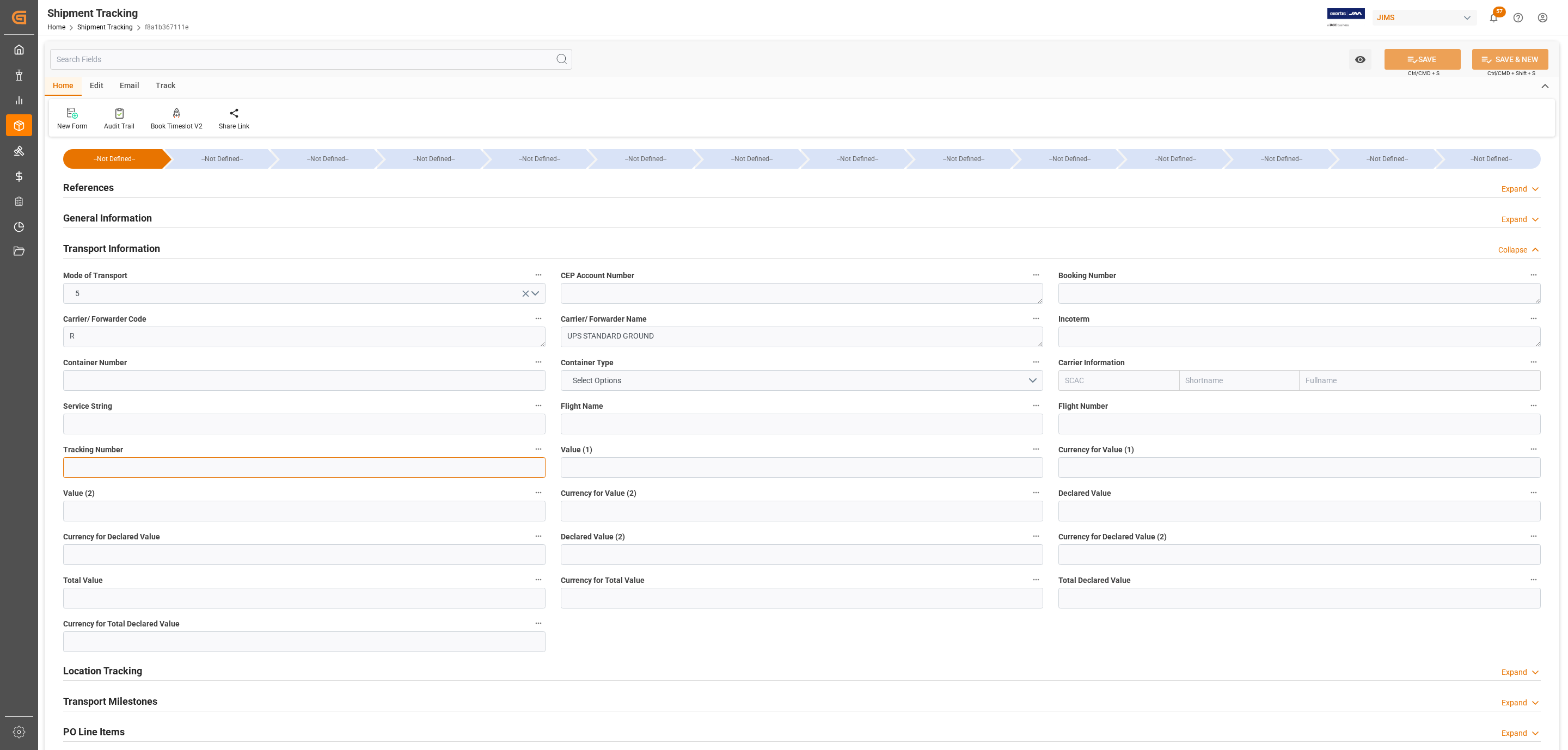
click at [113, 469] on input at bounding box center [304, 467] width 482 height 21
paste input "73076"
type input "73076"
paste input "1Z38Y8X26893861600"
type input "1Z38Y8X26893861600"
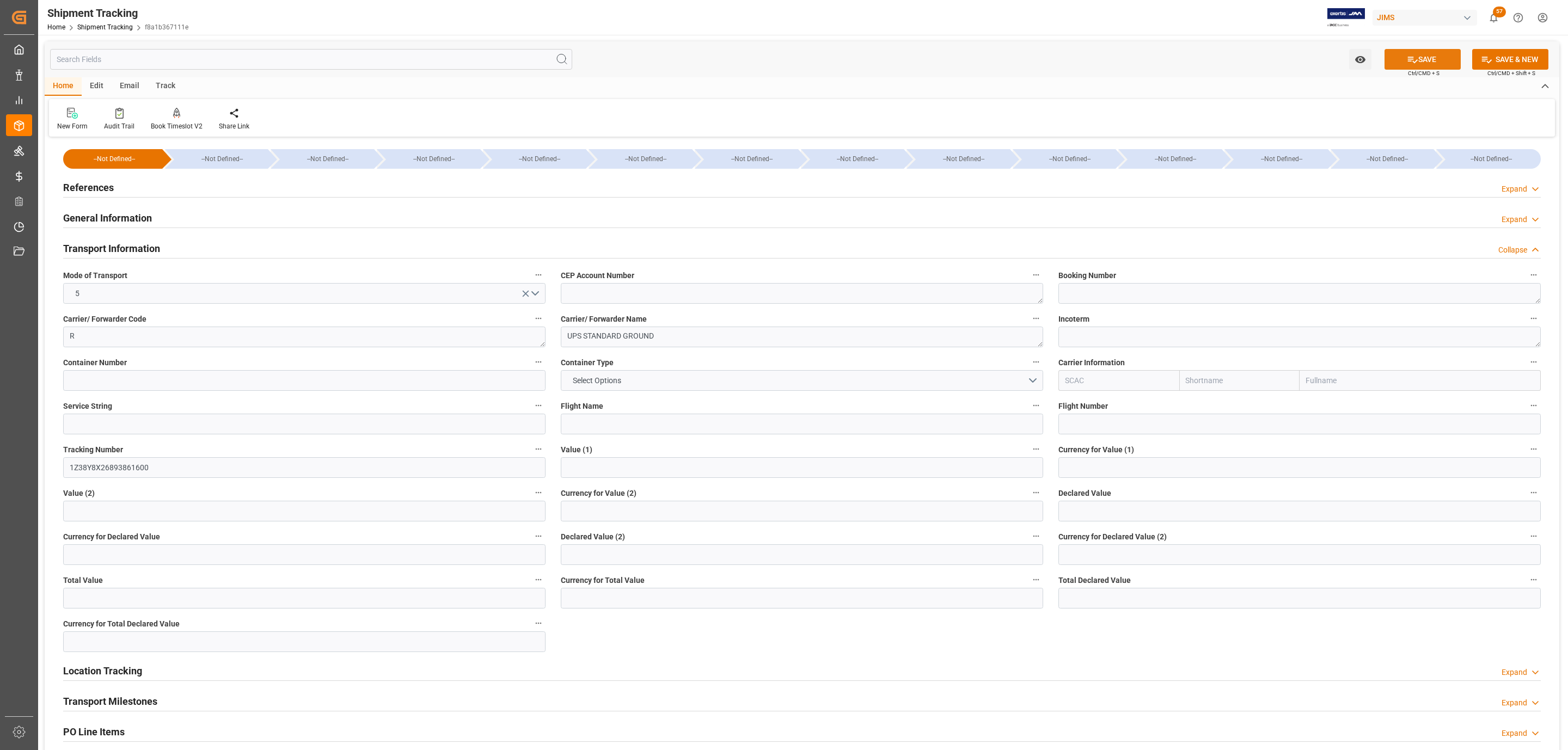
click at [1404, 61] on button "SAVE" at bounding box center [1422, 59] width 77 height 21
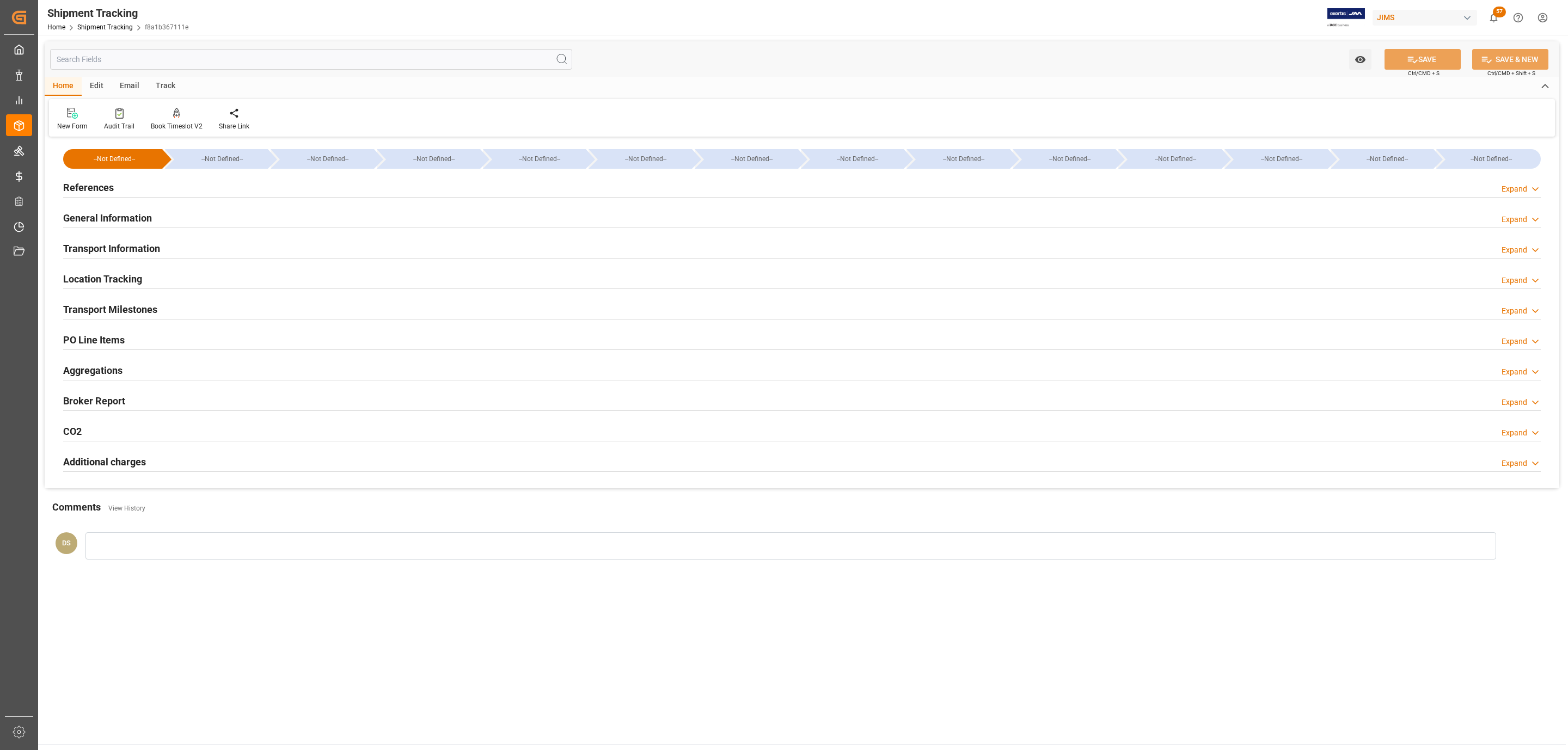
click at [129, 245] on h2 "Transport Information" at bounding box center [112, 248] width 97 height 15
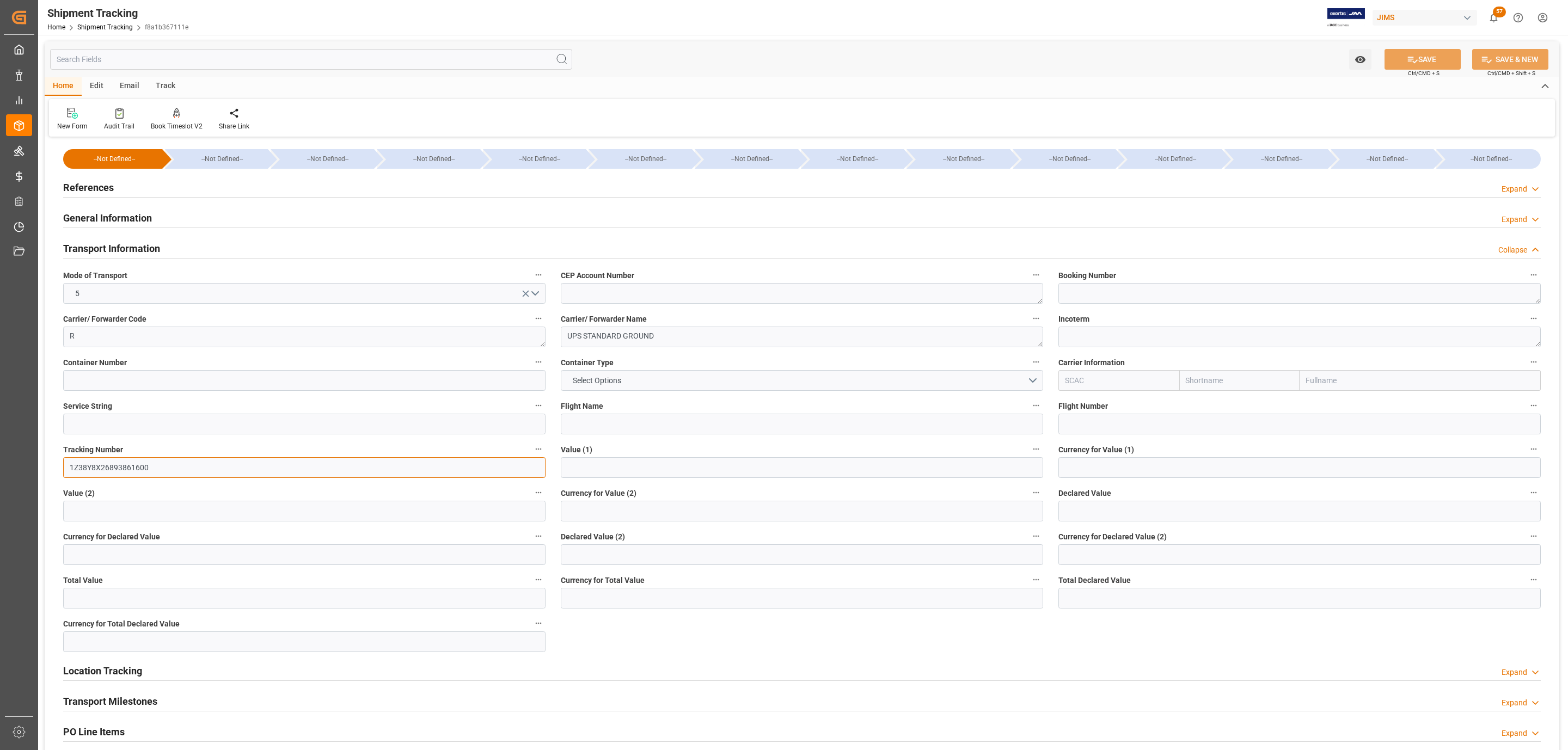
click at [132, 466] on input "1Z38Y8X26893861600" at bounding box center [304, 467] width 482 height 21
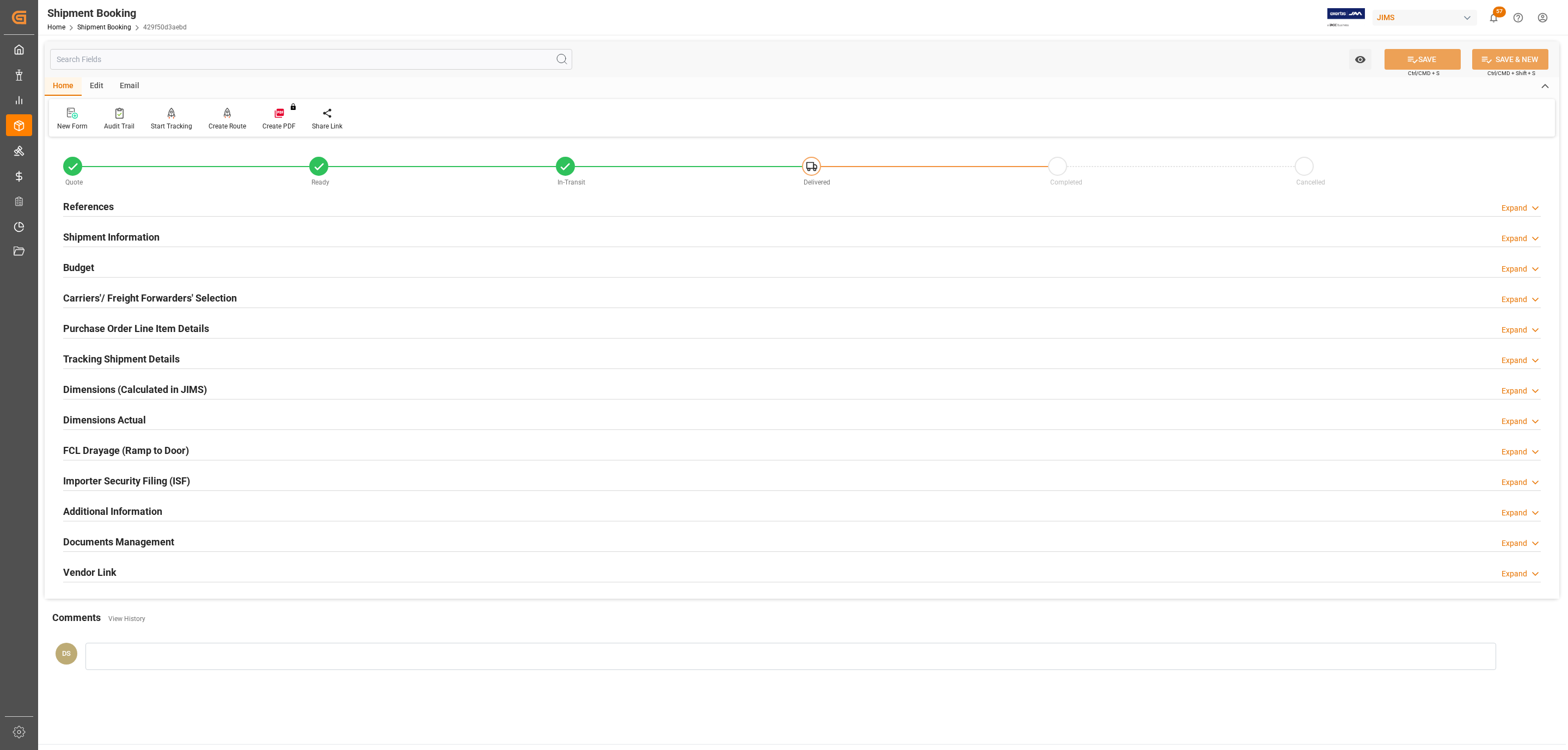
click at [172, 201] on div "References Expand" at bounding box center [802, 206] width 1478 height 21
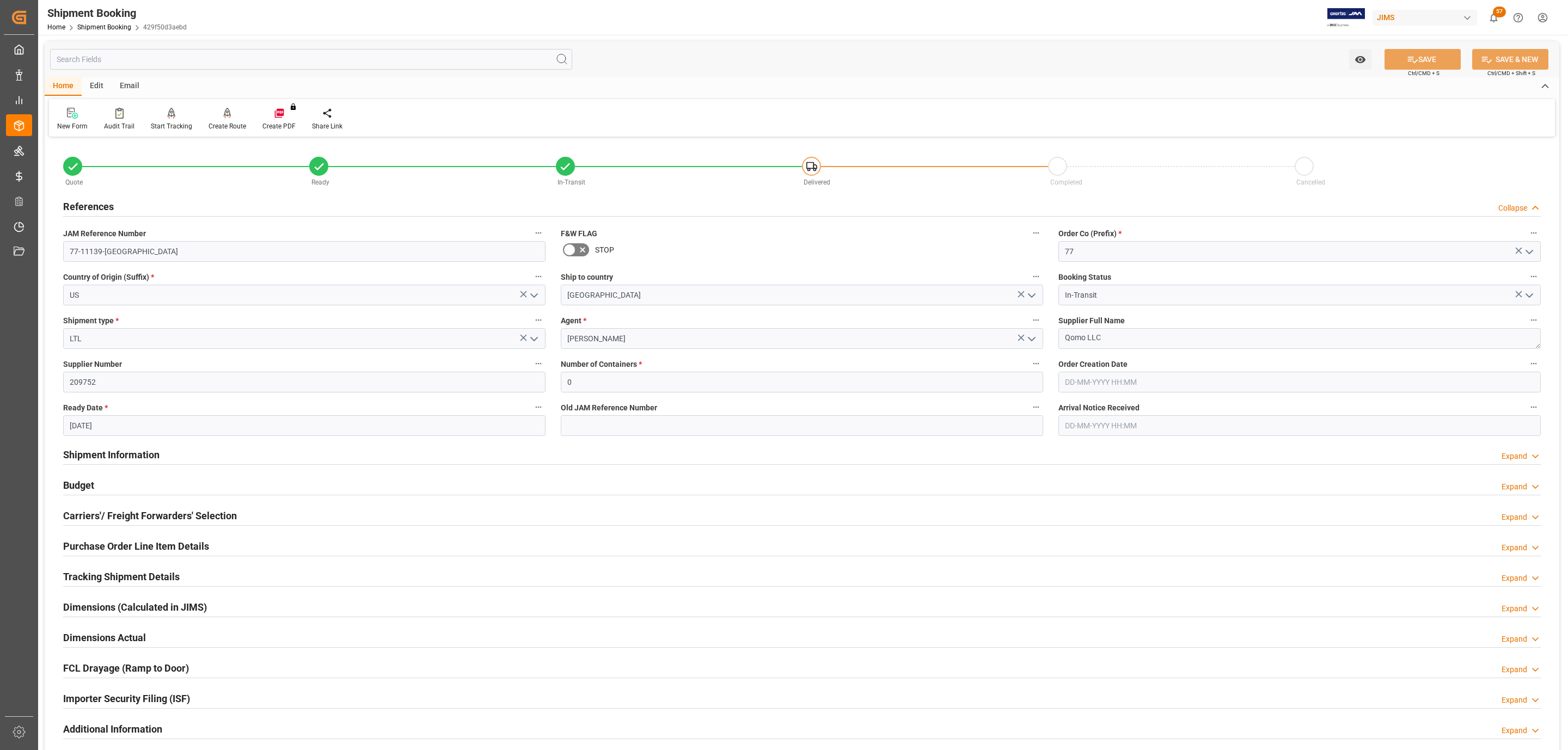
click at [127, 243] on div "JAM Reference Number 77-11139-US" at bounding box center [304, 244] width 498 height 44
click at [126, 248] on input "77-11139-[GEOGRAPHIC_DATA]" at bounding box center [304, 251] width 482 height 21
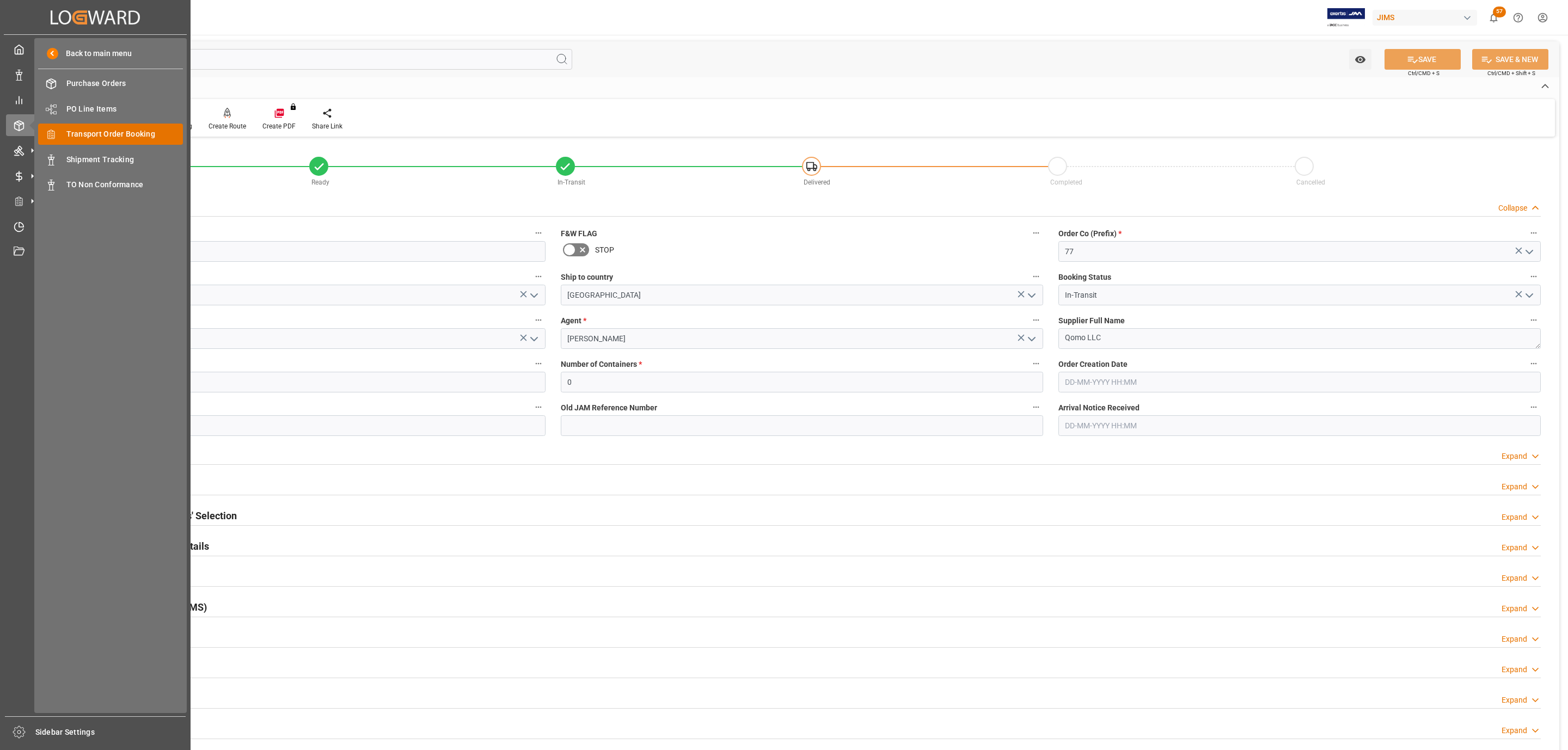
click at [105, 134] on span "Transport Order Booking" at bounding box center [125, 134] width 117 height 12
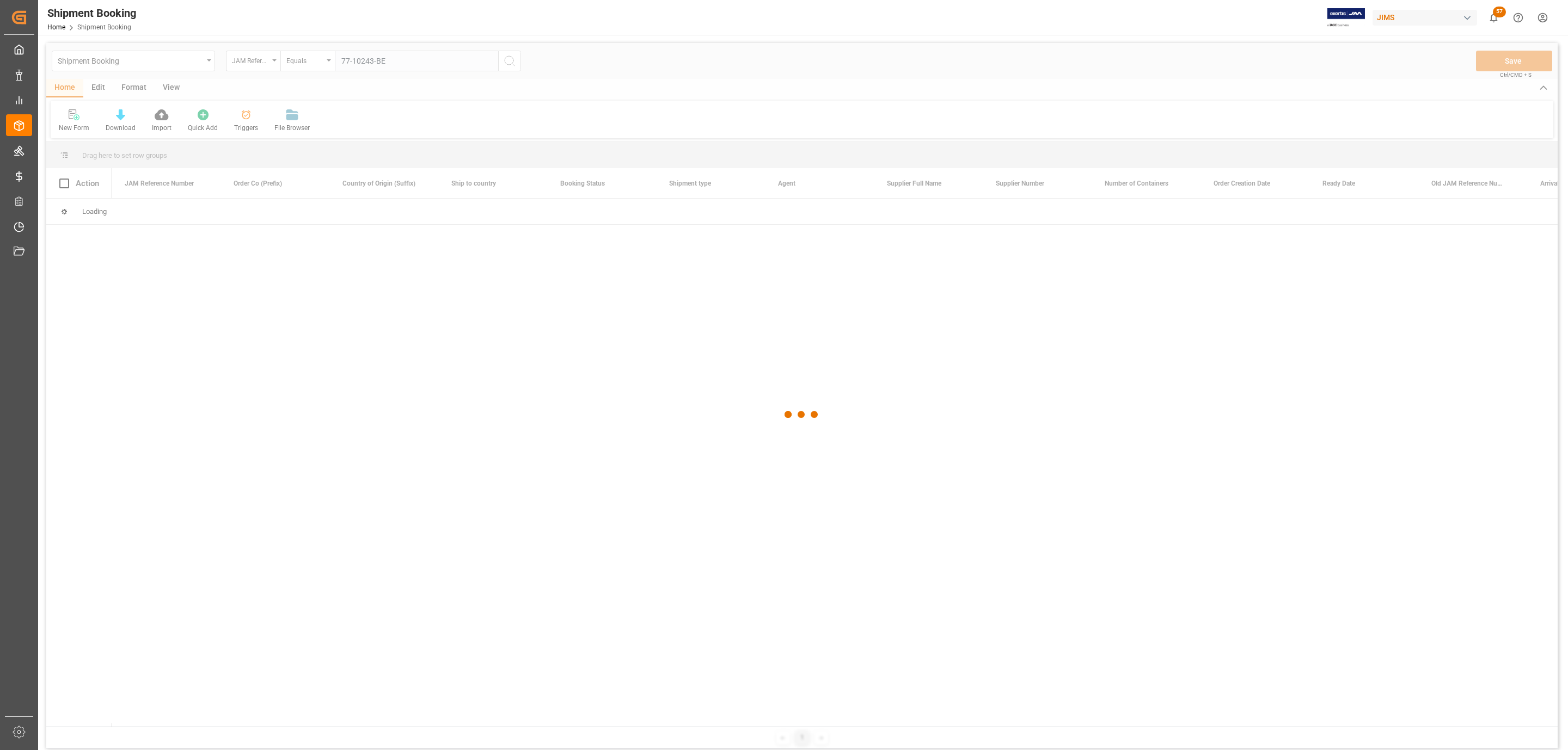
type input "77-10243-BE"
click at [407, 61] on div at bounding box center [802, 414] width 1511 height 743
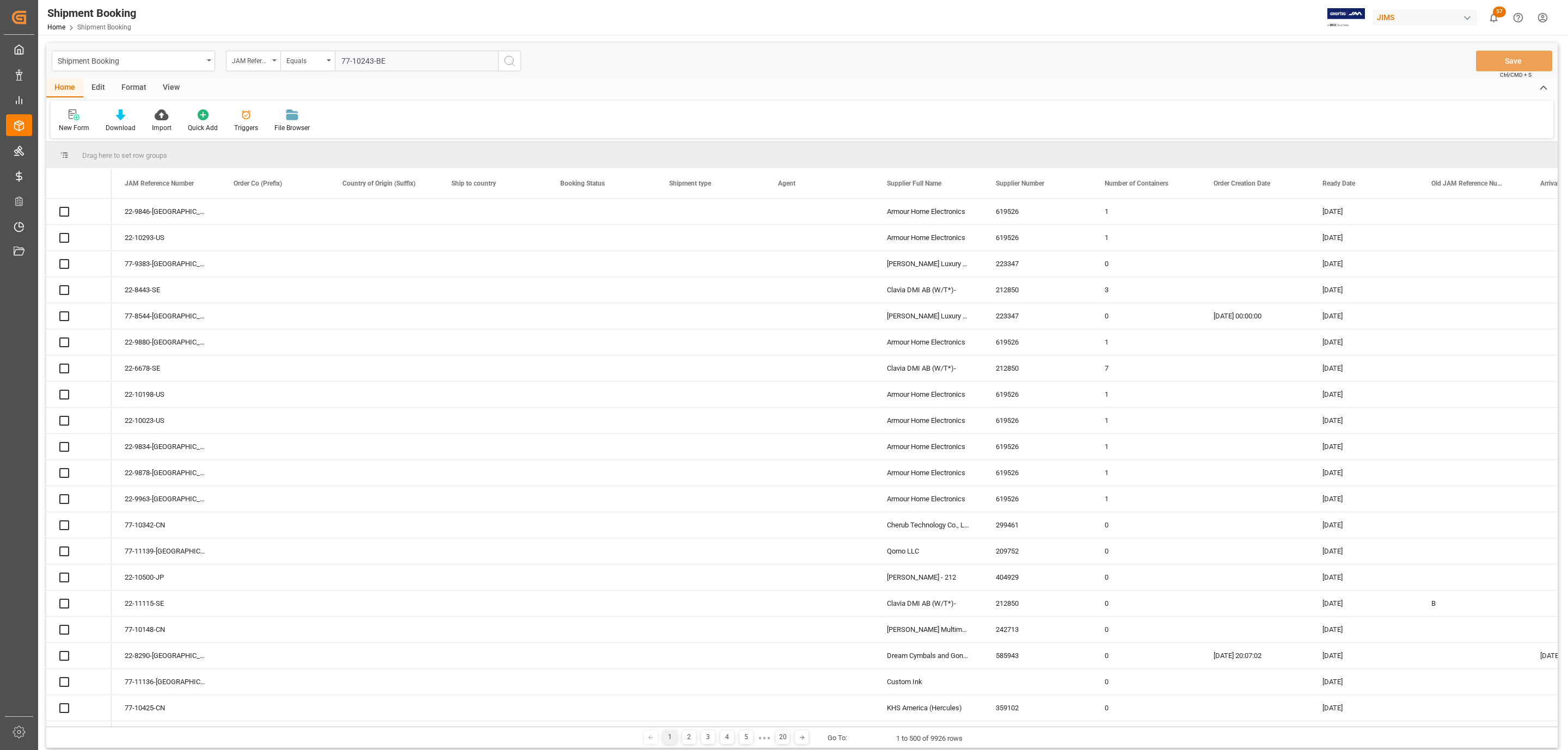
click at [407, 61] on input "77-10243-BE" at bounding box center [416, 61] width 163 height 21
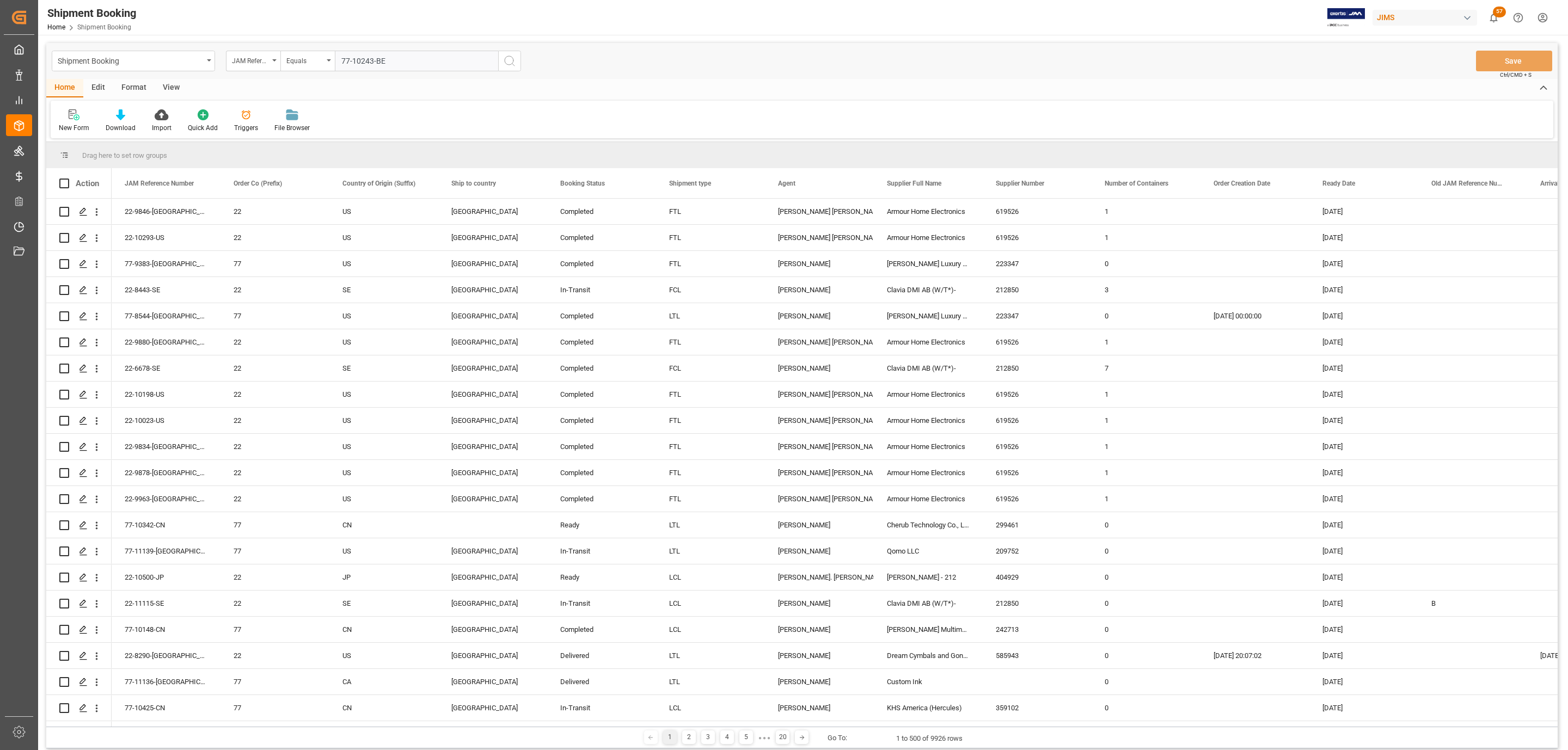
click at [340, 56] on input "77-10243-BE" at bounding box center [416, 61] width 163 height 21
click at [513, 60] on icon "search button" at bounding box center [509, 61] width 13 height 13
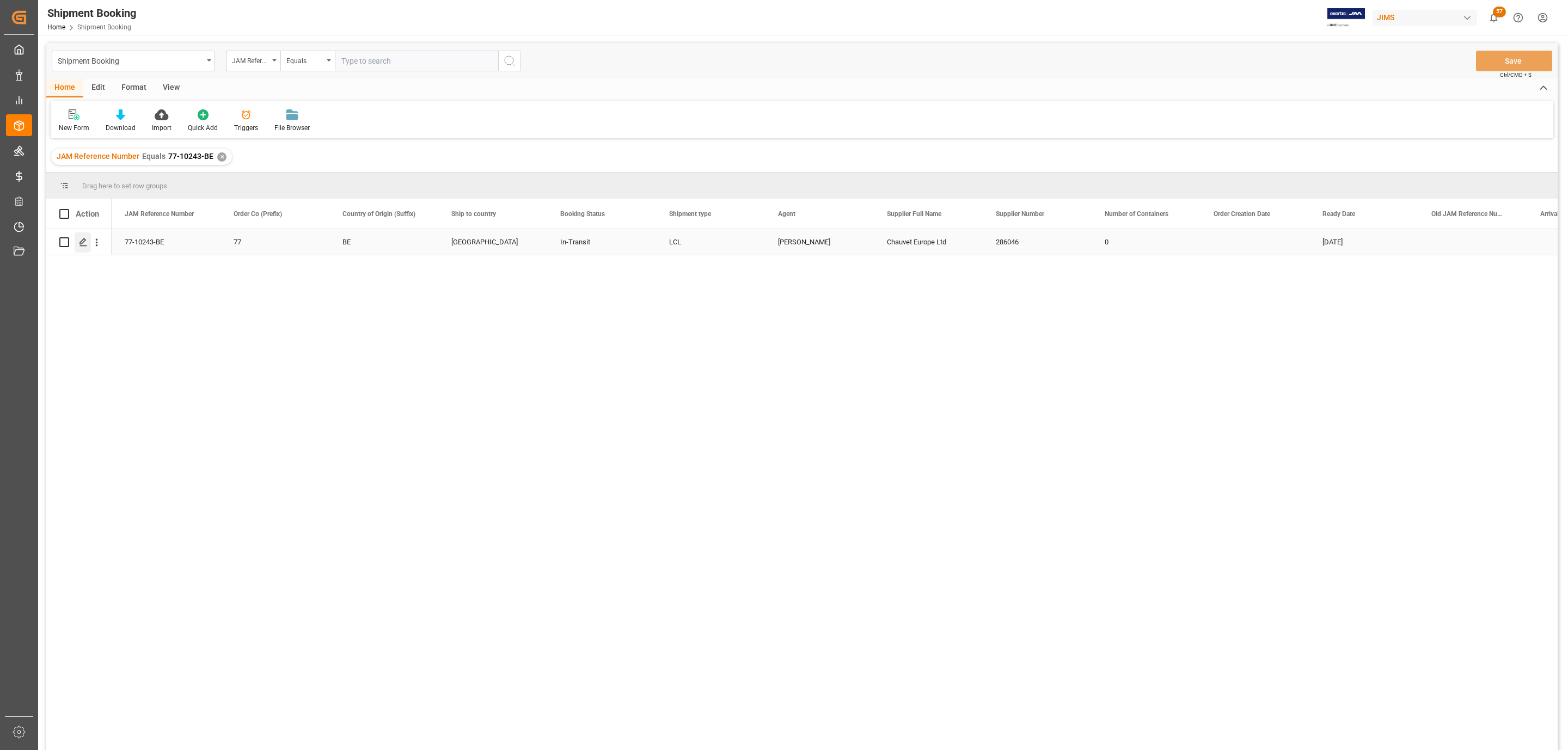
click at [76, 247] on div "Press SPACE to select this row." at bounding box center [82, 242] width 16 height 20
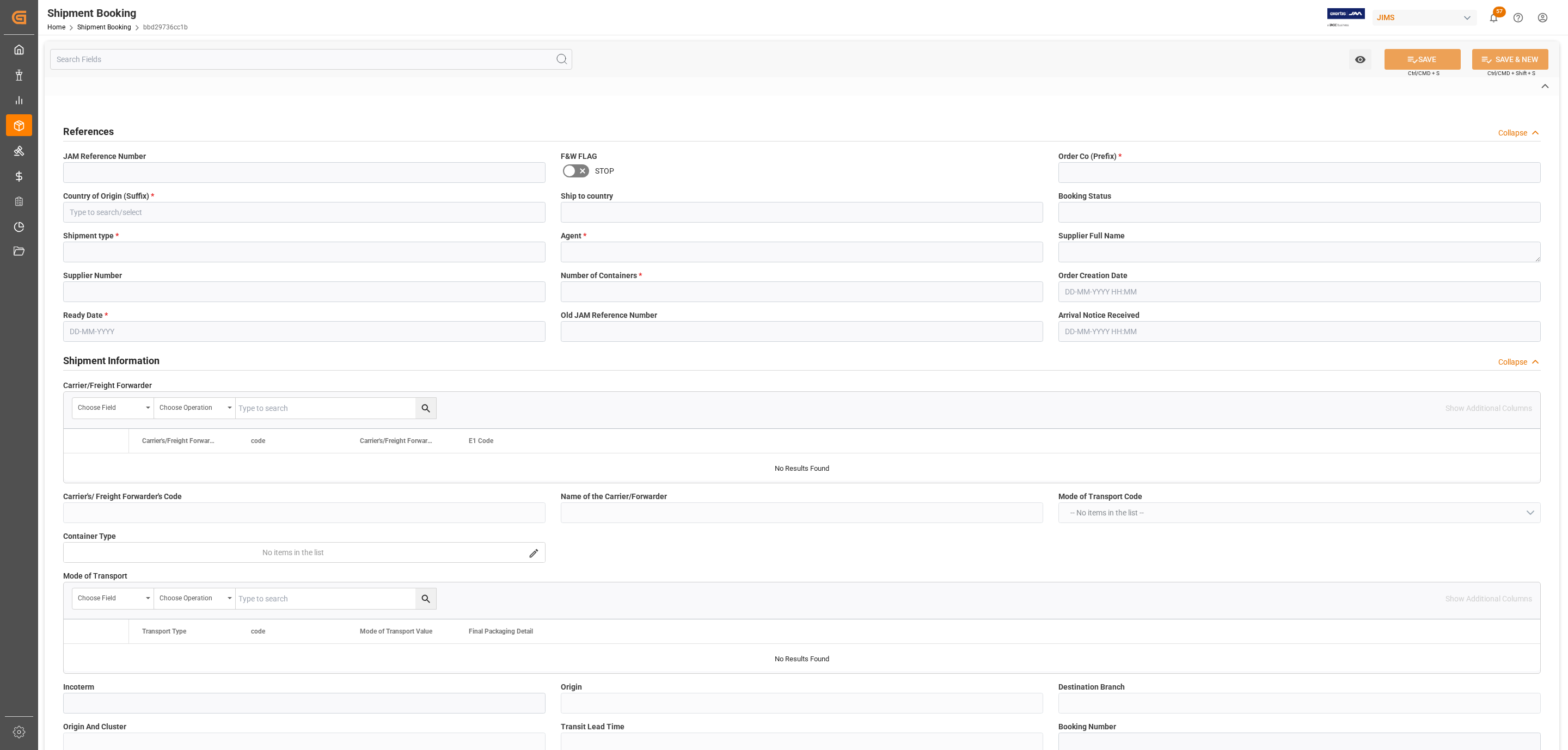
type input "E"
type input "DSV"
type input "EXW Nottingham GB"
type input "EU"
type input "M"
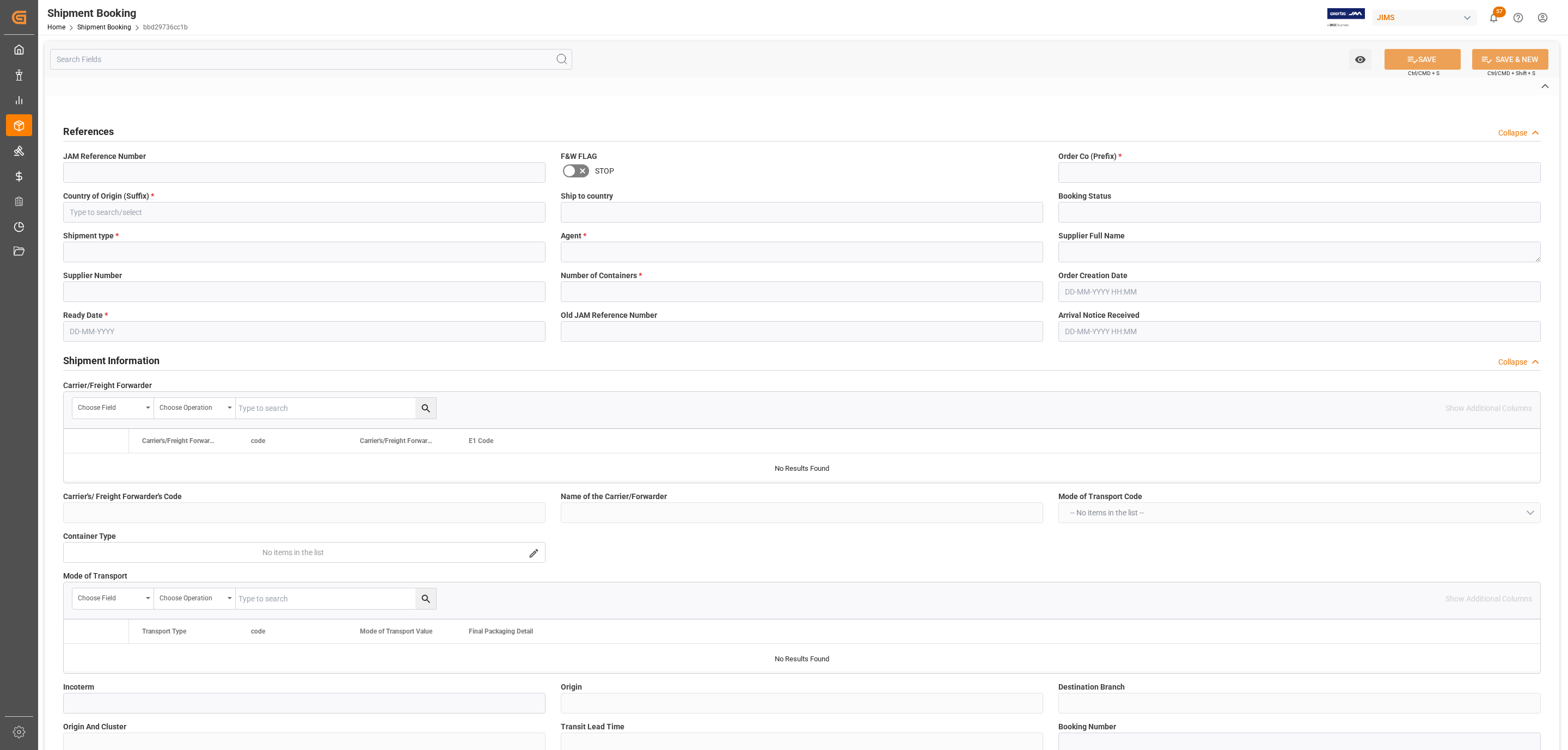
type input "EU-NEUR"
type input "SANR0381830"
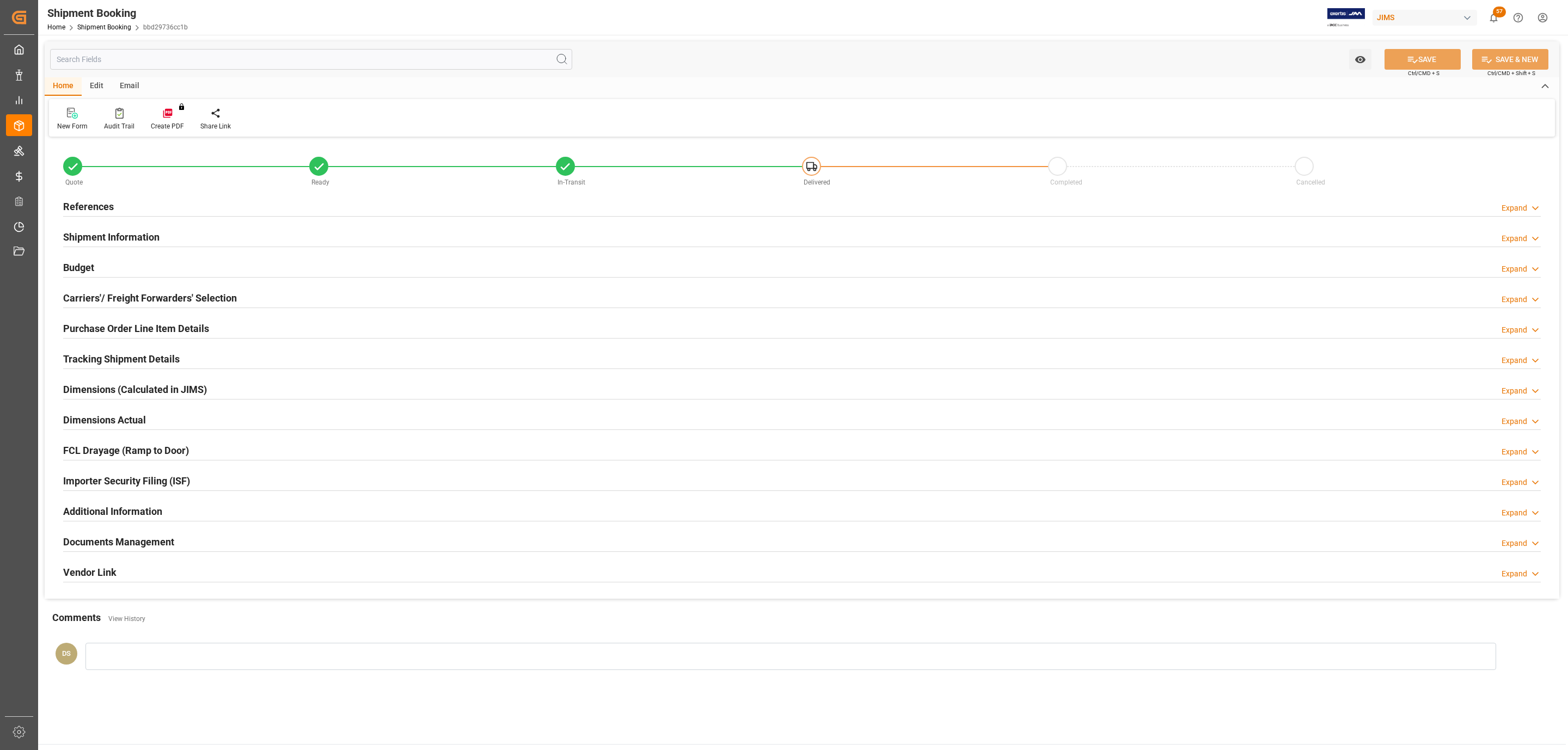
type input "63"
click at [106, 294] on h2 "Carriers'/ Freight Forwarders' Selection" at bounding box center [150, 298] width 174 height 15
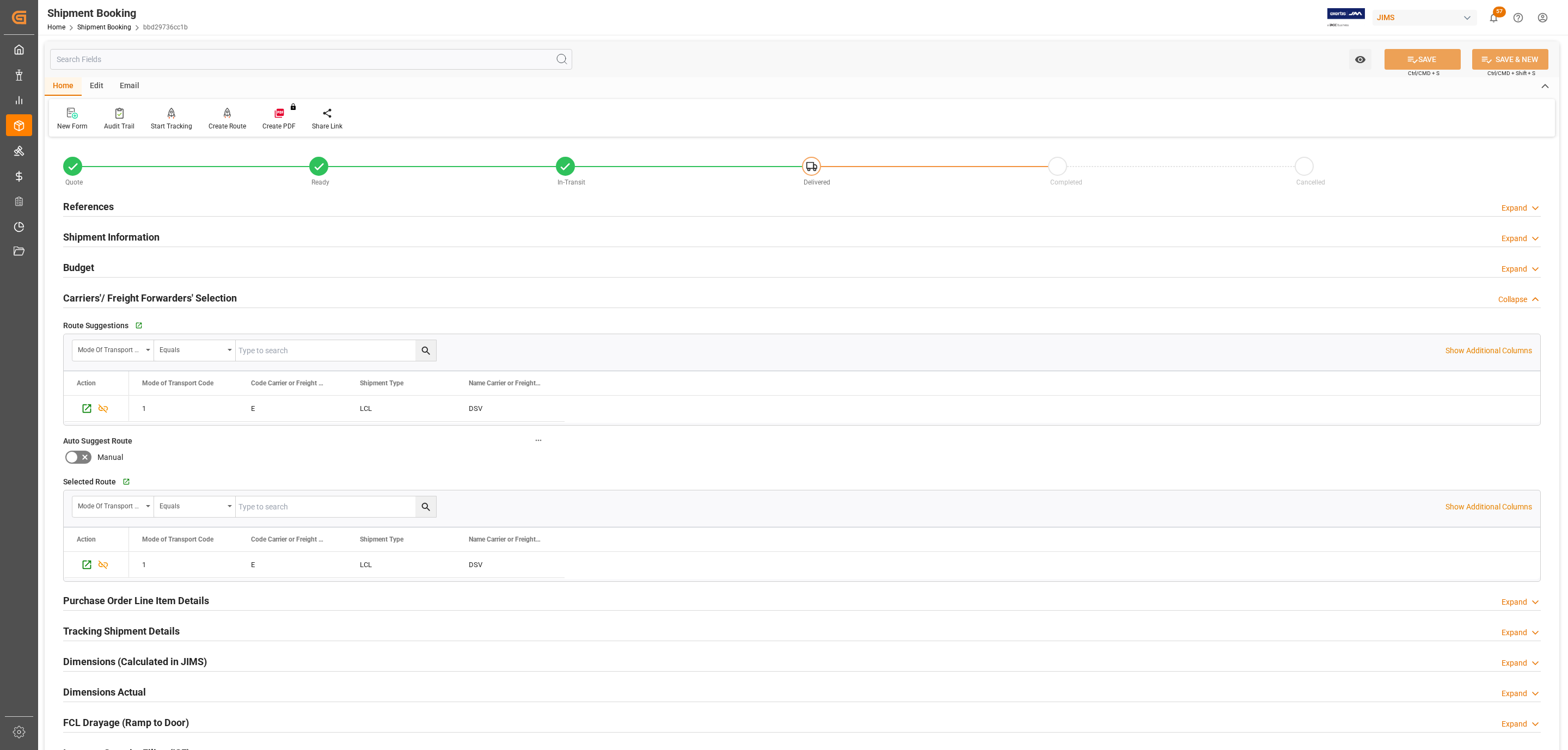
click at [103, 234] on h2 "Shipment Information" at bounding box center [111, 236] width 96 height 15
